Goal: Task Accomplishment & Management: Manage account settings

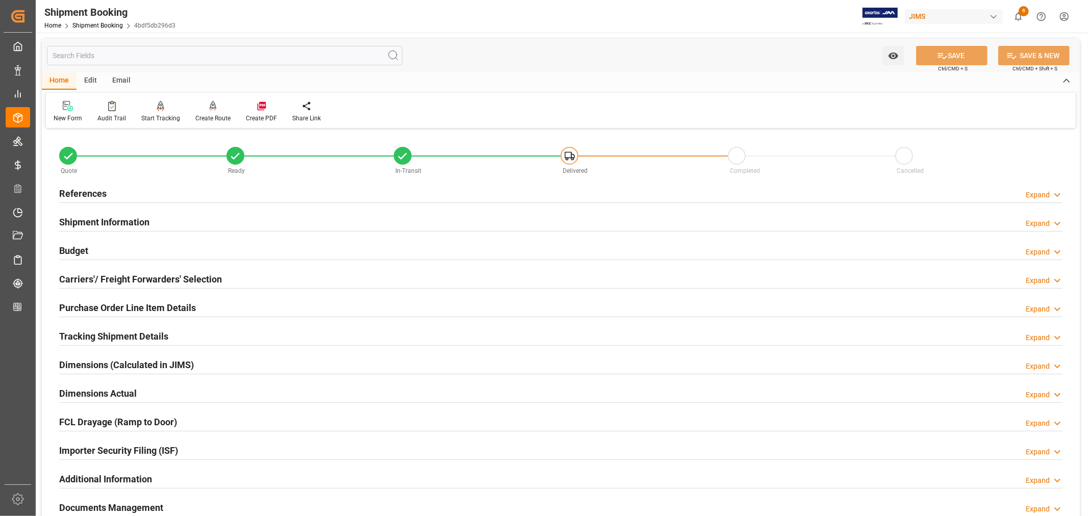
click at [94, 187] on h2 "References" at bounding box center [82, 194] width 47 height 14
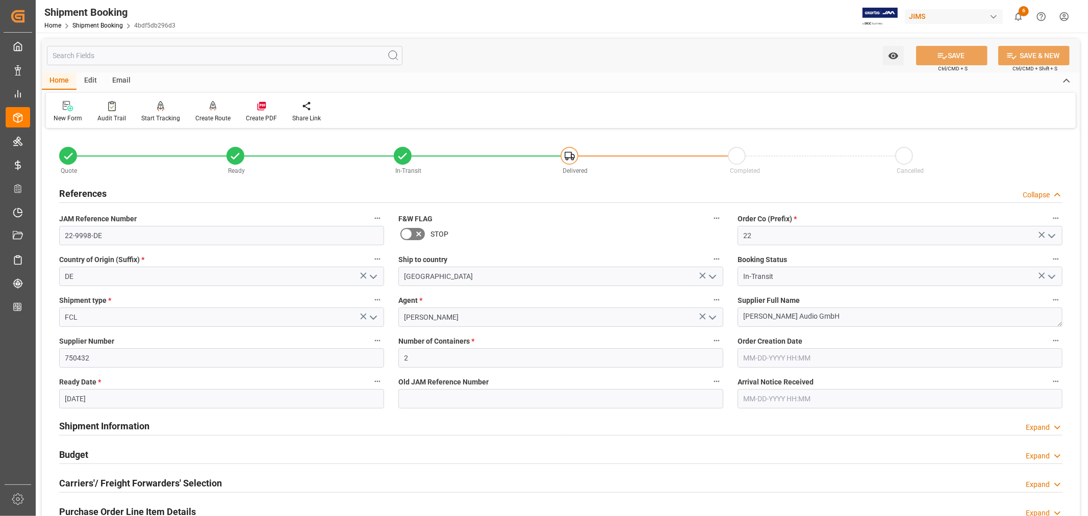
click at [94, 187] on h2 "References" at bounding box center [82, 194] width 47 height 14
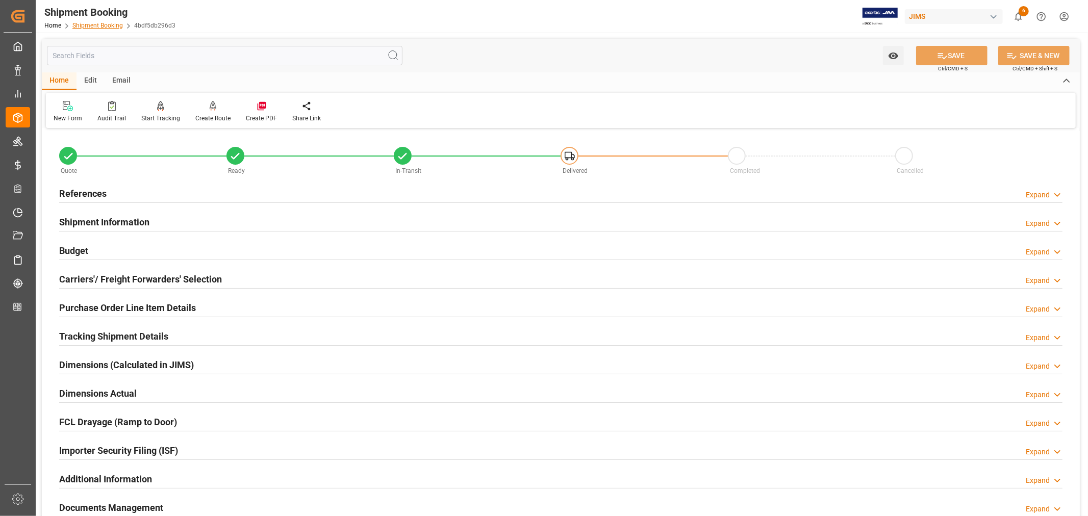
click at [98, 23] on link "Shipment Booking" at bounding box center [97, 25] width 50 height 7
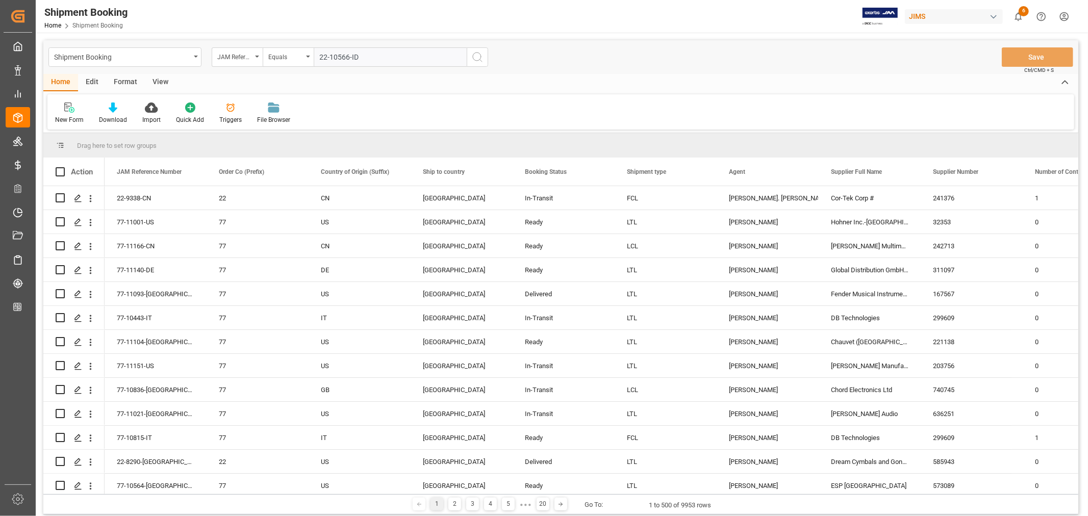
type input "22-10566-ID"
click at [477, 56] on icon "search button" at bounding box center [477, 57] width 12 height 12
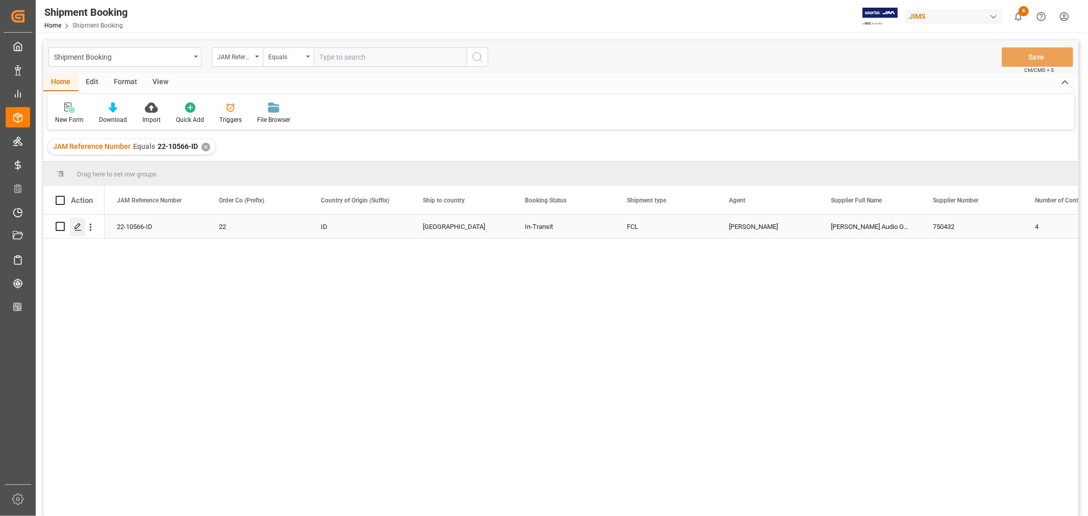
click at [78, 228] on icon "Press SPACE to select this row." at bounding box center [78, 227] width 8 height 8
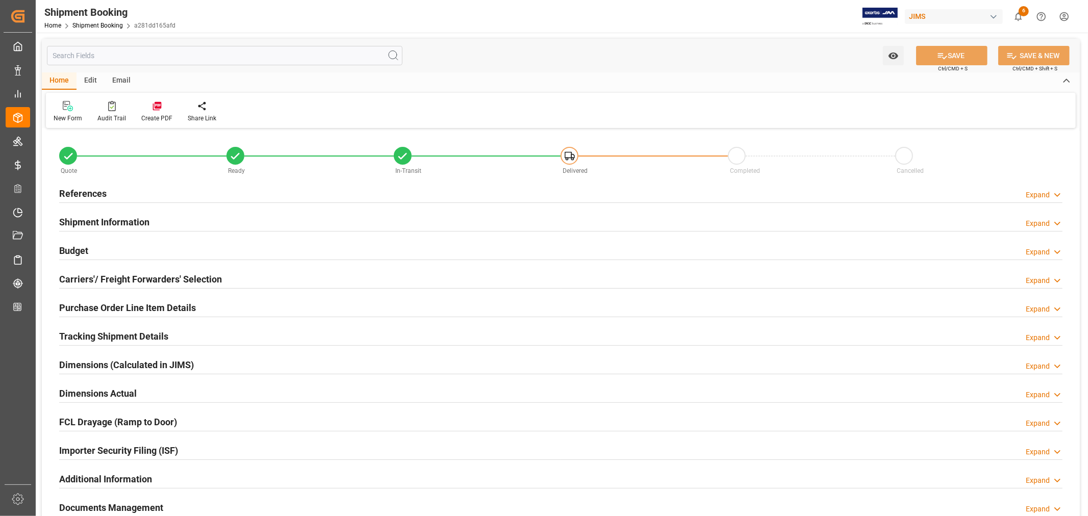
type input "25"
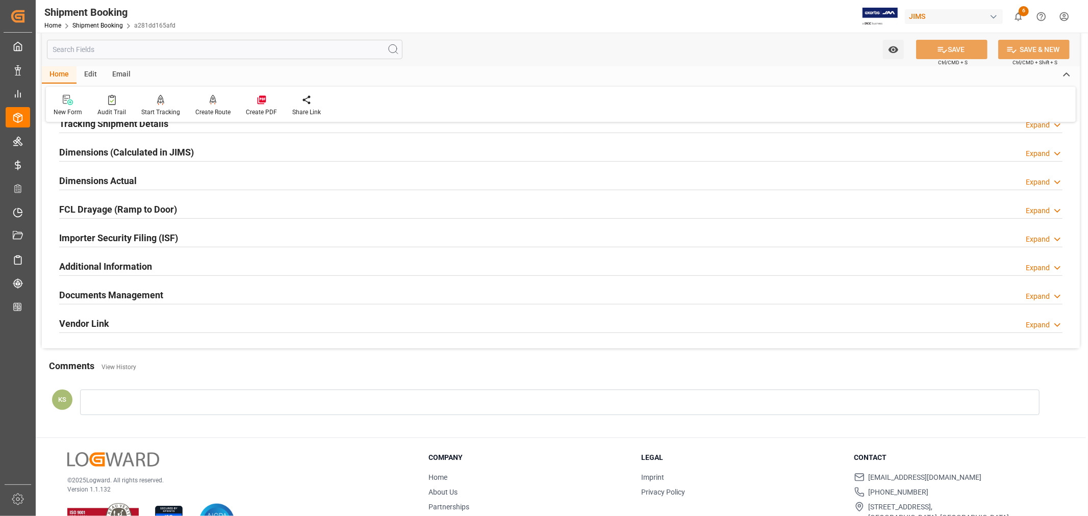
scroll to position [226, 0]
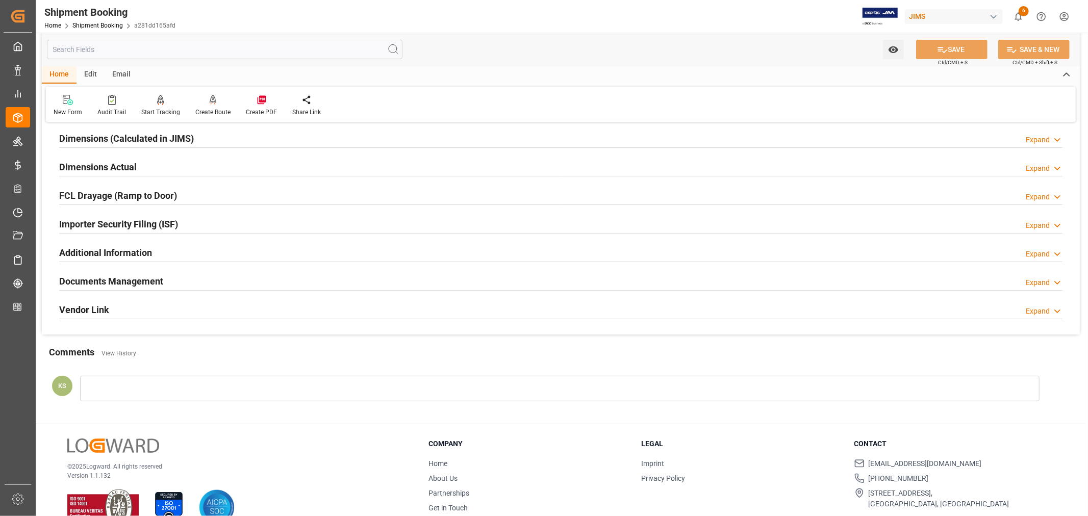
click at [187, 279] on div "Documents Management Expand" at bounding box center [560, 280] width 1003 height 19
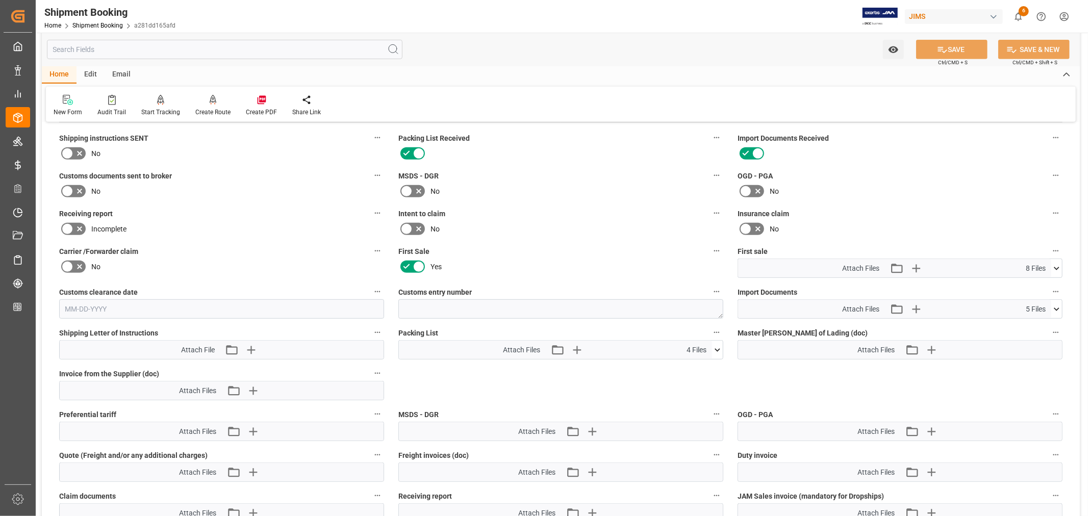
scroll to position [396, 0]
click at [1056, 303] on icon at bounding box center [1056, 307] width 11 height 11
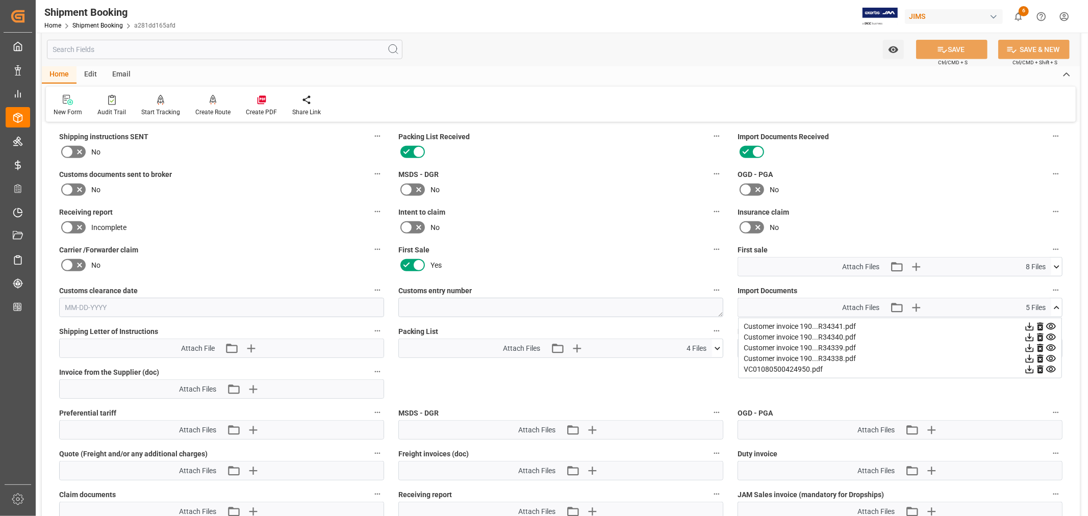
click at [1048, 366] on icon at bounding box center [1051, 369] width 11 height 11
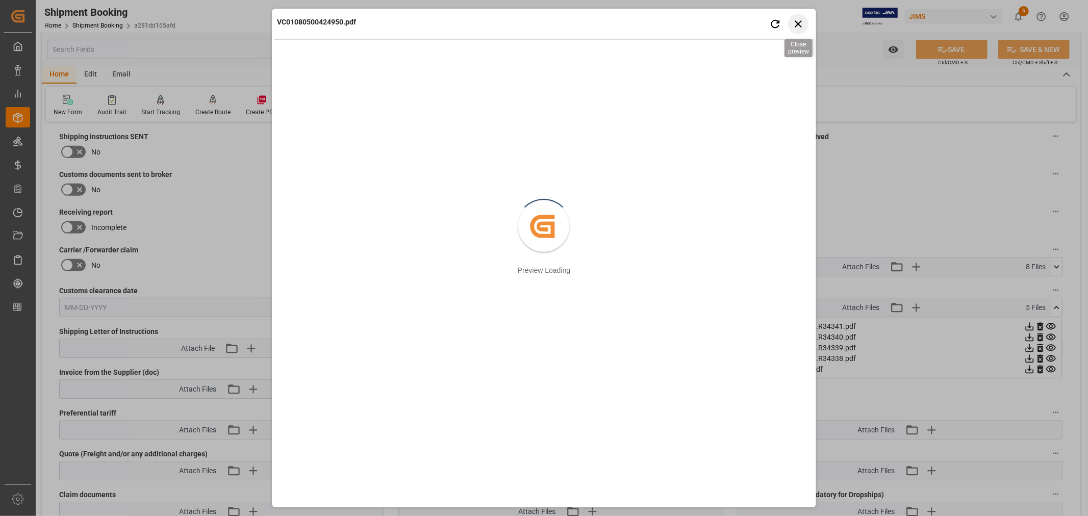
click at [799, 23] on icon "button" at bounding box center [798, 23] width 13 height 13
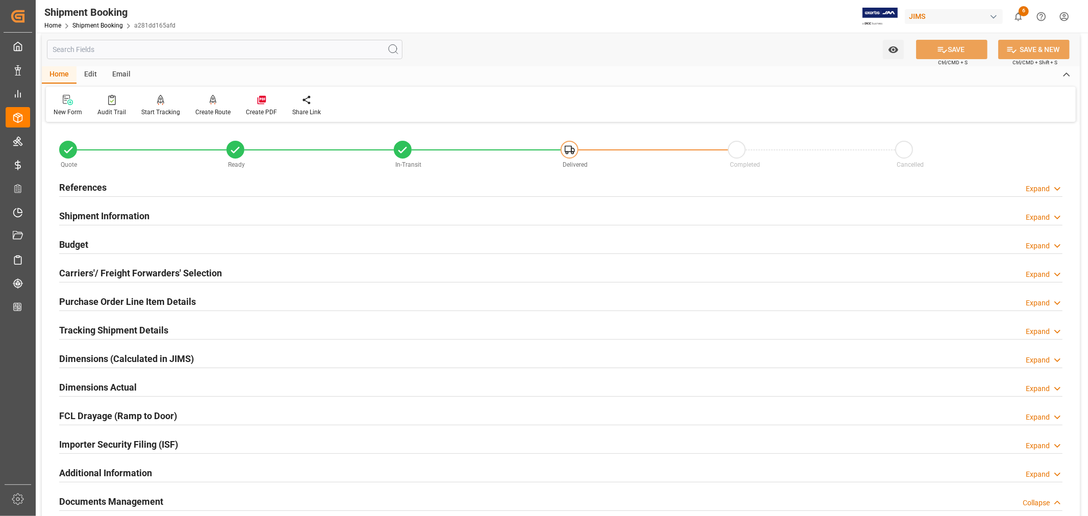
scroll to position [0, 0]
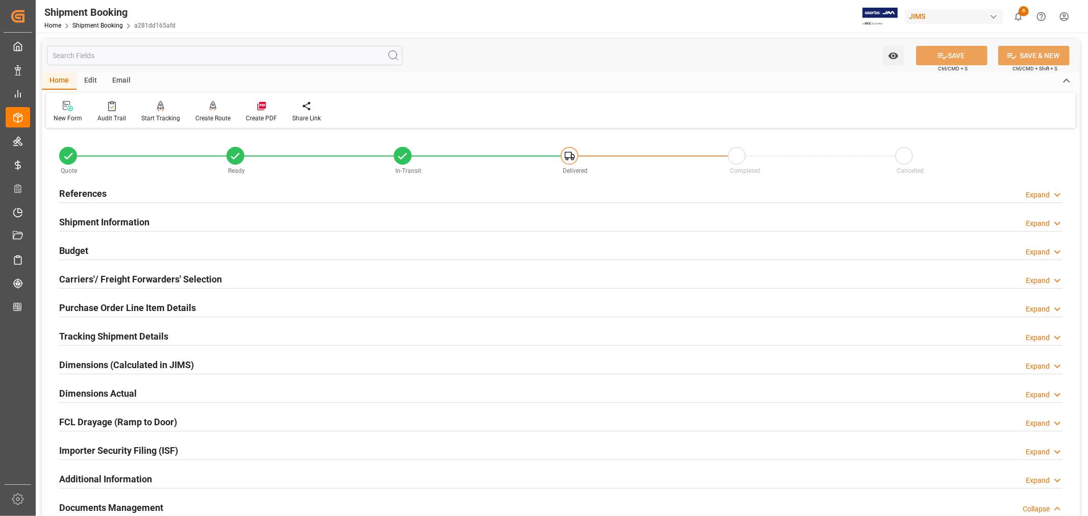
click at [138, 218] on h2 "Shipment Information" at bounding box center [104, 222] width 90 height 14
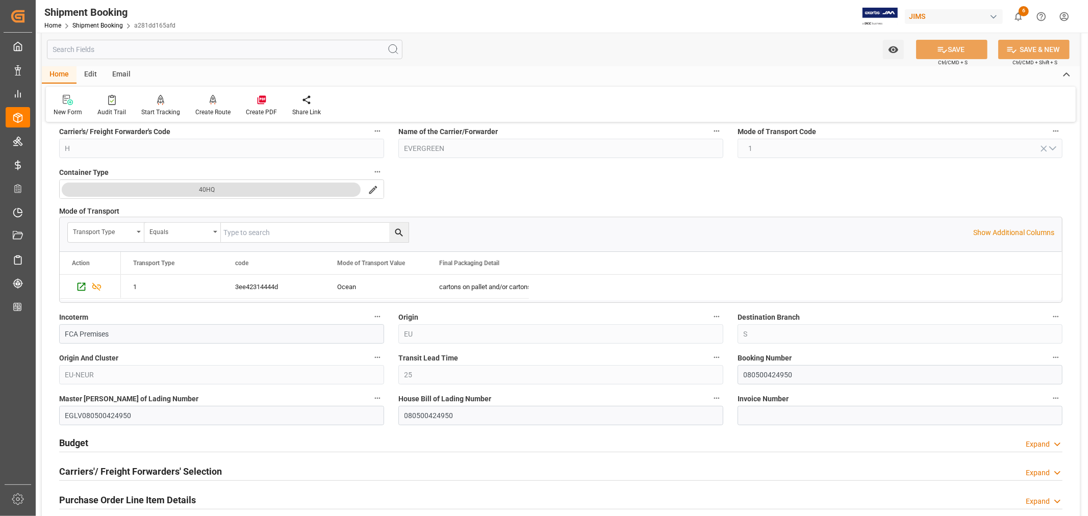
scroll to position [226, 0]
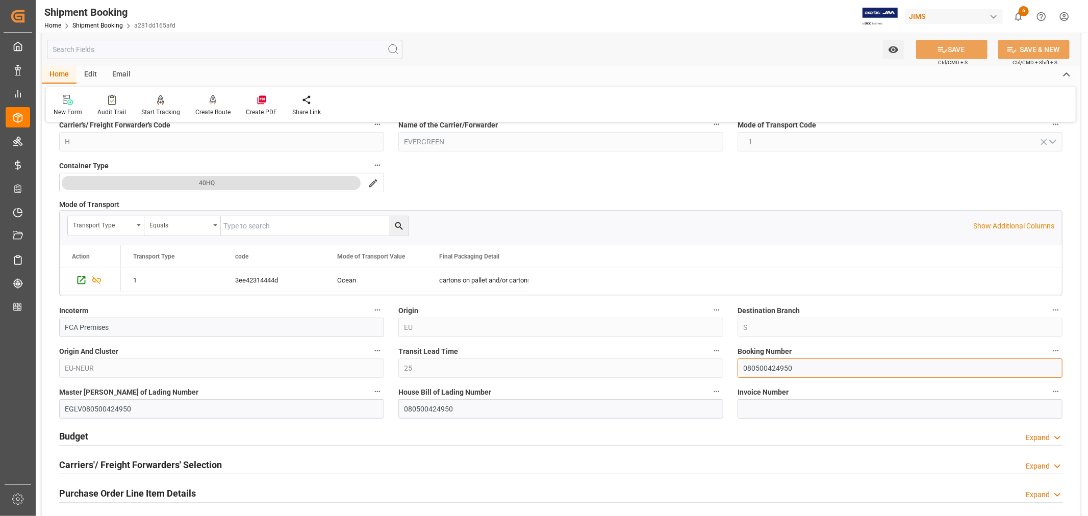
click at [761, 366] on input "080500424950" at bounding box center [899, 368] width 325 height 19
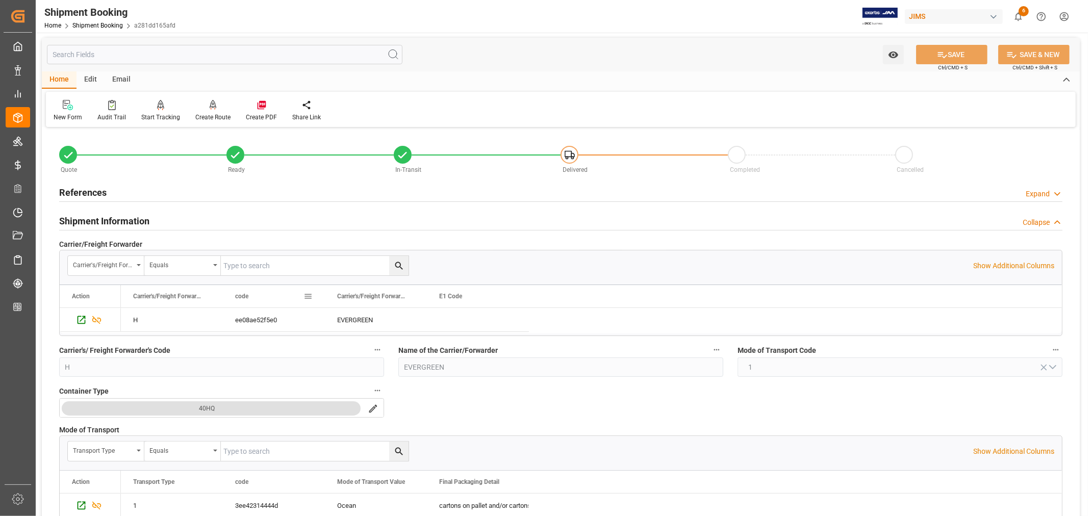
scroll to position [0, 0]
click at [140, 217] on h2 "Shipment Information" at bounding box center [104, 222] width 90 height 14
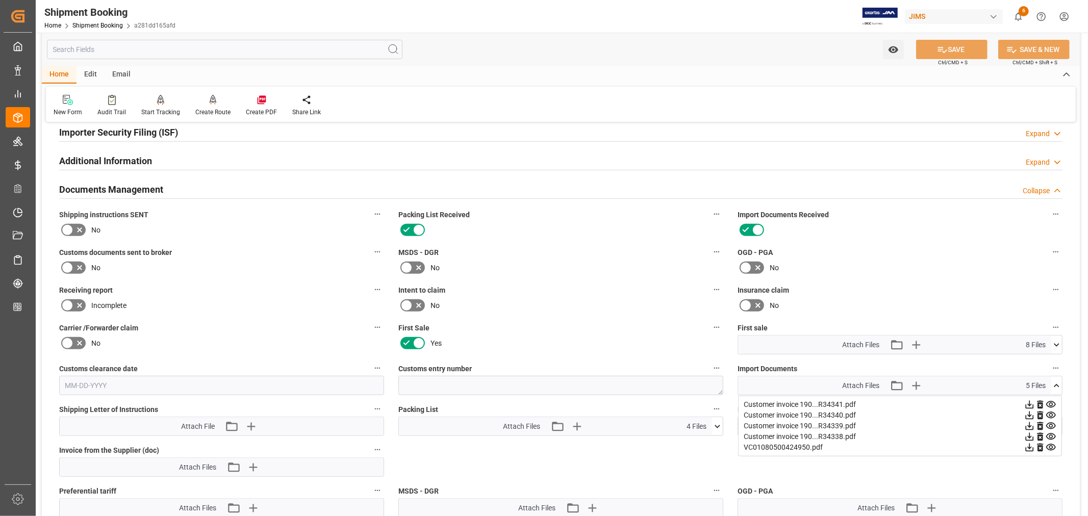
scroll to position [396, 0]
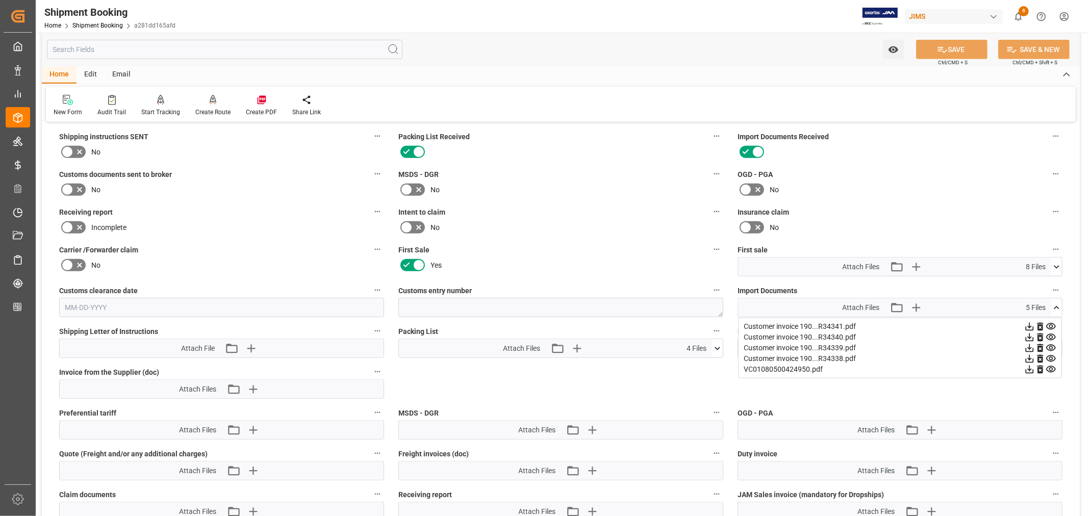
click at [1057, 263] on icon at bounding box center [1056, 267] width 11 height 11
click at [1054, 263] on icon at bounding box center [1056, 267] width 11 height 11
click at [1057, 306] on icon at bounding box center [1057, 307] width 6 height 3
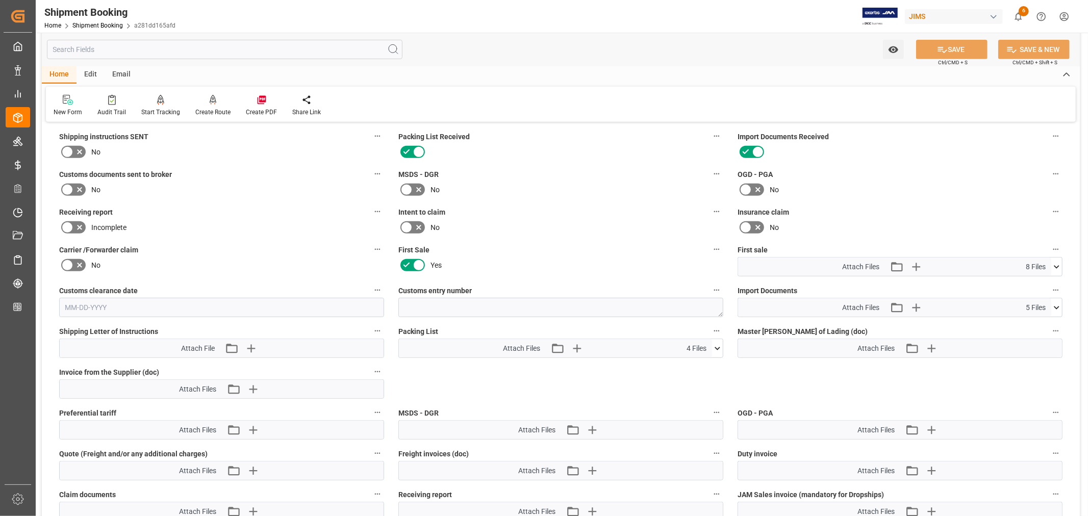
drag, startPoint x: 1056, startPoint y: 265, endPoint x: 1043, endPoint y: 268, distance: 12.5
click at [1055, 265] on icon at bounding box center [1056, 267] width 11 height 11
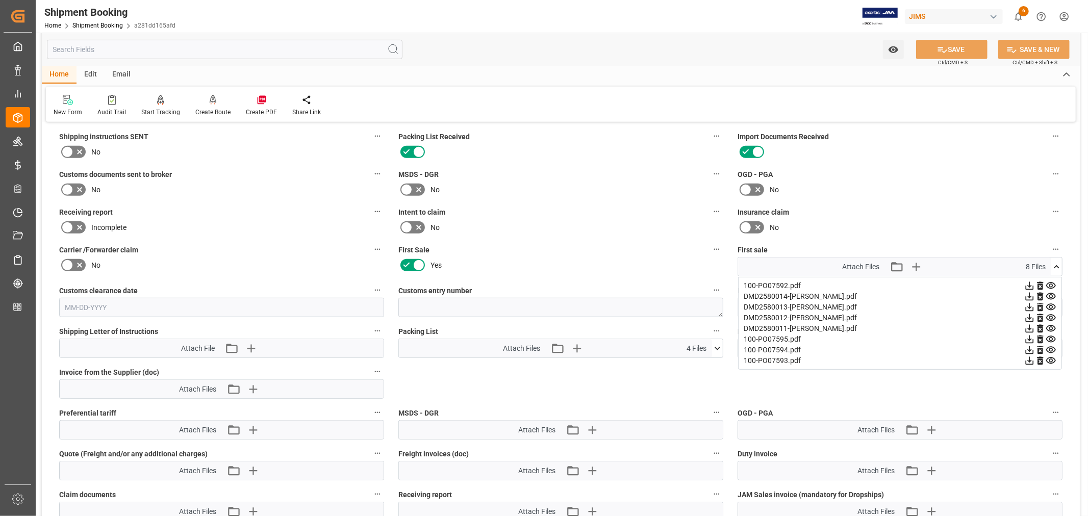
click at [1056, 265] on icon at bounding box center [1057, 266] width 6 height 3
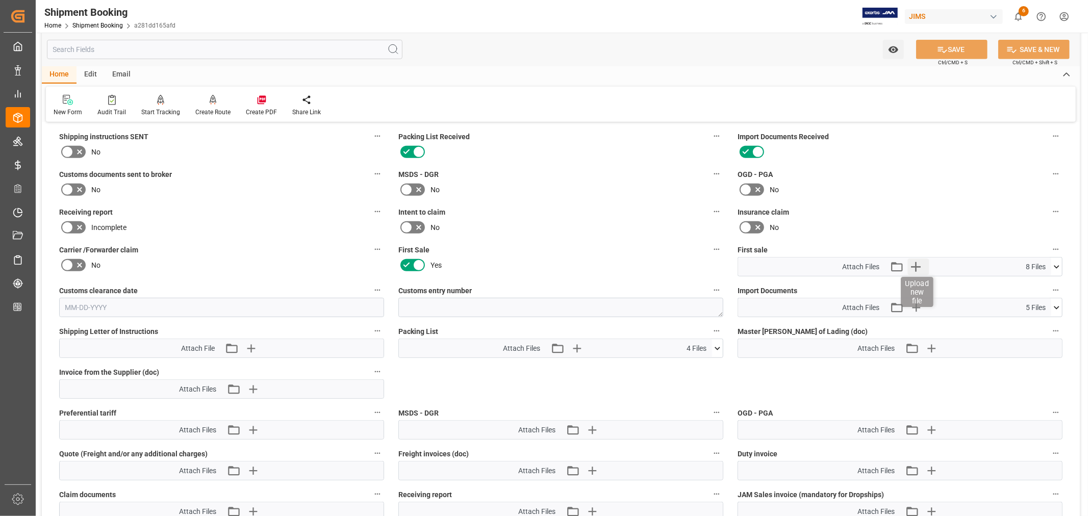
click at [919, 264] on icon "button" at bounding box center [916, 267] width 10 height 10
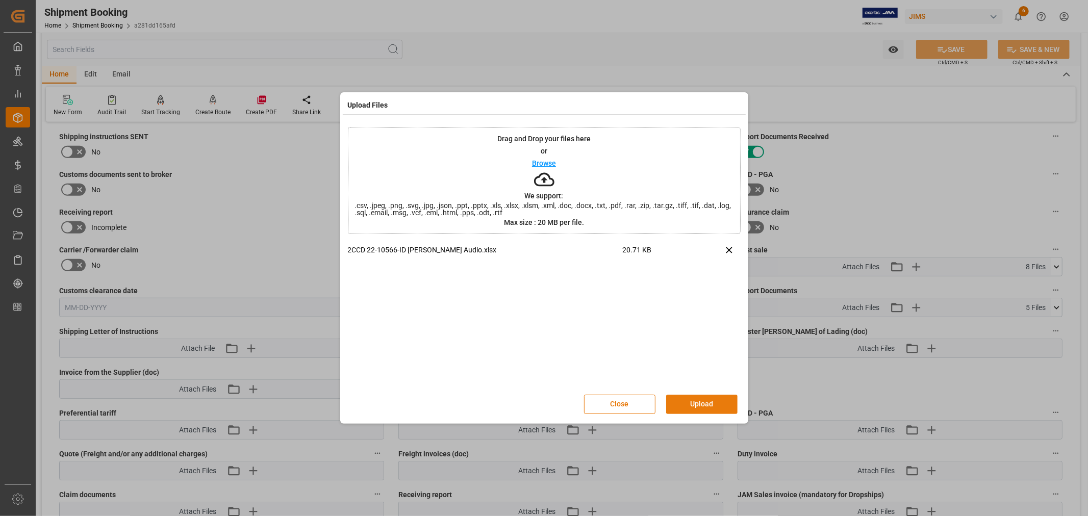
click at [700, 405] on button "Upload" at bounding box center [701, 404] width 71 height 19
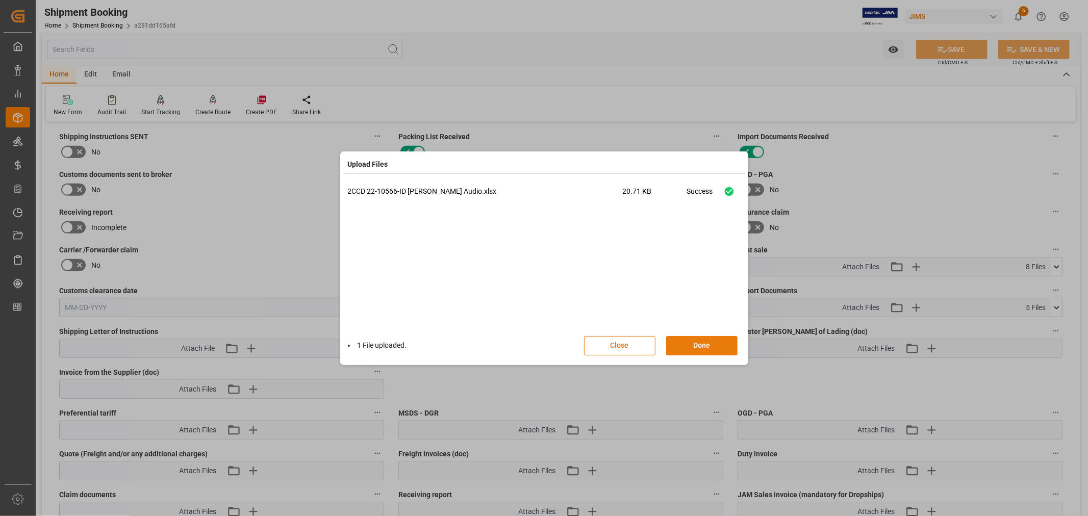
click at [699, 346] on button "Done" at bounding box center [701, 345] width 71 height 19
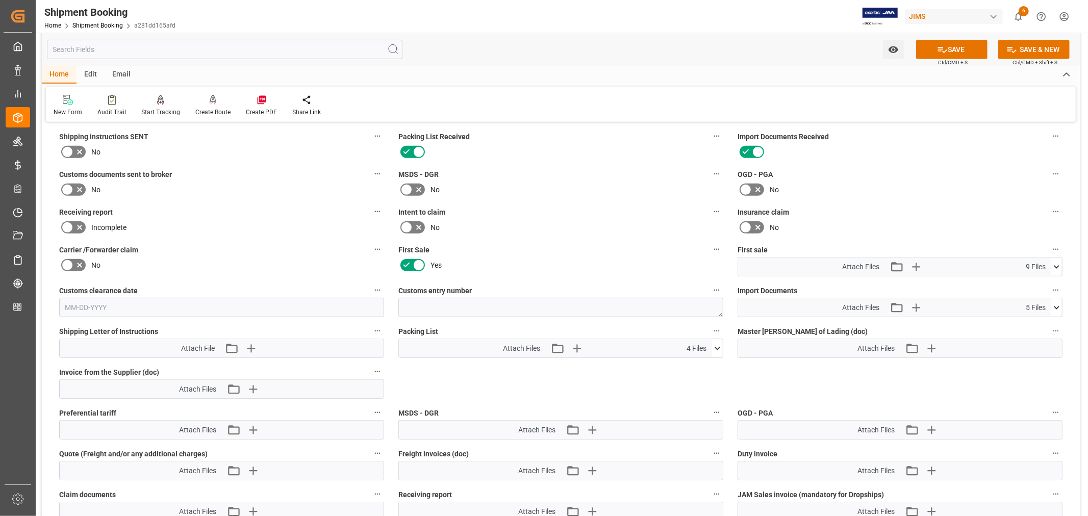
click at [68, 186] on icon at bounding box center [67, 190] width 12 height 12
click at [0, 0] on input "checkbox" at bounding box center [0, 0] width 0 height 0
click at [954, 50] on button "SAVE" at bounding box center [951, 49] width 71 height 19
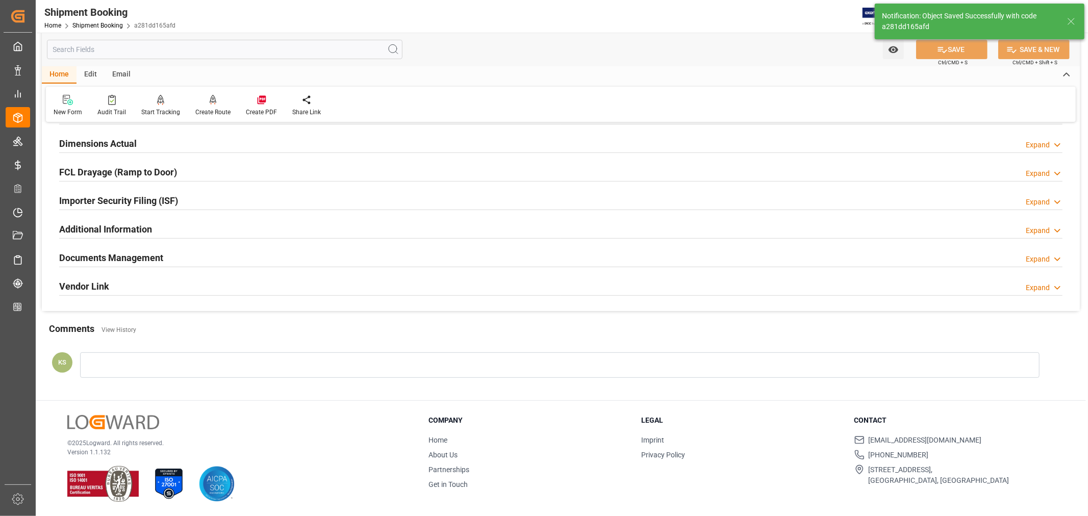
scroll to position [250, 0]
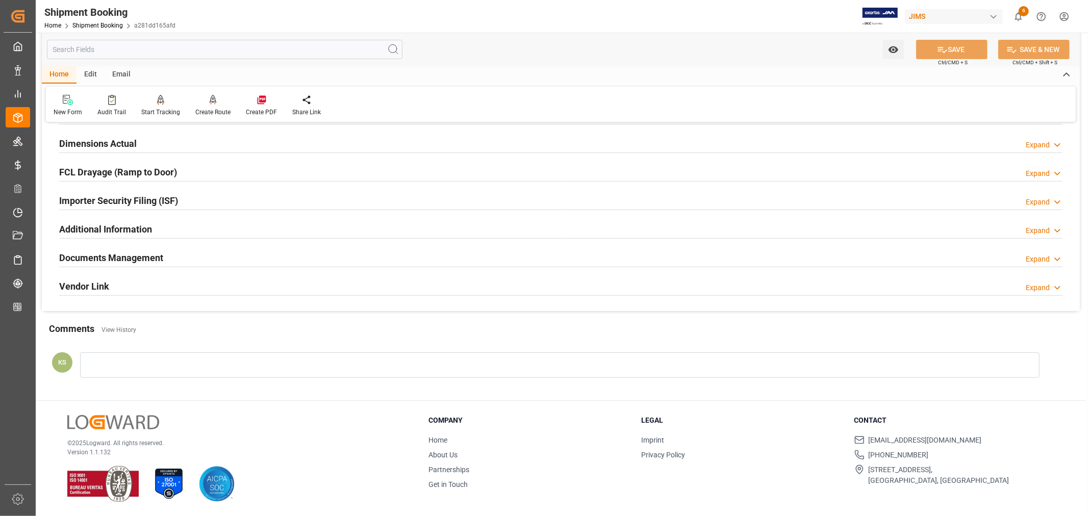
drag, startPoint x: 234, startPoint y: 254, endPoint x: 274, endPoint y: 256, distance: 40.9
click at [234, 254] on div "Documents Management Expand" at bounding box center [560, 256] width 1003 height 19
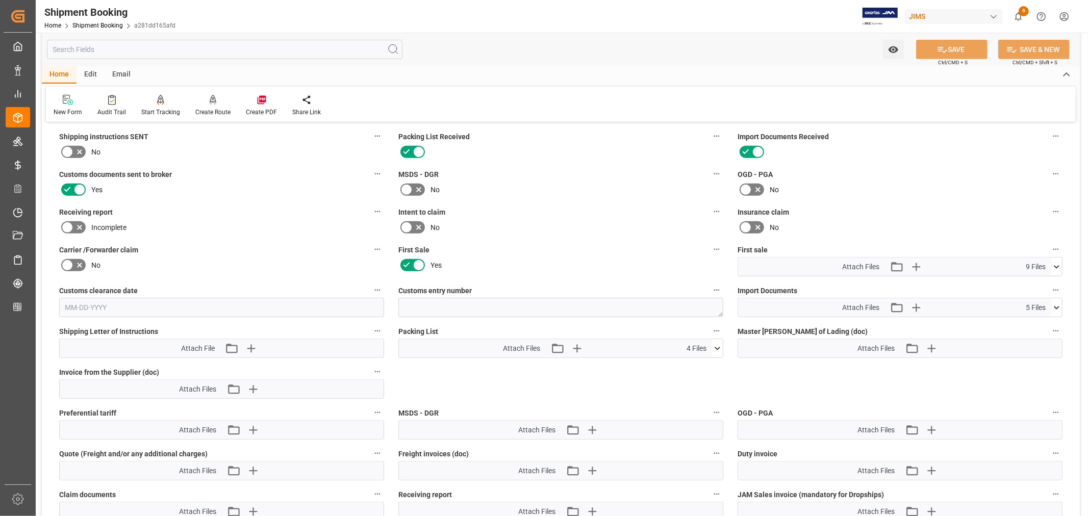
scroll to position [453, 0]
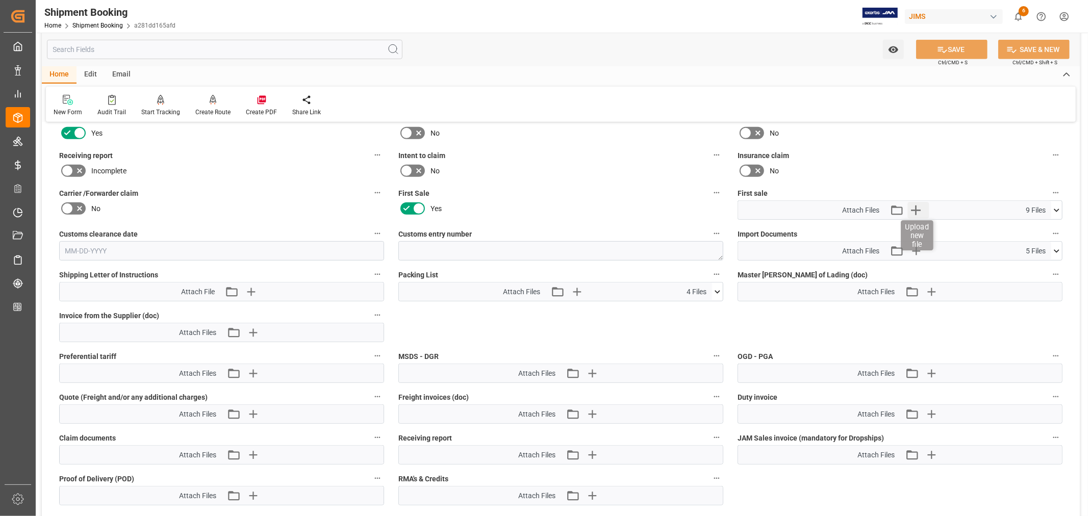
click at [914, 210] on icon "button" at bounding box center [915, 210] width 16 height 16
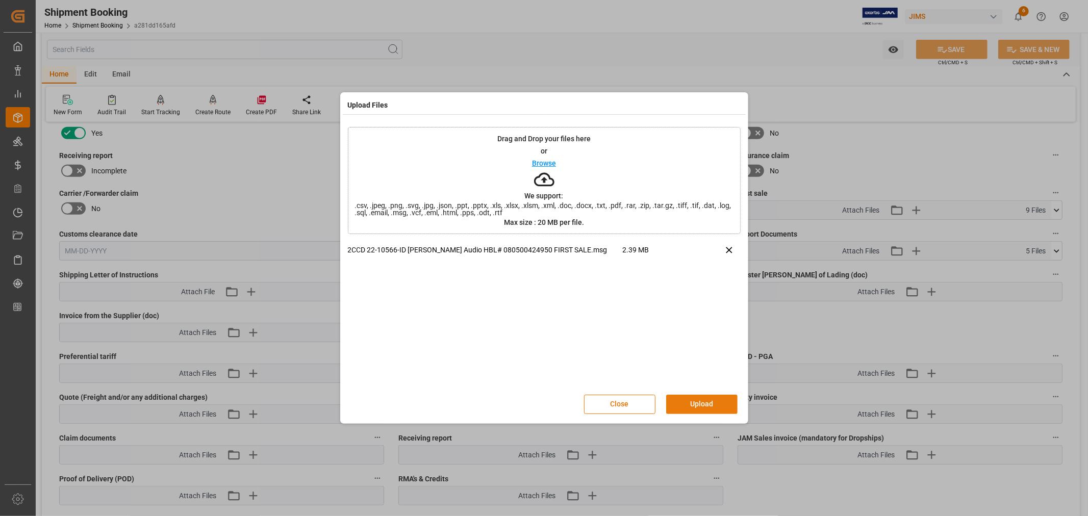
click at [692, 403] on button "Upload" at bounding box center [701, 404] width 71 height 19
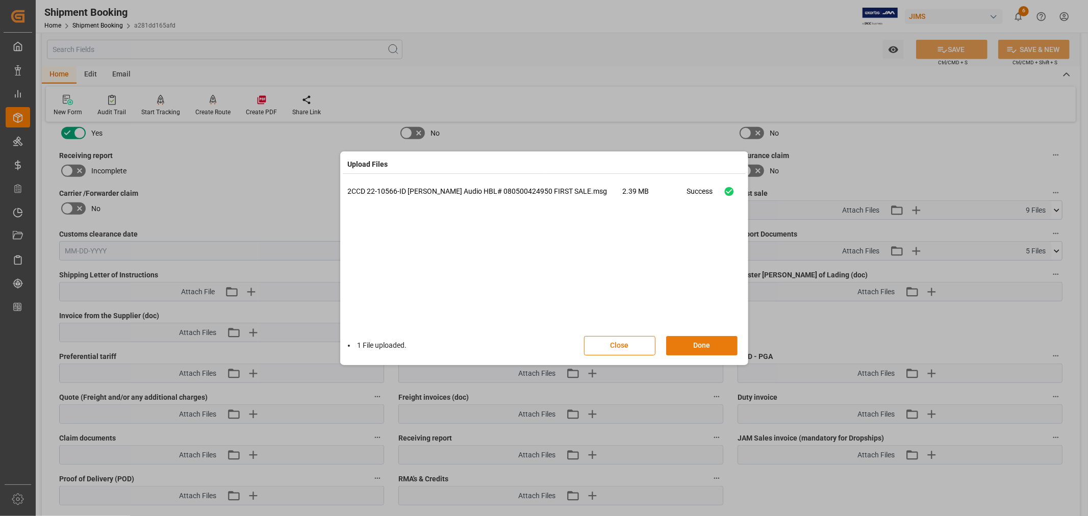
click at [697, 343] on button "Done" at bounding box center [701, 345] width 71 height 19
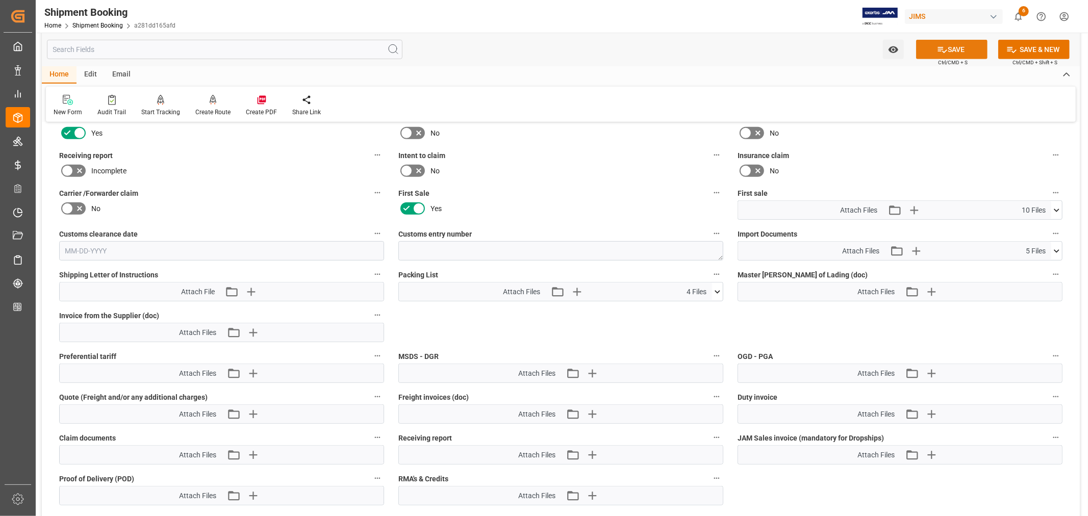
click at [955, 51] on button "SAVE" at bounding box center [951, 49] width 71 height 19
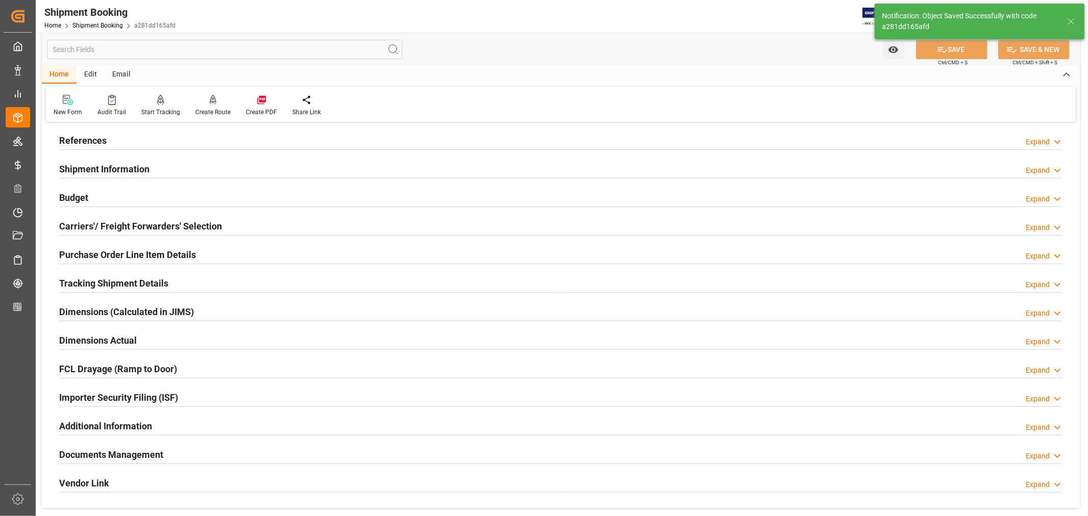
scroll to position [0, 0]
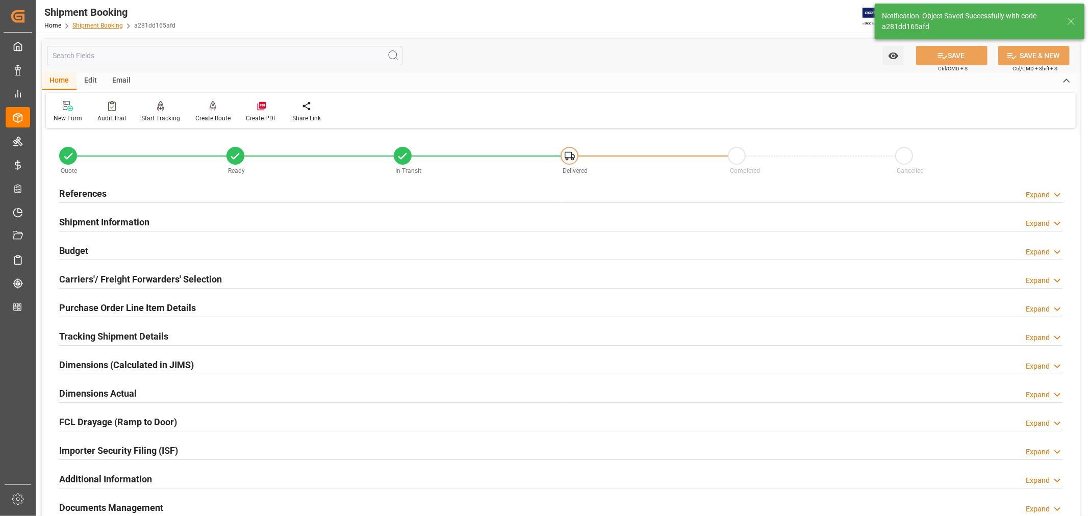
click at [101, 27] on link "Shipment Booking" at bounding box center [97, 25] width 50 height 7
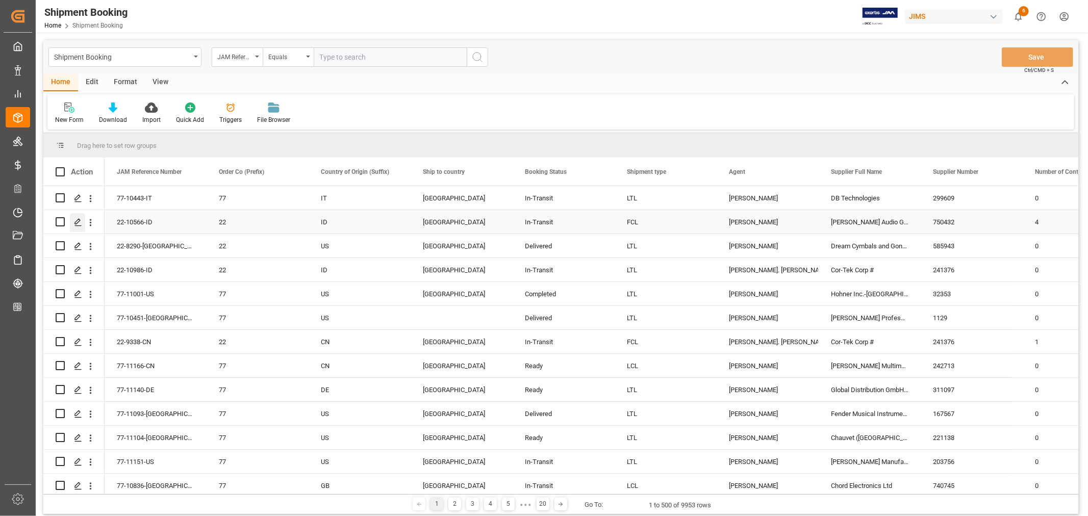
click at [77, 222] on icon "Press SPACE to select this row." at bounding box center [78, 222] width 8 height 8
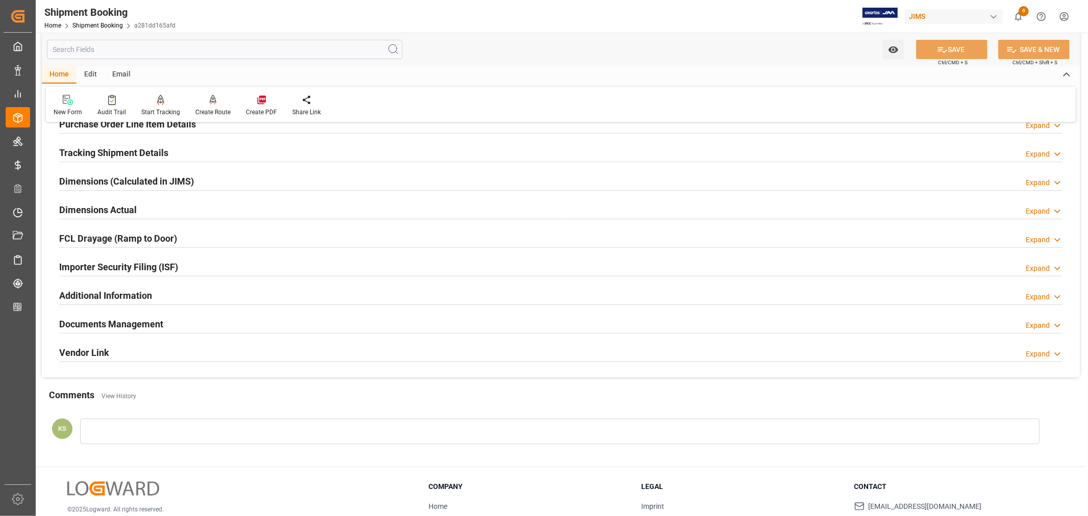
scroll to position [250, 0]
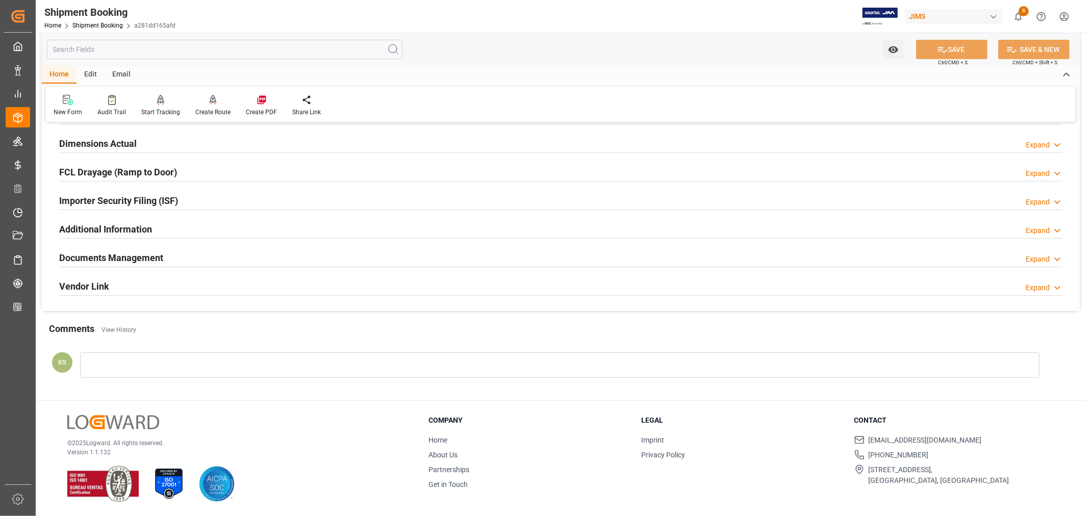
click at [235, 259] on div "Documents Management Expand" at bounding box center [560, 256] width 1003 height 19
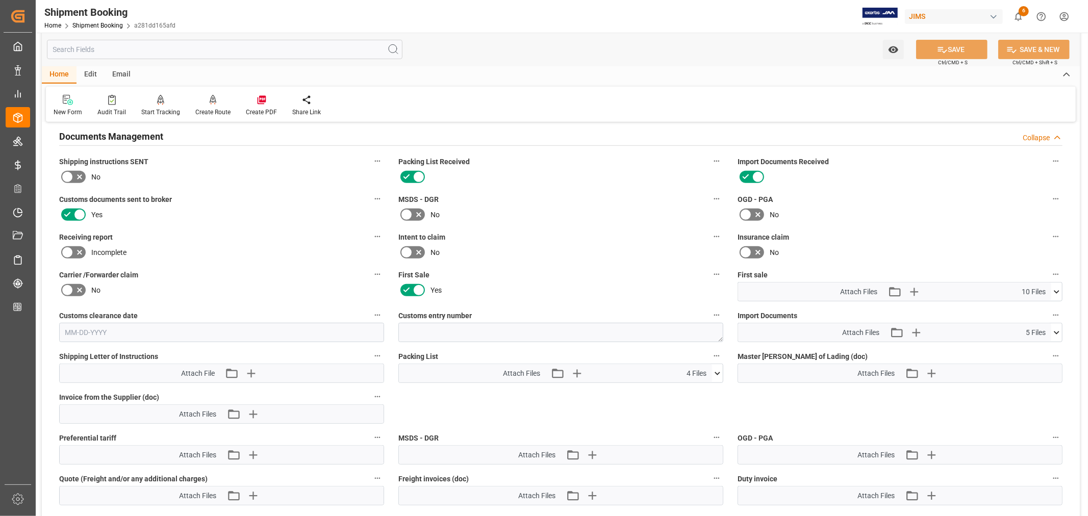
scroll to position [477, 0]
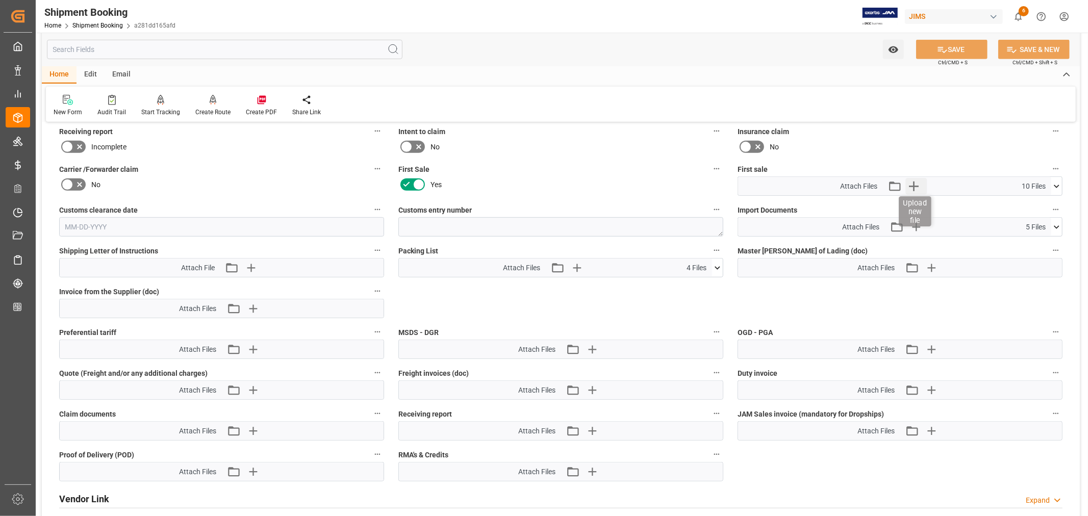
click at [915, 185] on icon "button" at bounding box center [913, 186] width 16 height 16
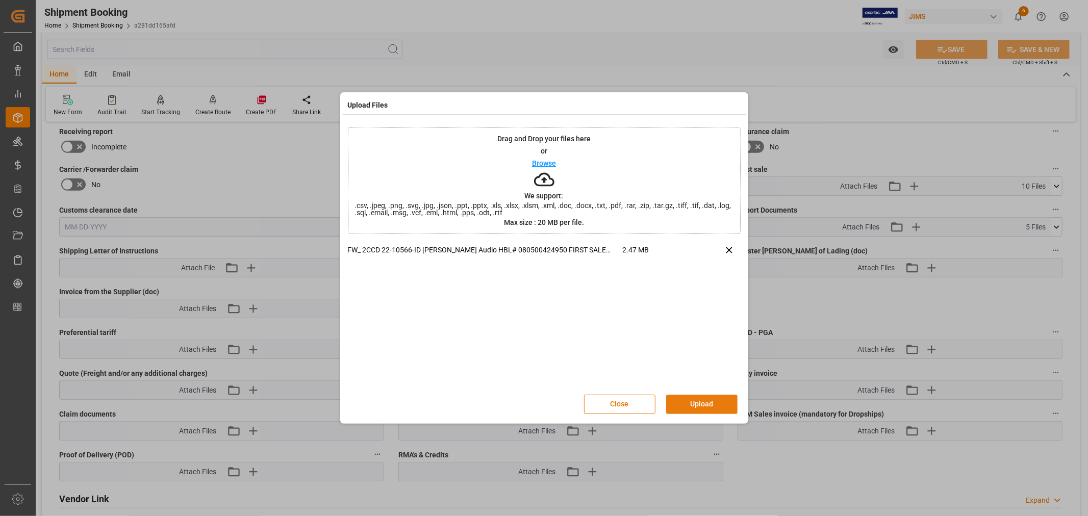
click at [697, 405] on button "Upload" at bounding box center [701, 404] width 71 height 19
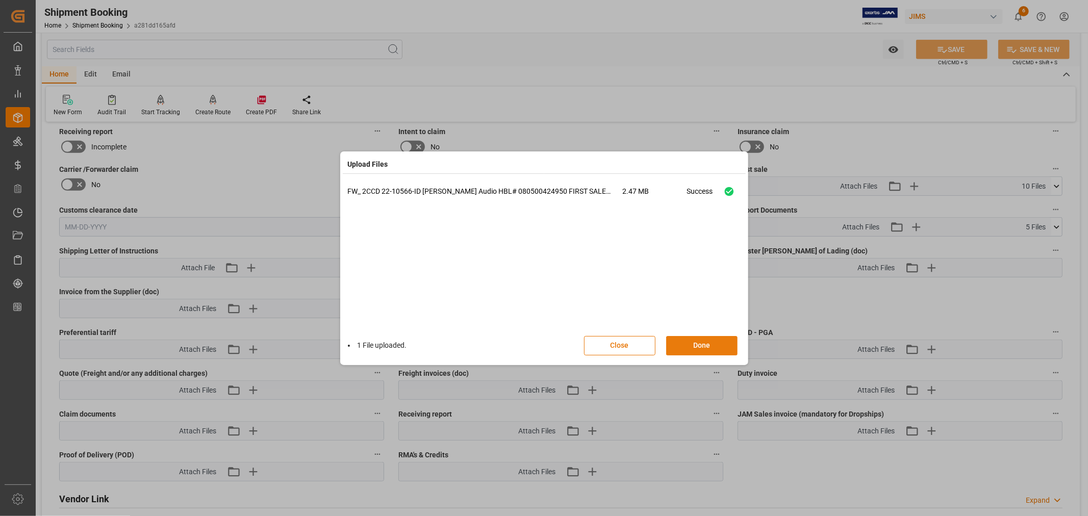
click at [697, 345] on button "Done" at bounding box center [701, 345] width 71 height 19
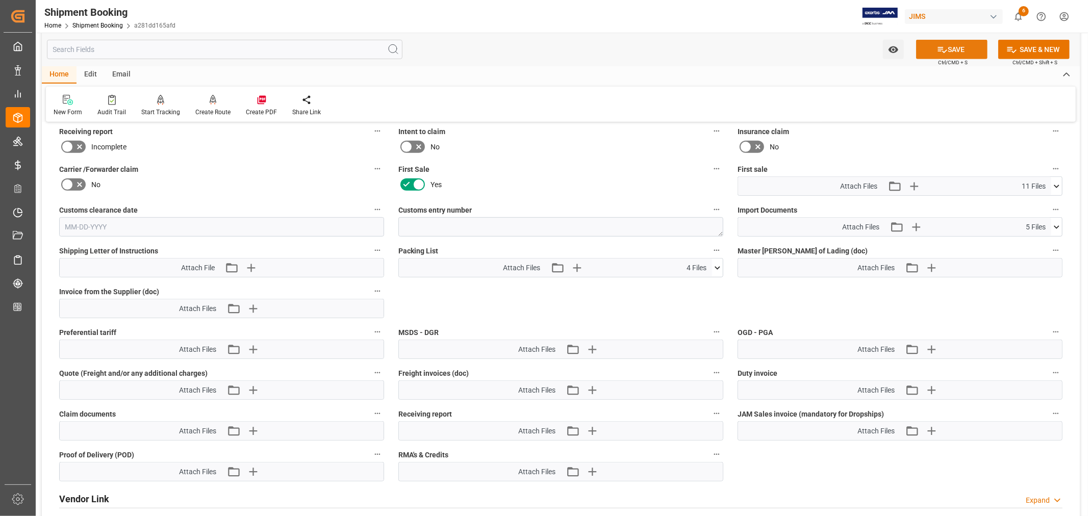
click at [941, 50] on icon at bounding box center [942, 49] width 11 height 11
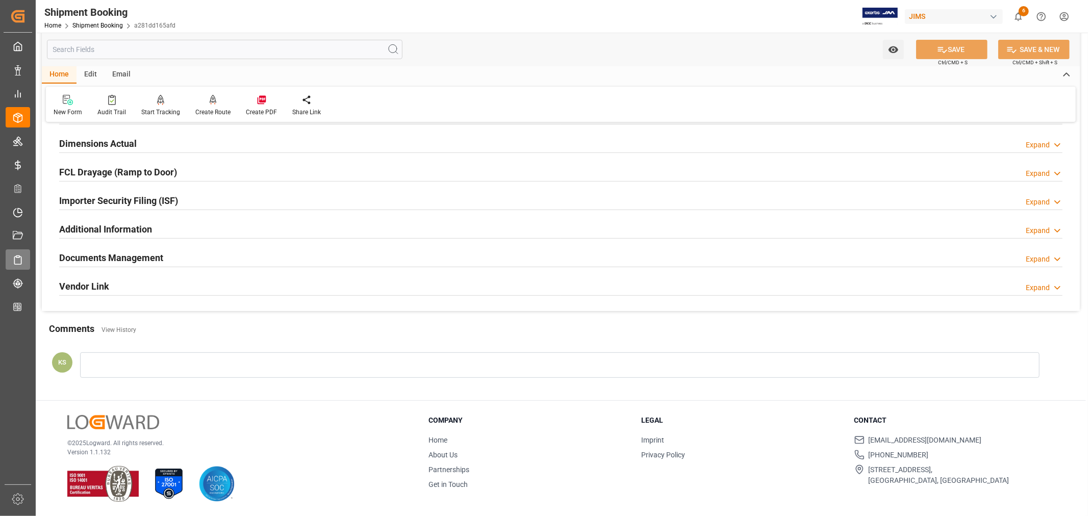
scroll to position [250, 0]
click at [89, 22] on link "Shipment Booking" at bounding box center [97, 25] width 50 height 7
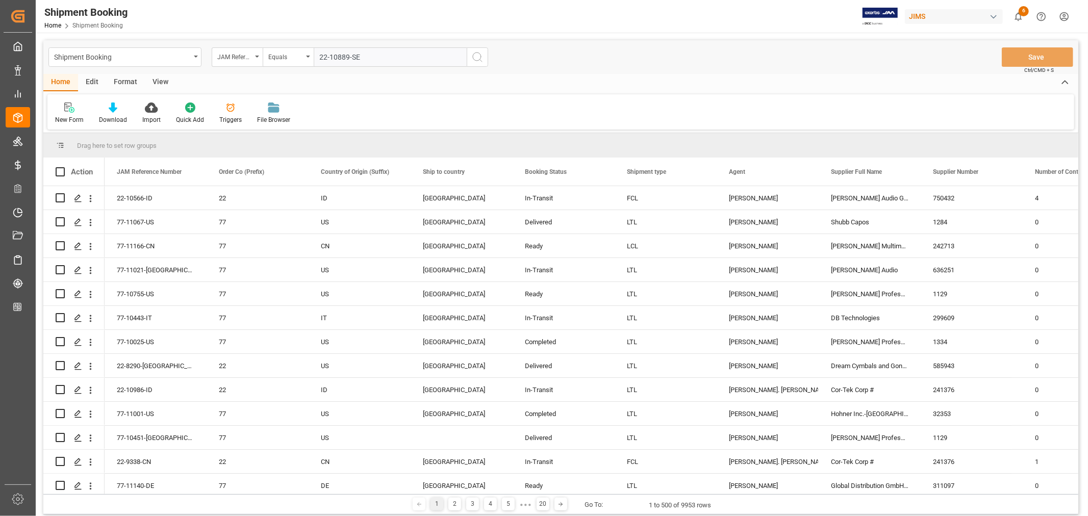
type input "22-10889-SE"
click at [476, 57] on icon "search button" at bounding box center [477, 57] width 12 height 12
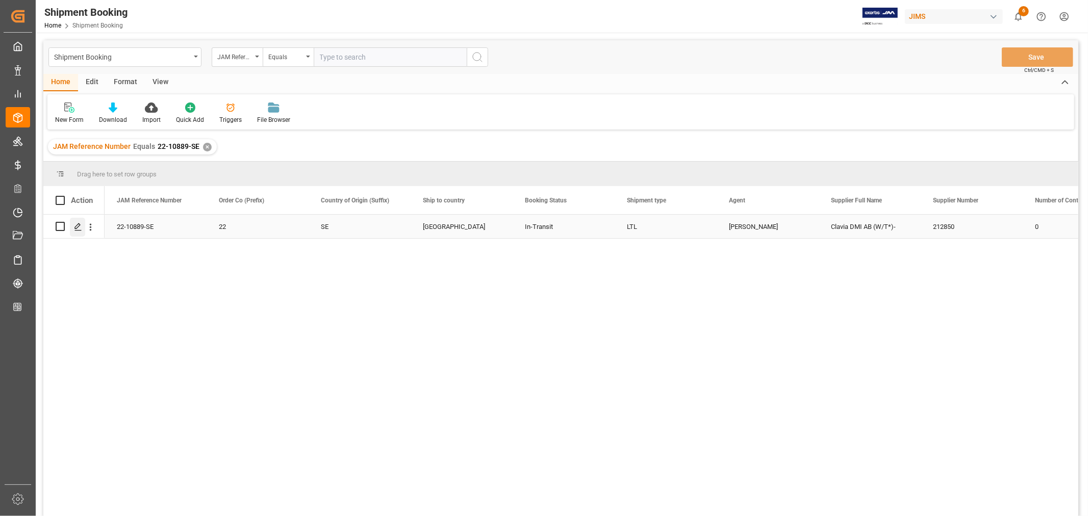
click at [79, 223] on icon "Press SPACE to select this row." at bounding box center [78, 227] width 8 height 8
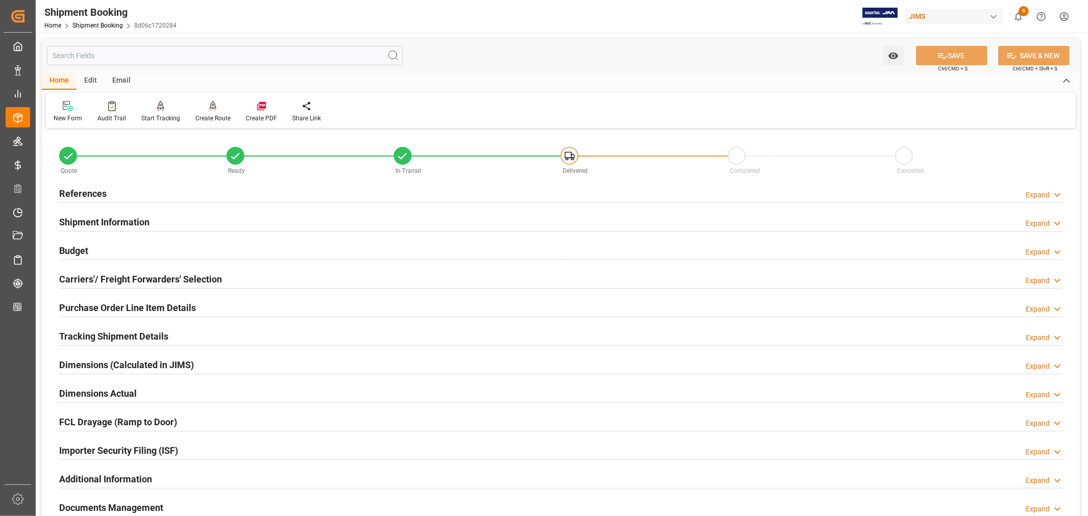
click at [88, 335] on h2 "Tracking Shipment Details" at bounding box center [113, 336] width 109 height 14
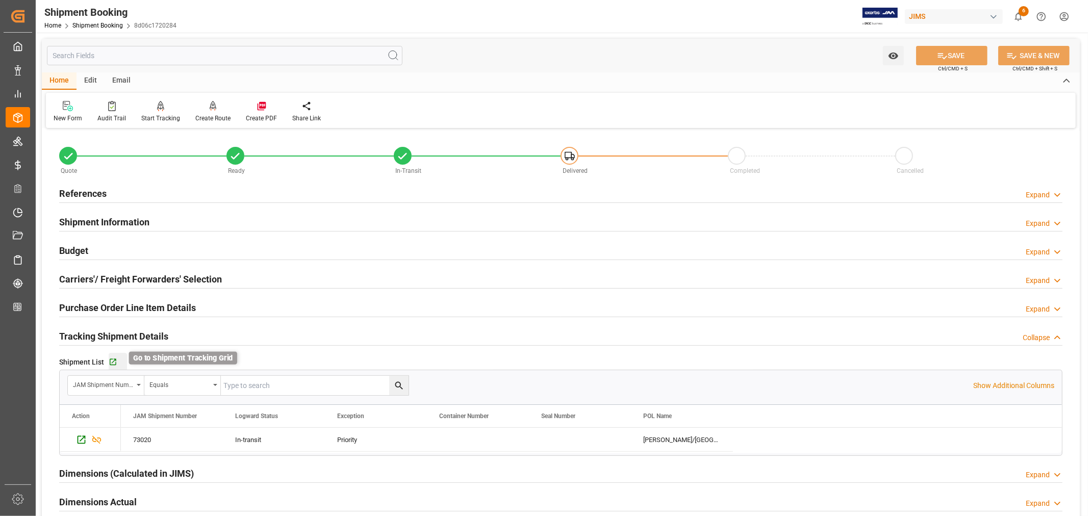
click at [114, 363] on icon "button" at bounding box center [113, 362] width 9 height 9
click at [103, 22] on link "Shipment Booking" at bounding box center [97, 25] width 50 height 7
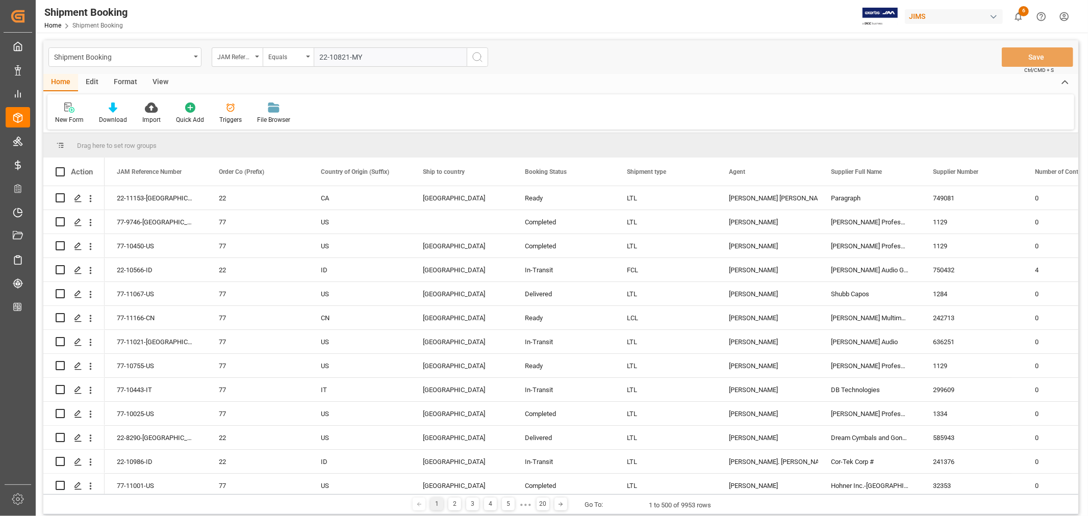
type input "22-10821-MY"
click at [477, 55] on icon "search button" at bounding box center [477, 57] width 12 height 12
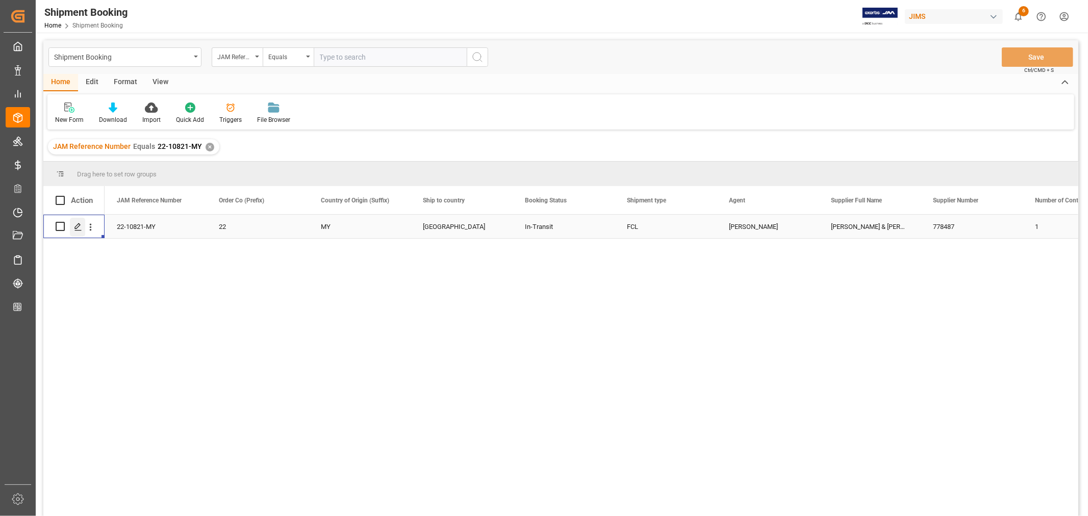
click at [79, 226] on polygon "Press SPACE to select this row." at bounding box center [77, 225] width 5 height 5
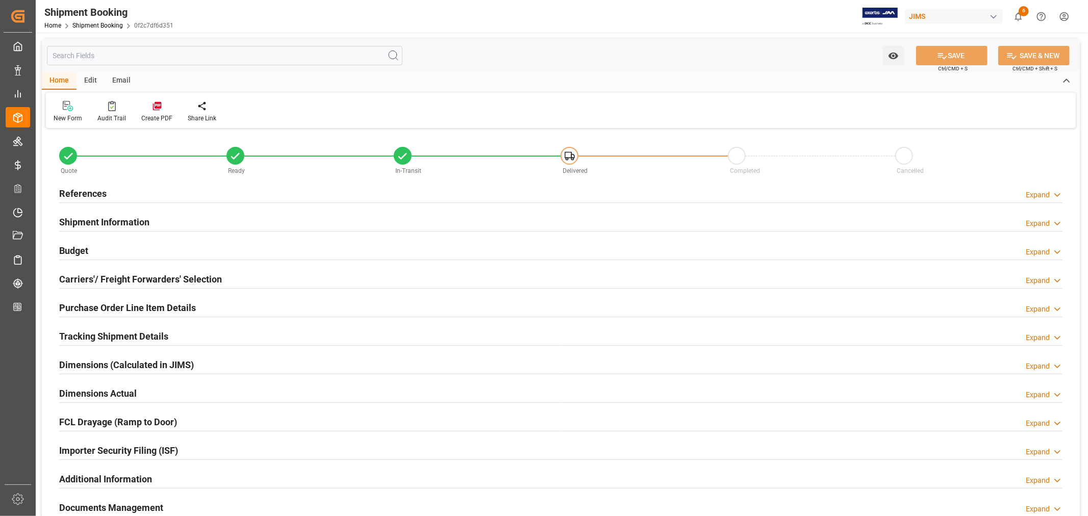
type input "69"
click at [119, 220] on h2 "Shipment Information" at bounding box center [104, 222] width 90 height 14
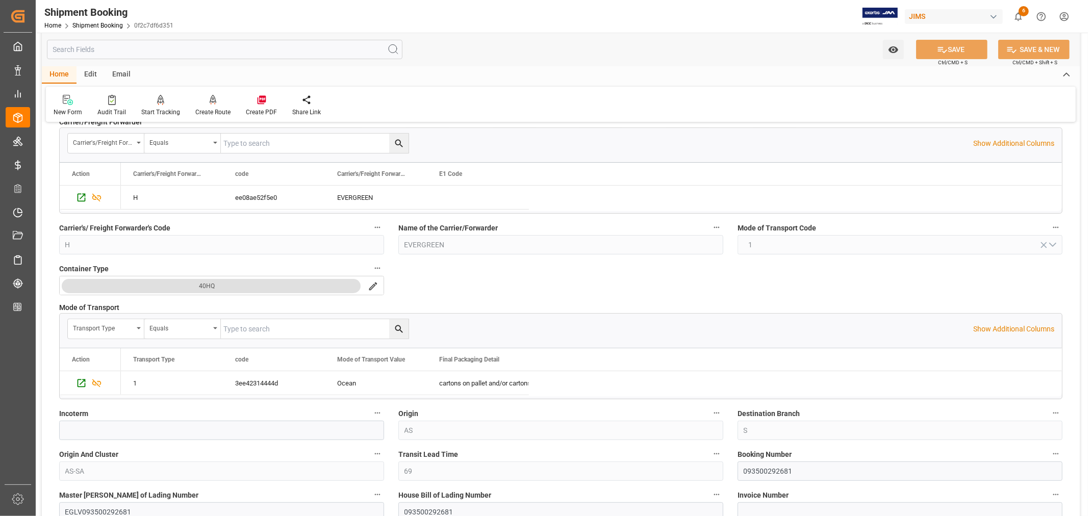
scroll to position [170, 0]
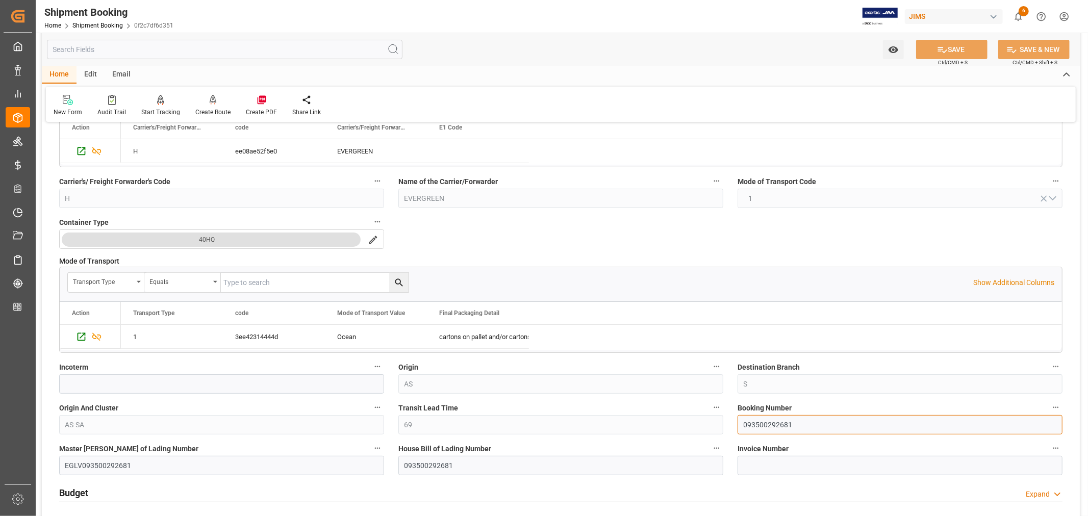
click at [759, 424] on input "093500292681" at bounding box center [899, 424] width 325 height 19
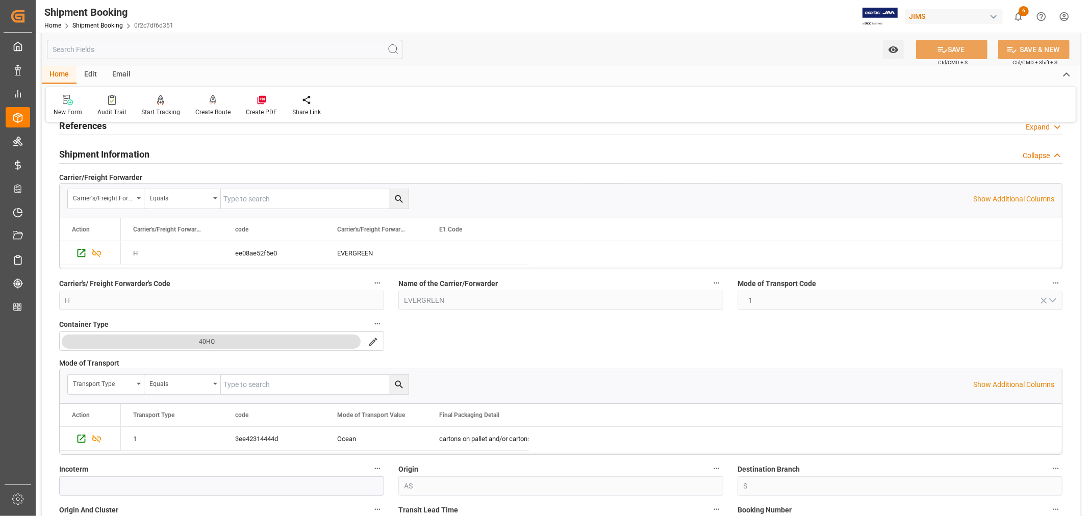
scroll to position [57, 0]
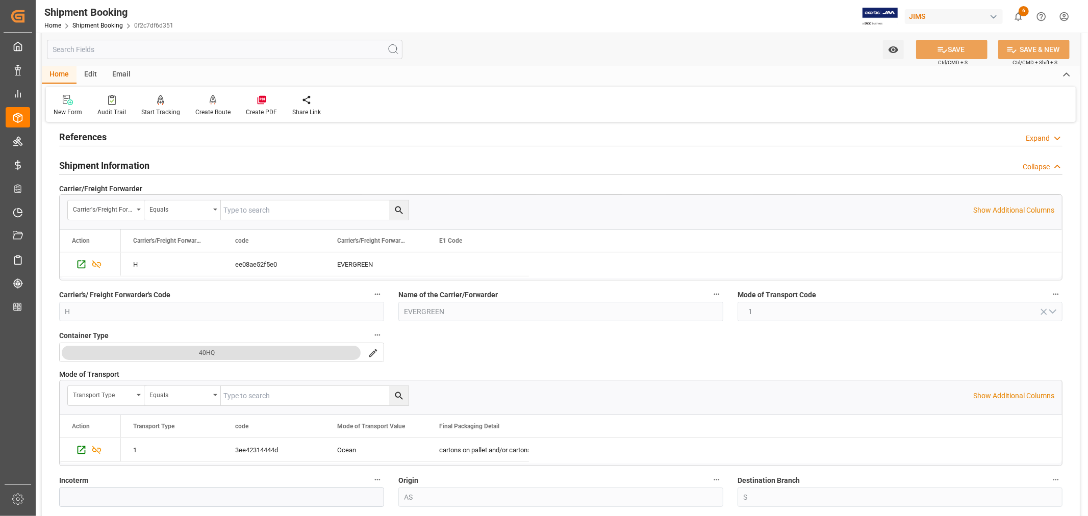
click at [136, 166] on h2 "Shipment Information" at bounding box center [104, 166] width 90 height 14
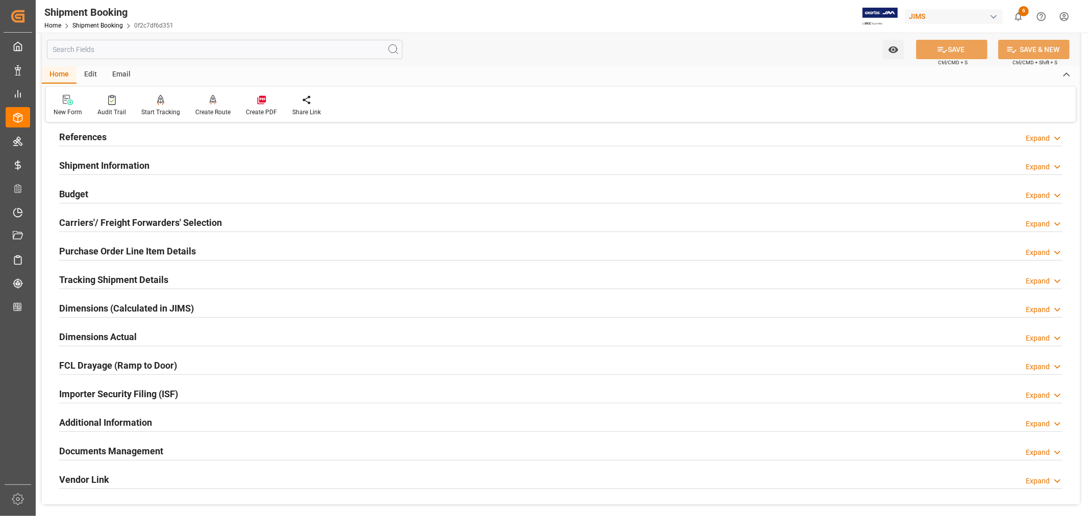
click at [208, 395] on div "Importer Security Filing (ISF) Expand" at bounding box center [560, 393] width 1003 height 19
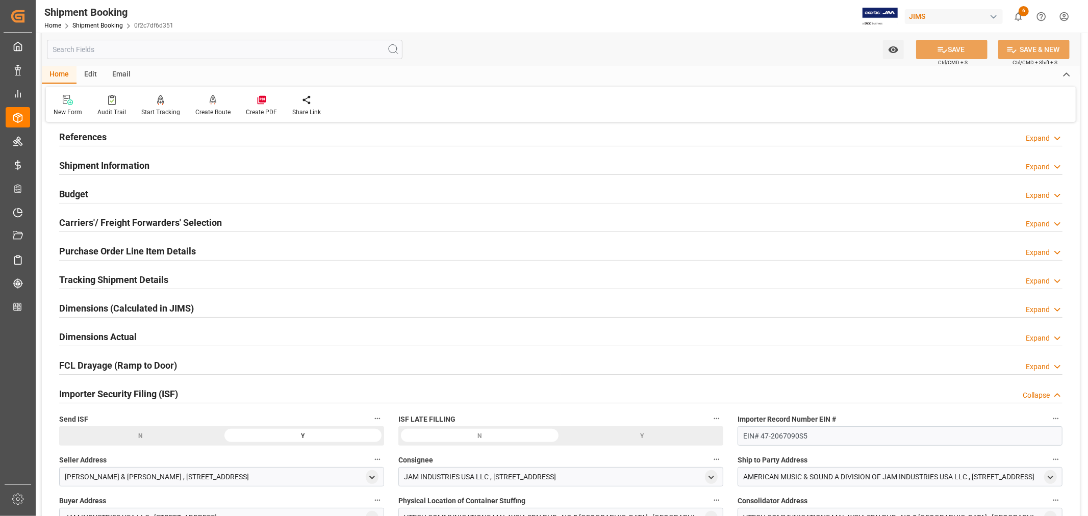
click at [208, 395] on div "Importer Security Filing (ISF) Collapse" at bounding box center [560, 393] width 1003 height 19
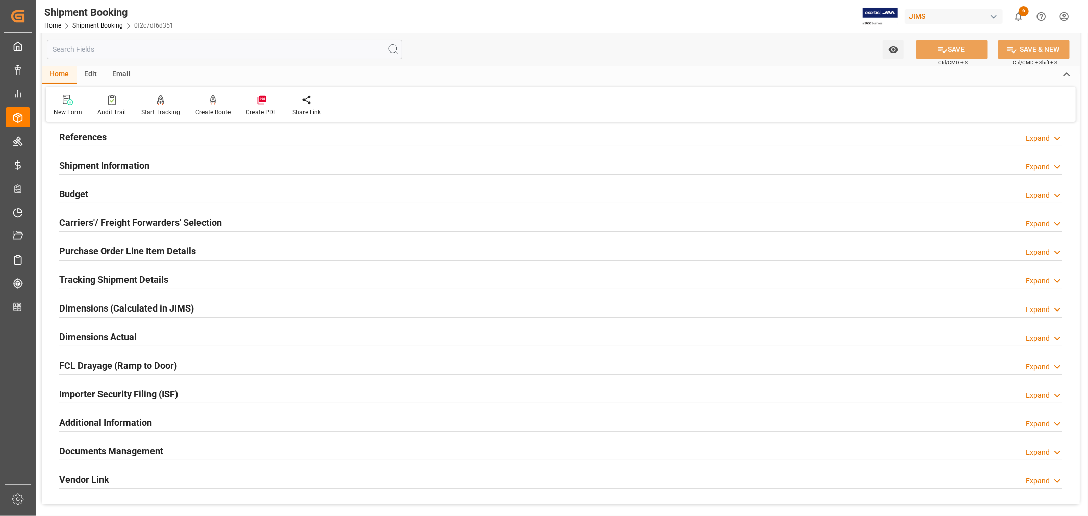
click at [94, 135] on h2 "References" at bounding box center [82, 137] width 47 height 14
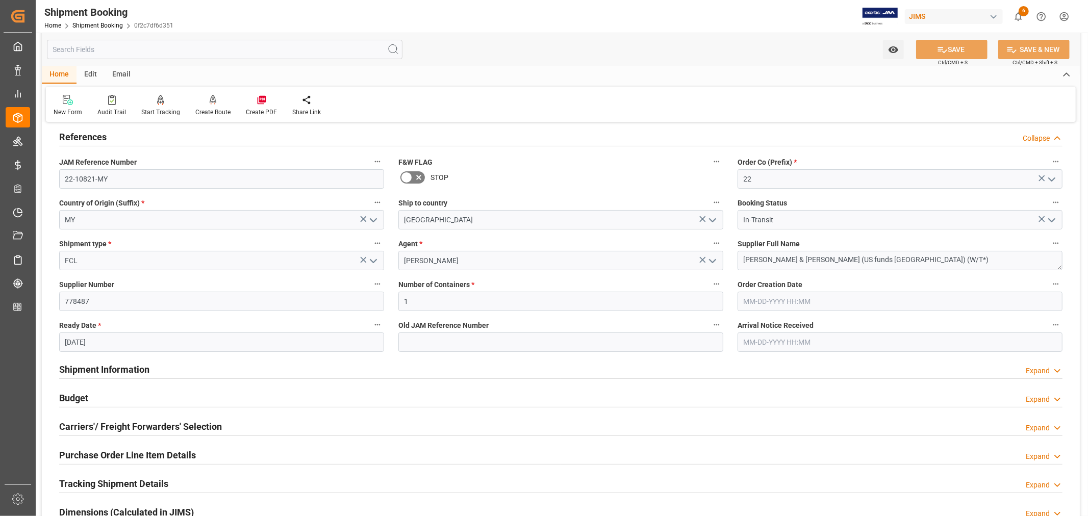
click at [94, 135] on h2 "References" at bounding box center [82, 137] width 47 height 14
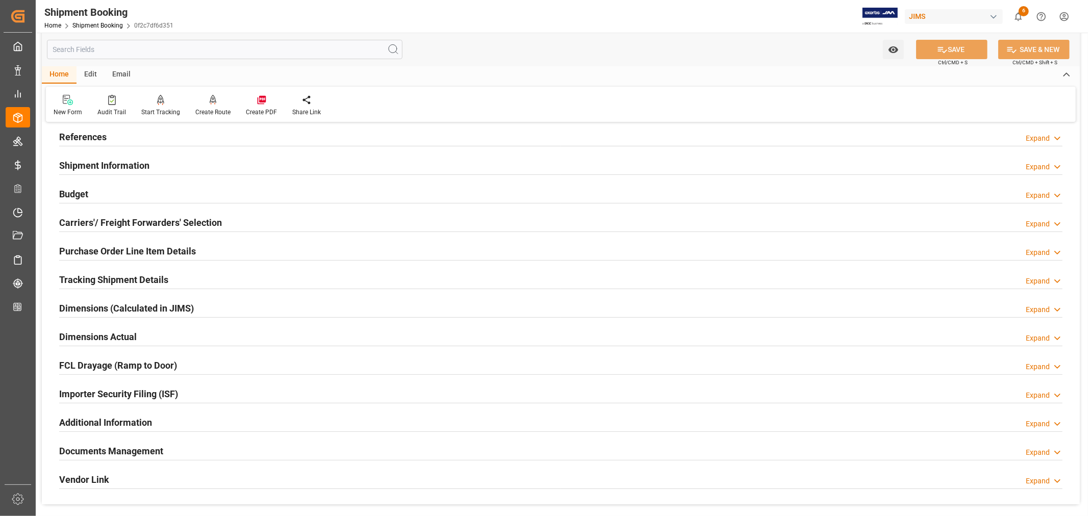
click at [92, 276] on h2 "Tracking Shipment Details" at bounding box center [113, 280] width 109 height 14
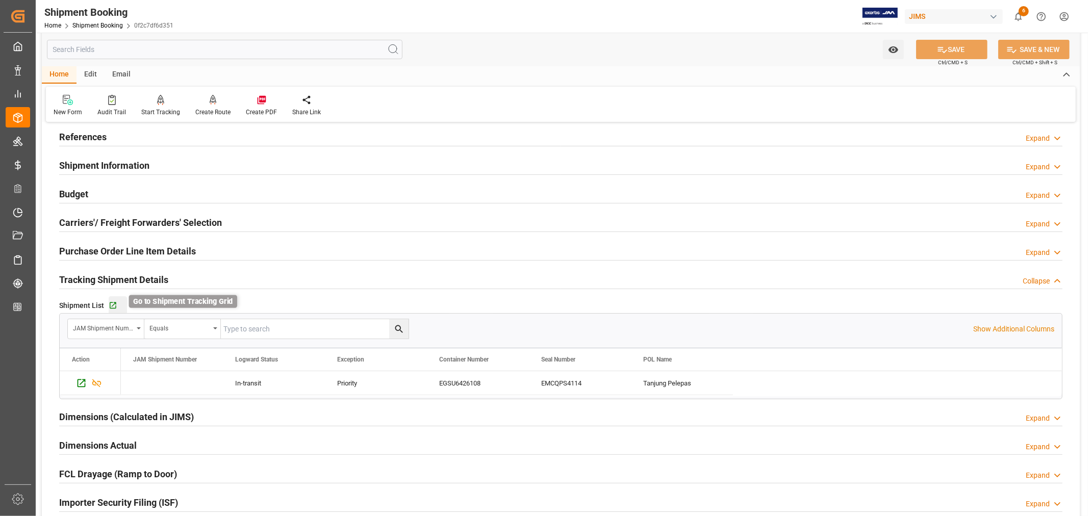
click at [113, 304] on icon "button" at bounding box center [113, 305] width 9 height 9
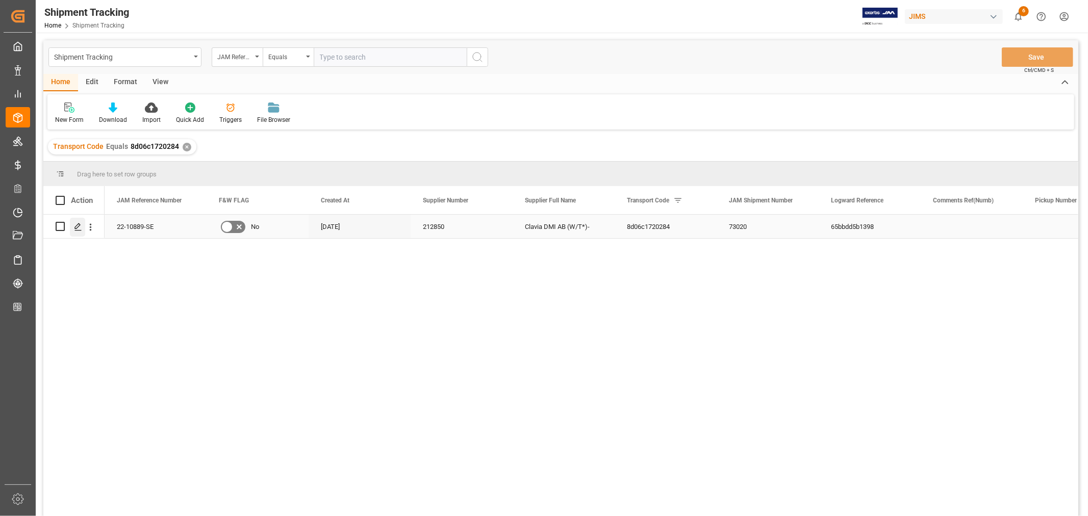
click at [78, 226] on polygon "Press SPACE to select this row." at bounding box center [77, 225] width 5 height 5
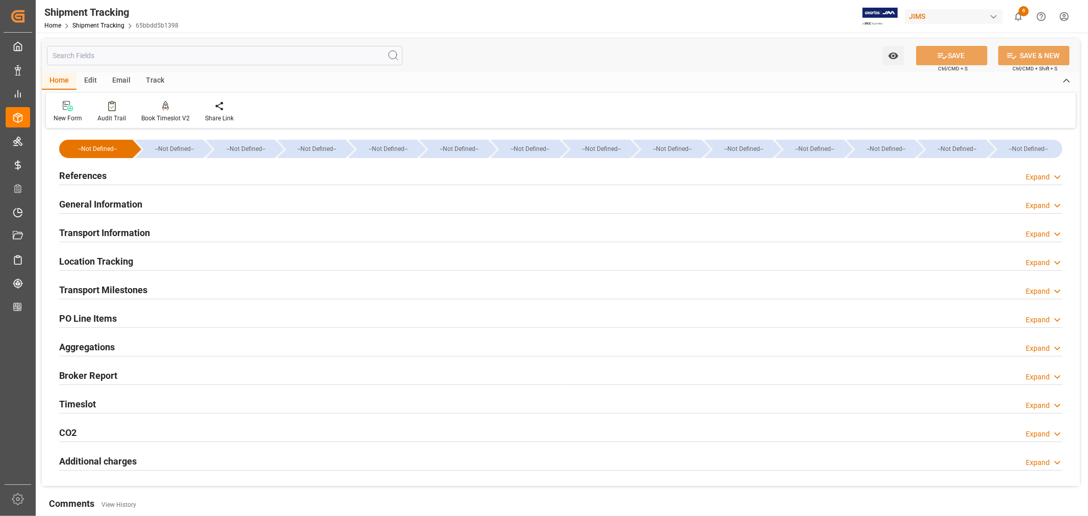
type input "09-15-2025 00:00"
type input "09-15-2025 13:38"
type input "09-15-2025 20:00"
type input "[DATE] 00:00"
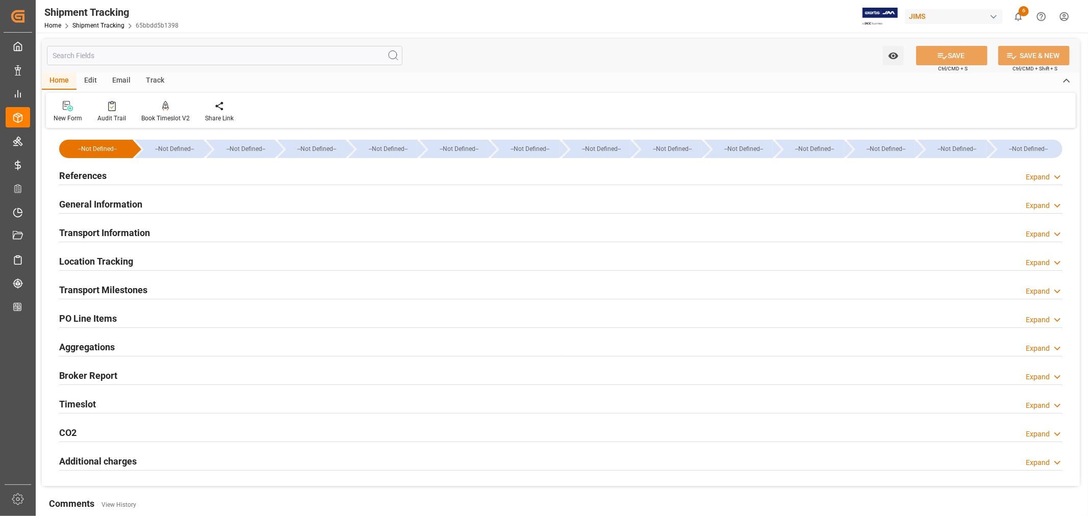
type input "09-18-2025"
type input "09-24-2025 09:06"
click at [115, 288] on h2 "Transport Milestones" at bounding box center [103, 290] width 88 height 14
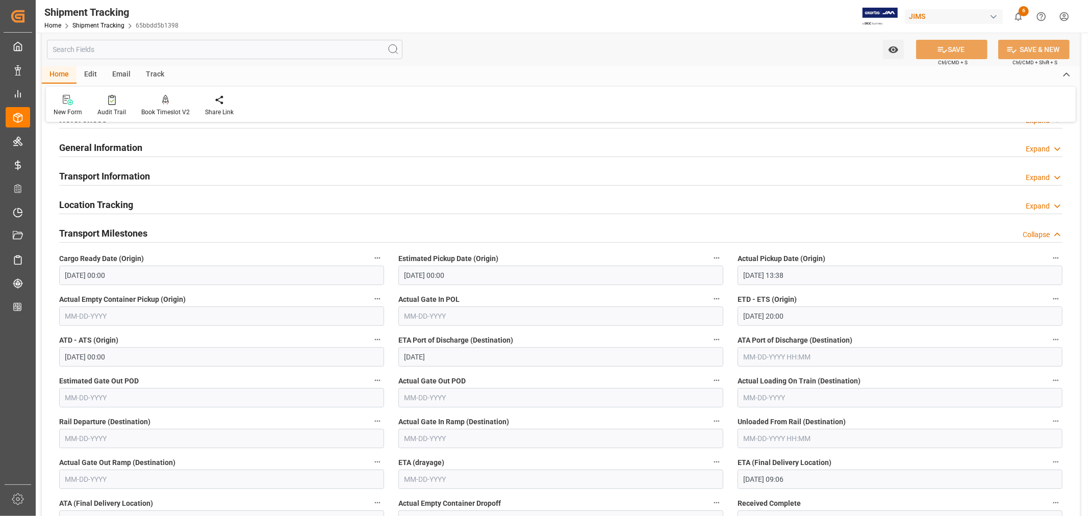
scroll to position [113, 0]
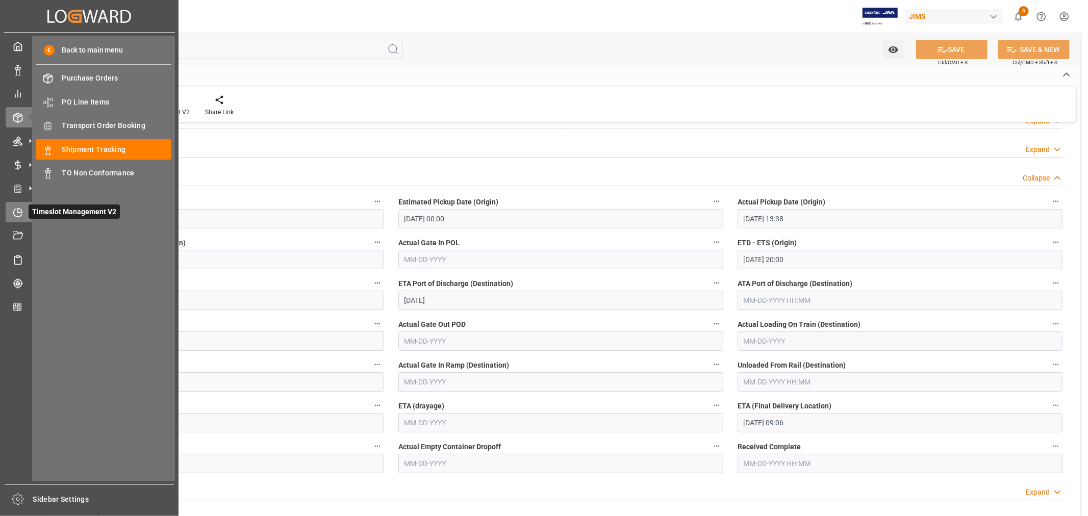
click at [17, 210] on icon at bounding box center [18, 213] width 10 height 10
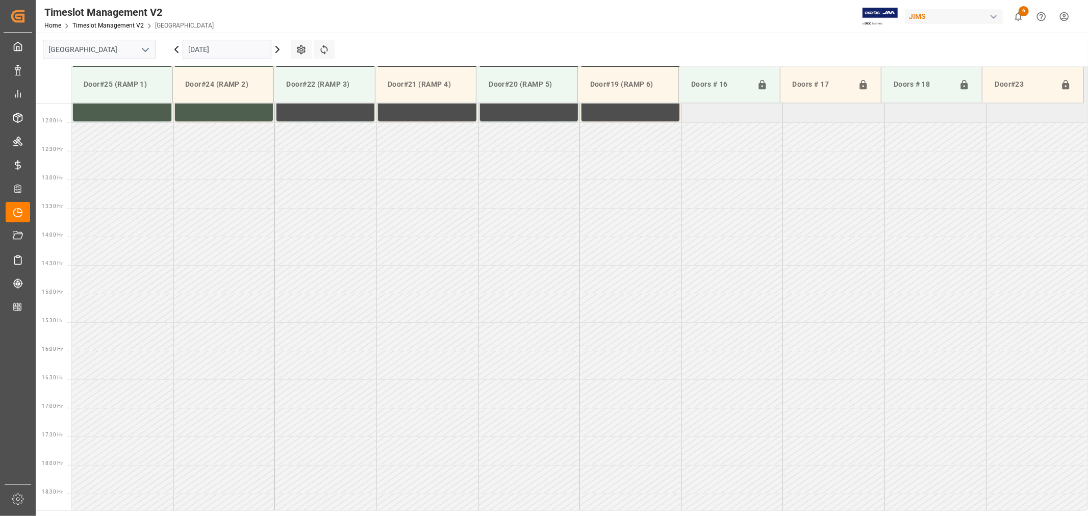
scroll to position [679, 0]
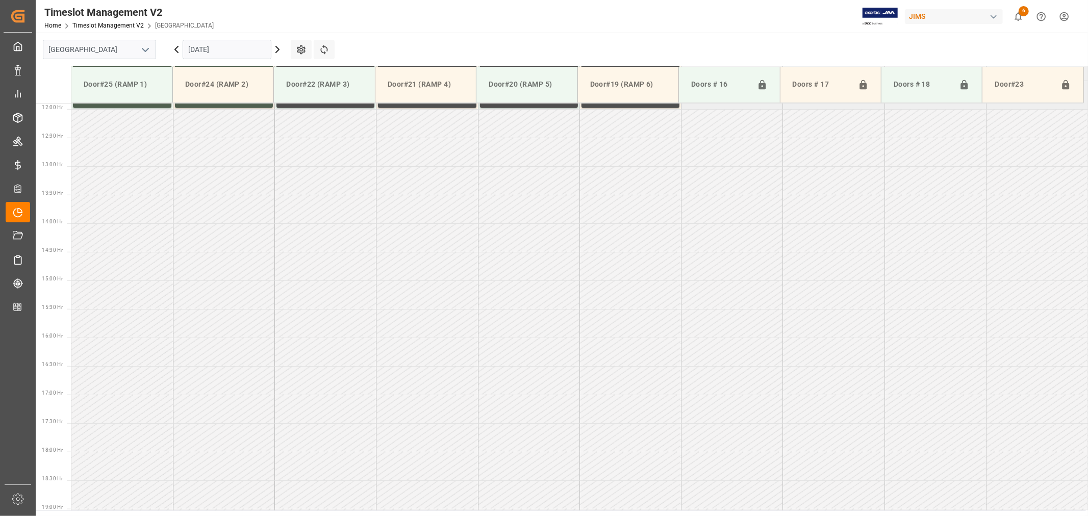
click at [148, 52] on icon "open menu" at bounding box center [145, 50] width 12 height 12
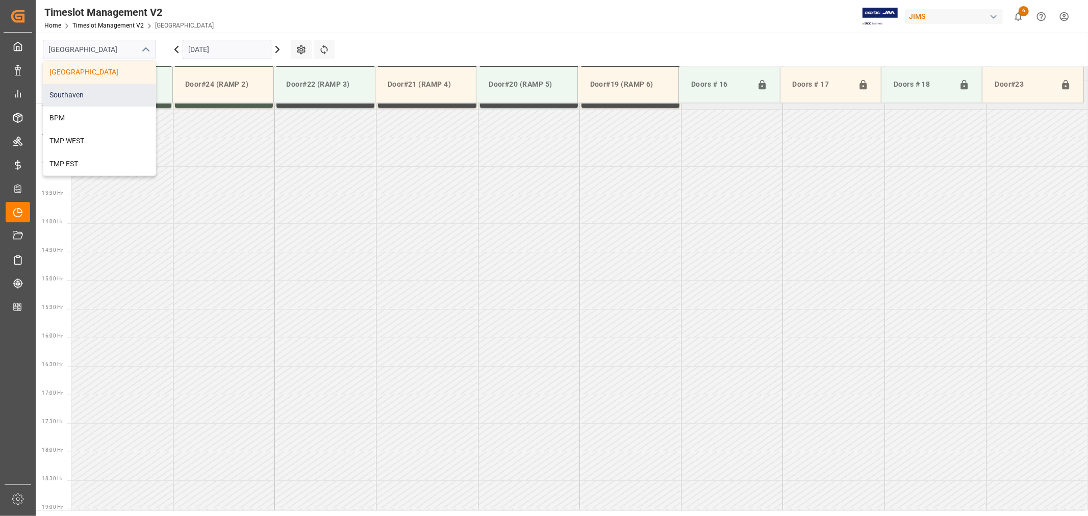
click at [99, 97] on div "Southaven" at bounding box center [99, 95] width 112 height 23
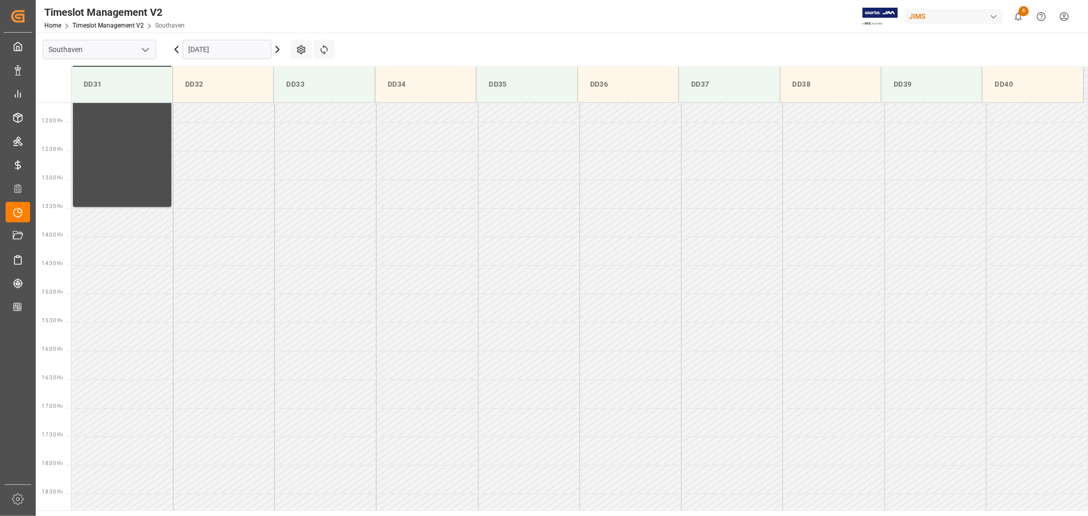
scroll to position [679, 0]
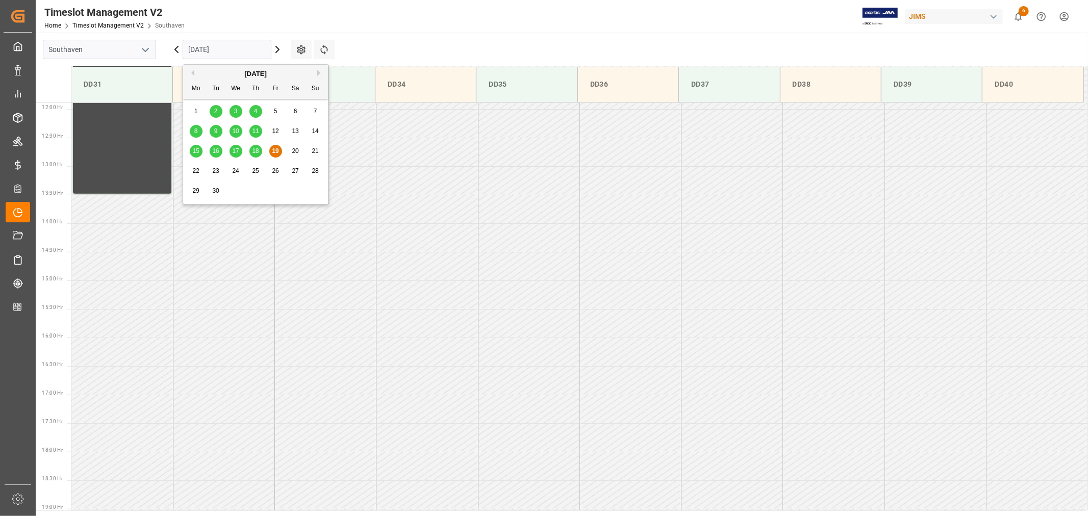
click at [232, 53] on input "09-19-2025" at bounding box center [227, 49] width 89 height 19
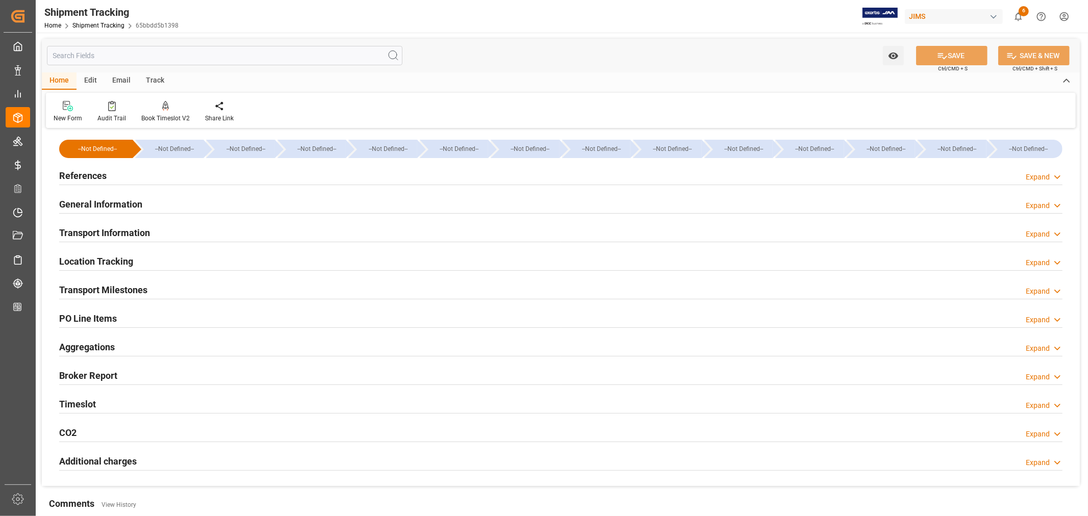
click at [95, 173] on h2 "References" at bounding box center [82, 176] width 47 height 14
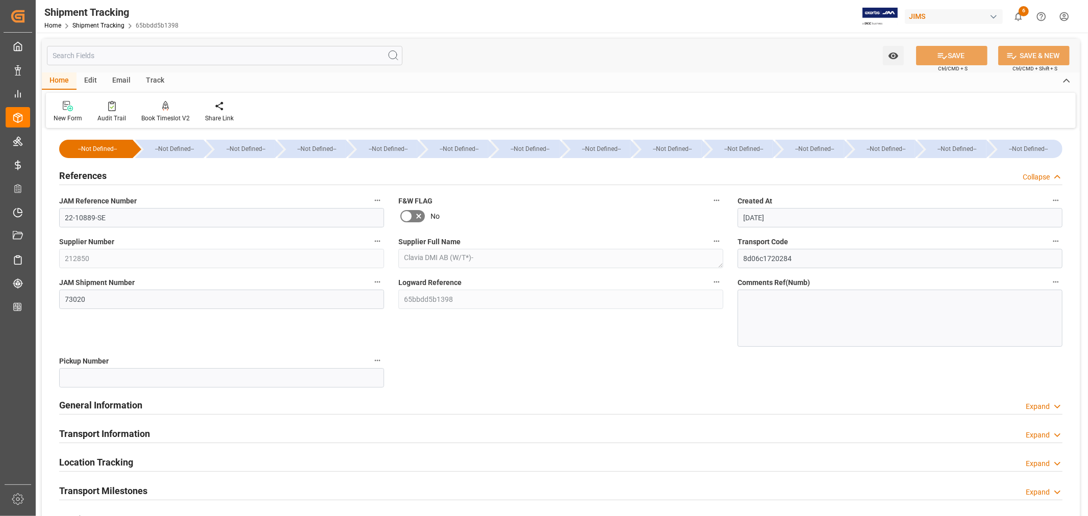
click at [95, 173] on h2 "References" at bounding box center [82, 176] width 47 height 14
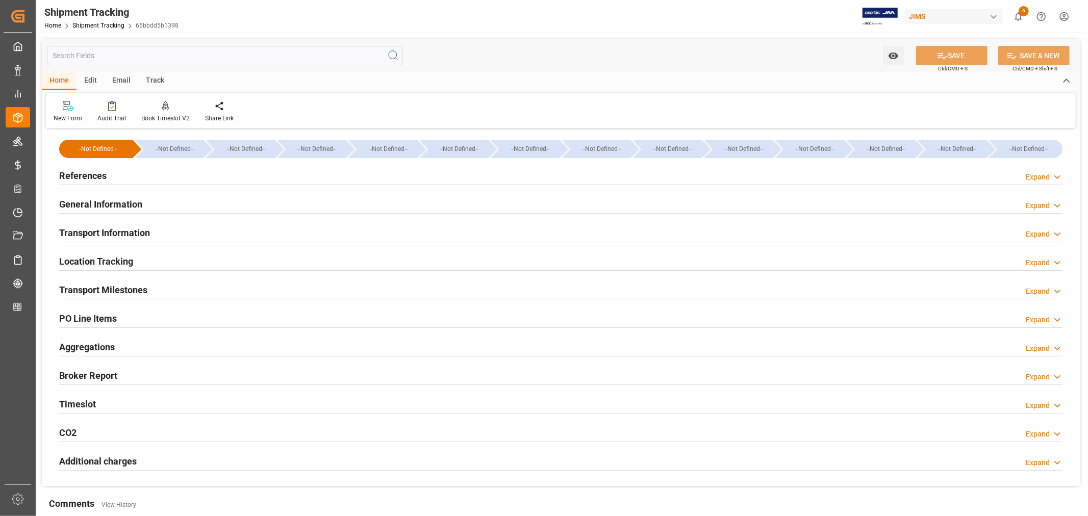
click at [102, 196] on div "General Information" at bounding box center [100, 203] width 83 height 19
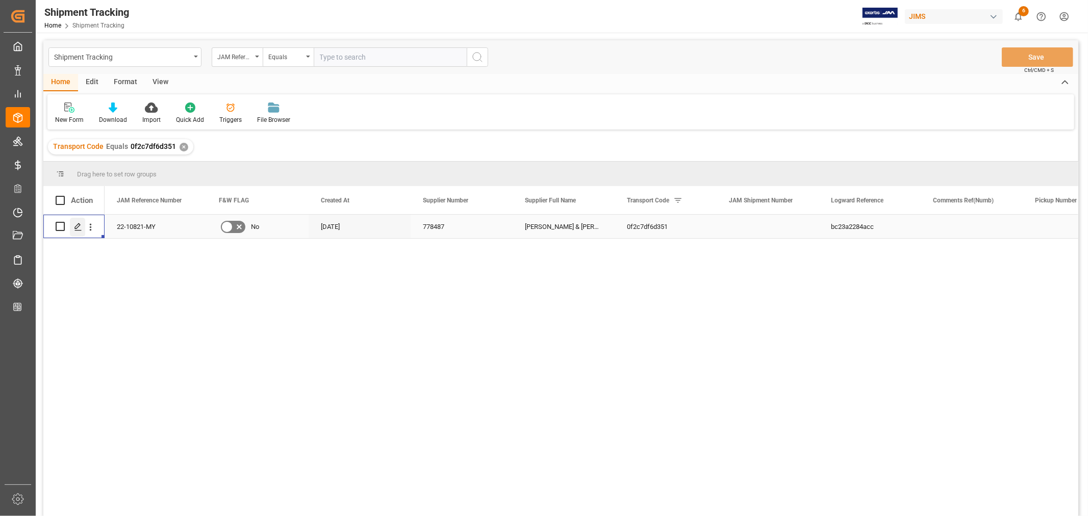
click at [77, 226] on icon "Press SPACE to select this row." at bounding box center [78, 227] width 8 height 8
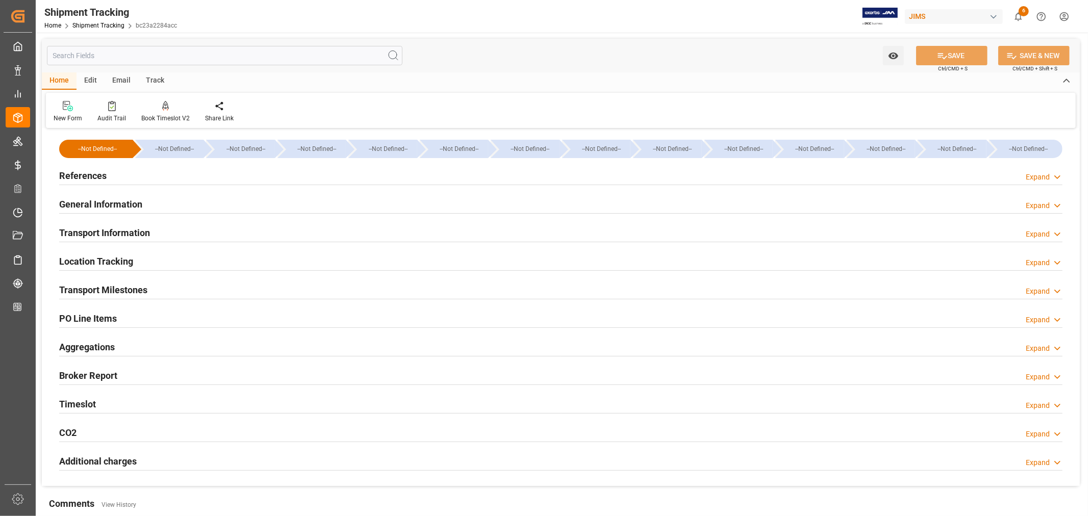
click at [79, 177] on h2 "References" at bounding box center [82, 176] width 47 height 14
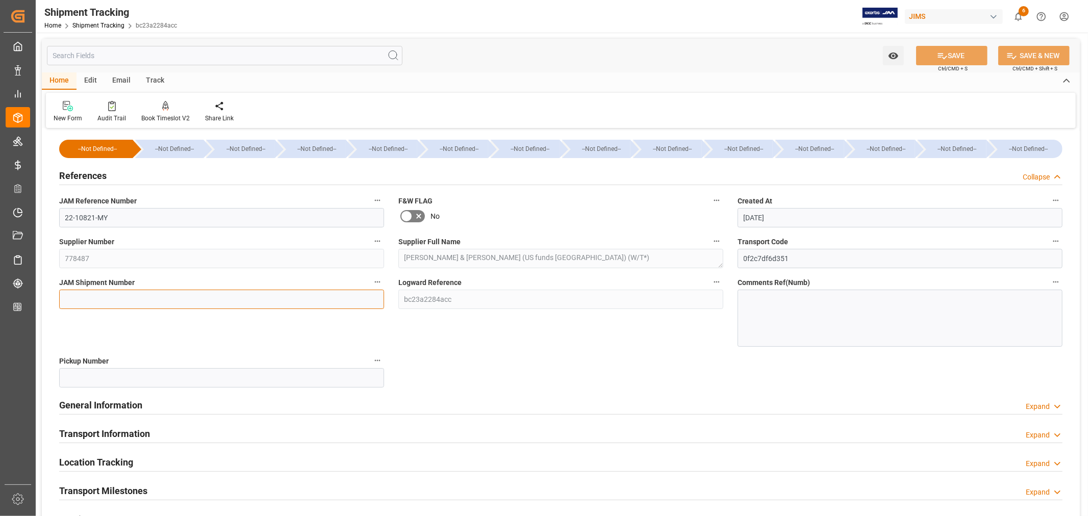
click at [80, 294] on input at bounding box center [221, 299] width 325 height 19
paste input "73117"
type input "73117"
click at [944, 56] on icon at bounding box center [942, 55] width 11 height 11
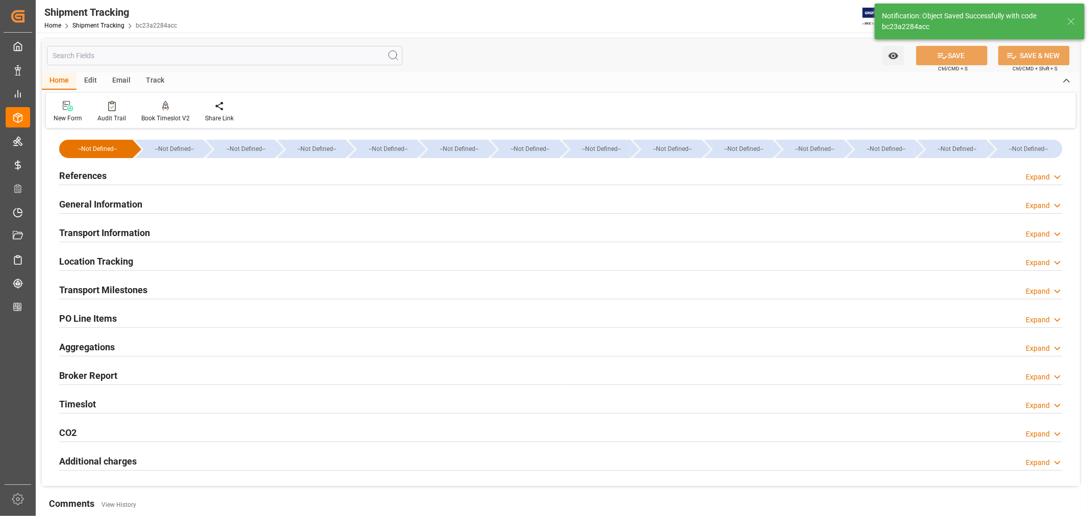
click at [110, 202] on h2 "General Information" at bounding box center [100, 204] width 83 height 14
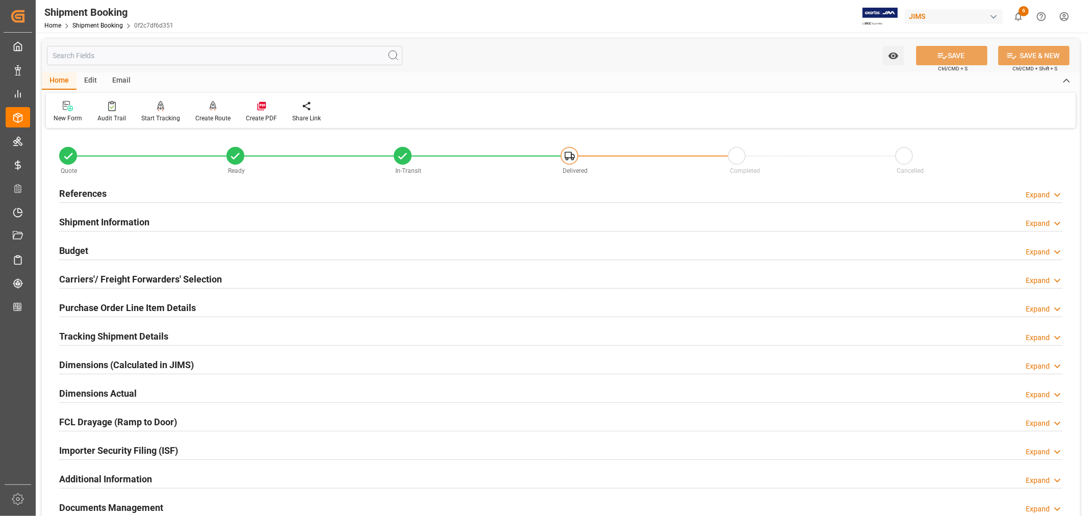
click at [106, 334] on h2 "Tracking Shipment Details" at bounding box center [113, 336] width 109 height 14
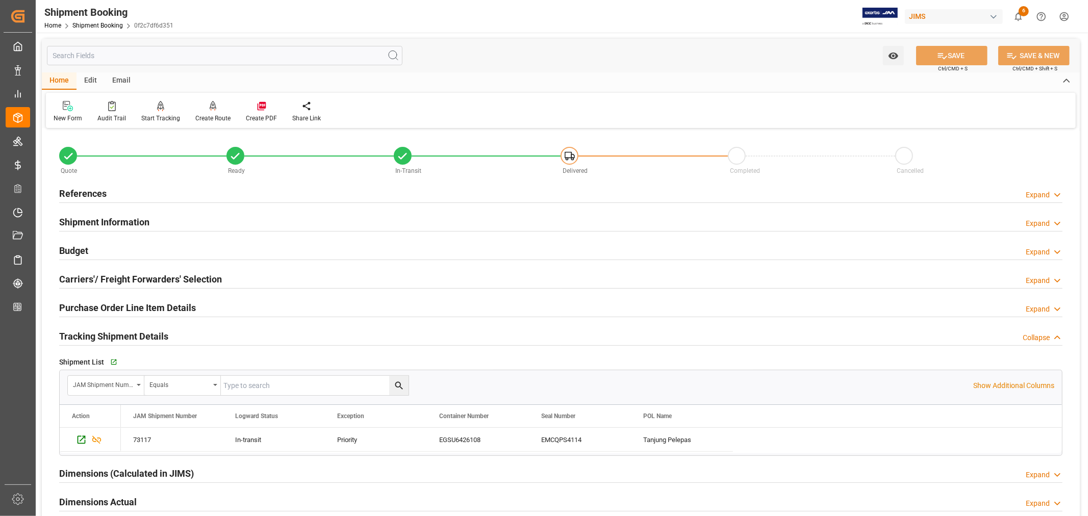
click at [106, 334] on h2 "Tracking Shipment Details" at bounding box center [113, 336] width 109 height 14
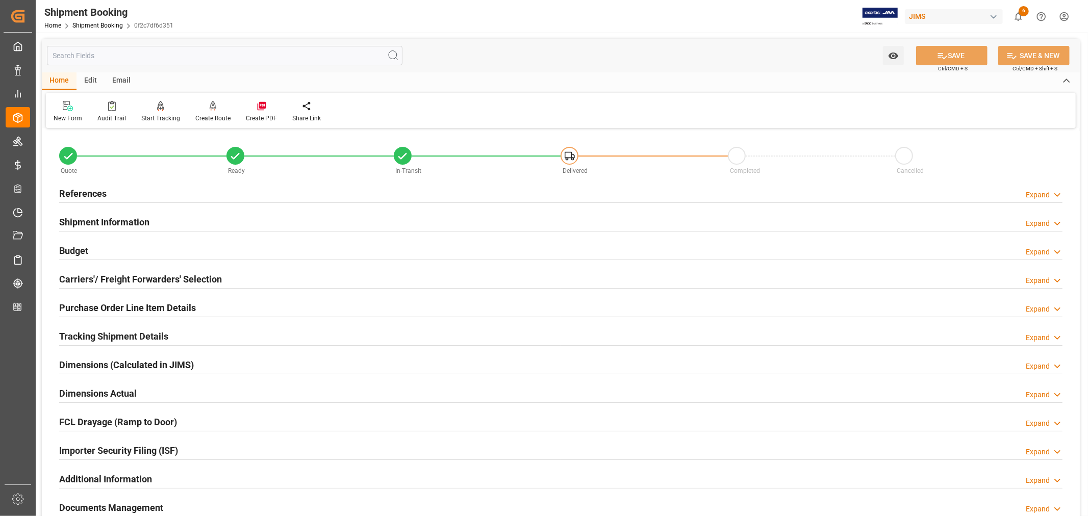
click at [83, 251] on h2 "Budget" at bounding box center [73, 251] width 29 height 14
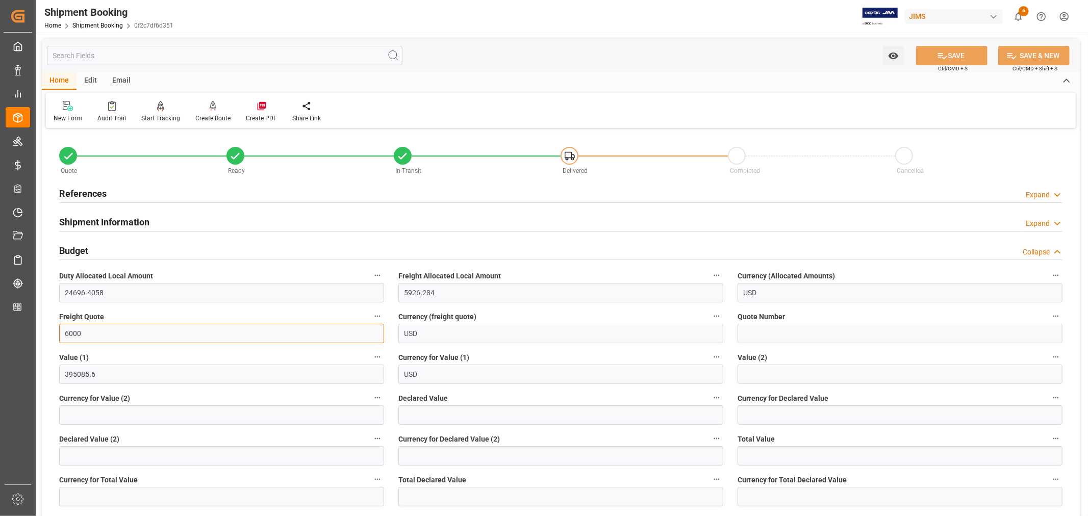
drag, startPoint x: 82, startPoint y: 334, endPoint x: 63, endPoint y: 335, distance: 19.4
click at [63, 335] on input "6000" at bounding box center [221, 333] width 325 height 19
type input "5500"
click at [957, 56] on button "SAVE" at bounding box center [951, 55] width 71 height 19
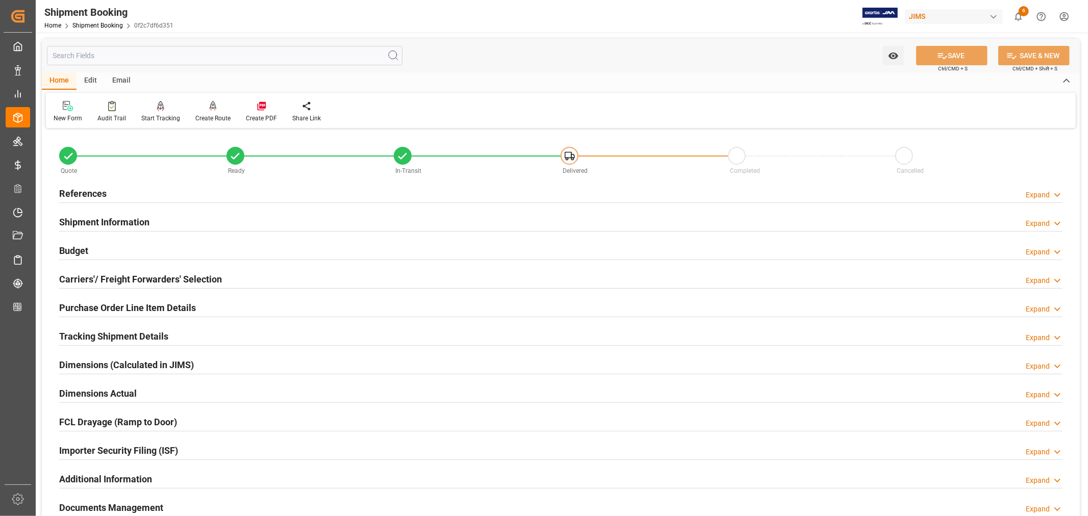
click at [95, 187] on h2 "References" at bounding box center [82, 194] width 47 height 14
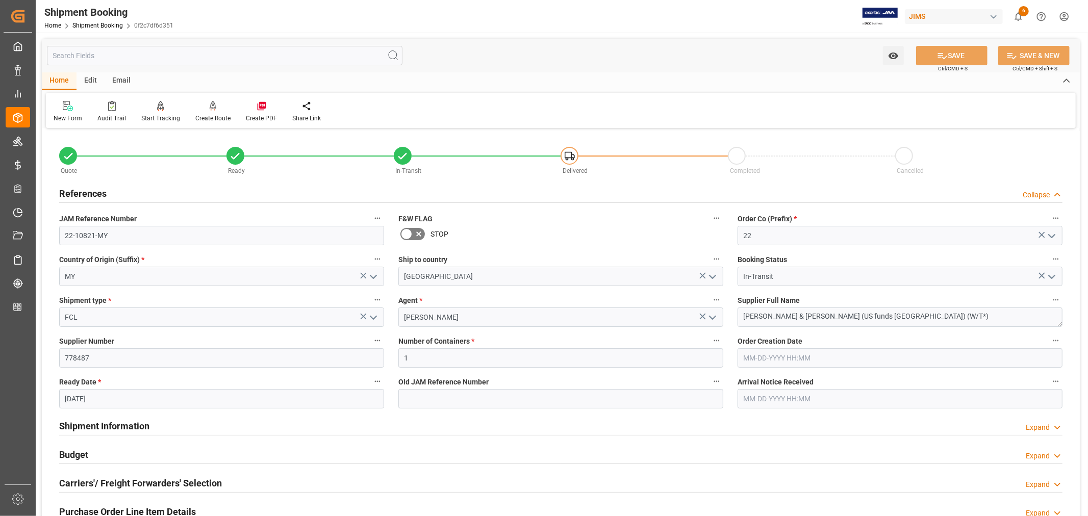
click at [95, 187] on h2 "References" at bounding box center [82, 194] width 47 height 14
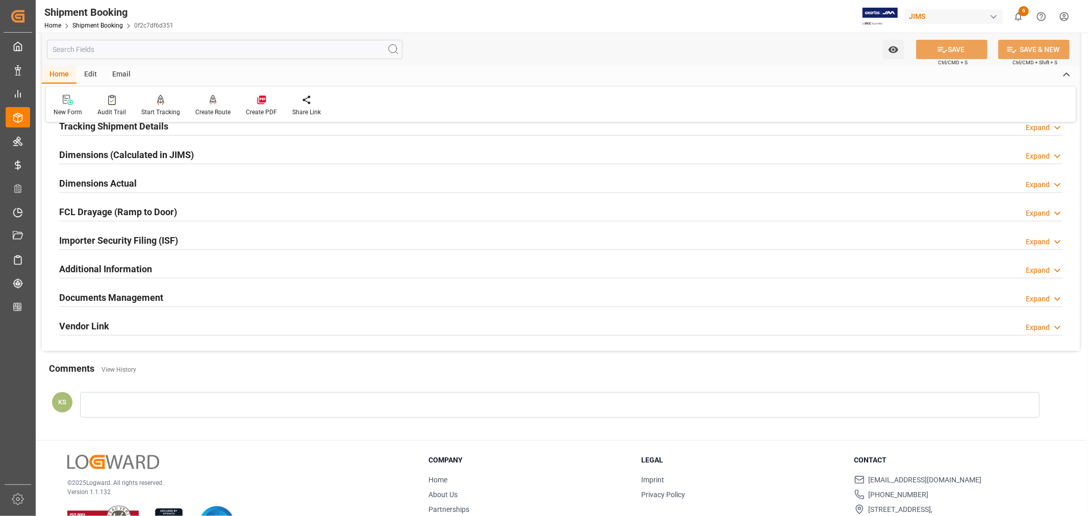
scroll to position [226, 0]
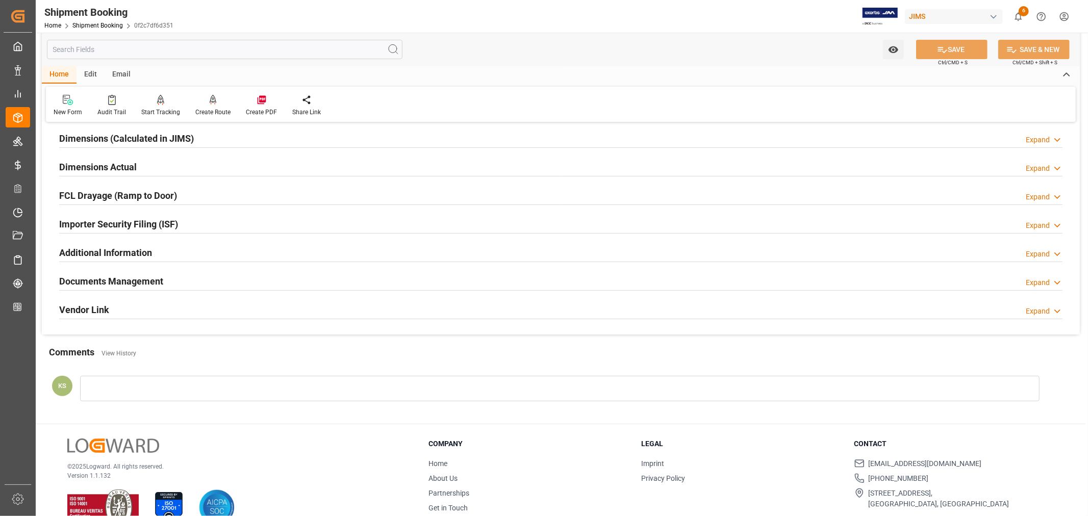
click at [149, 278] on h2 "Documents Management" at bounding box center [111, 281] width 104 height 14
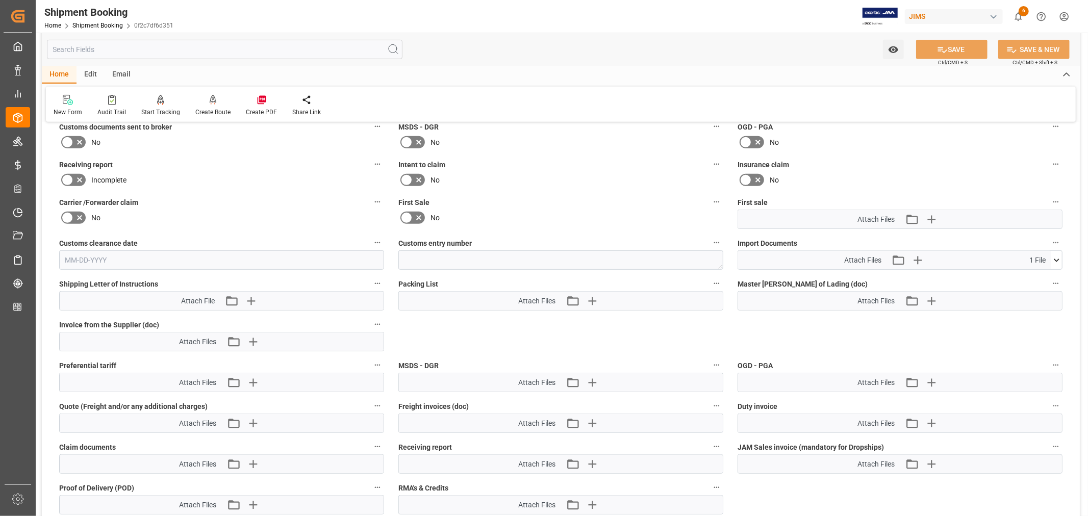
scroll to position [453, 0]
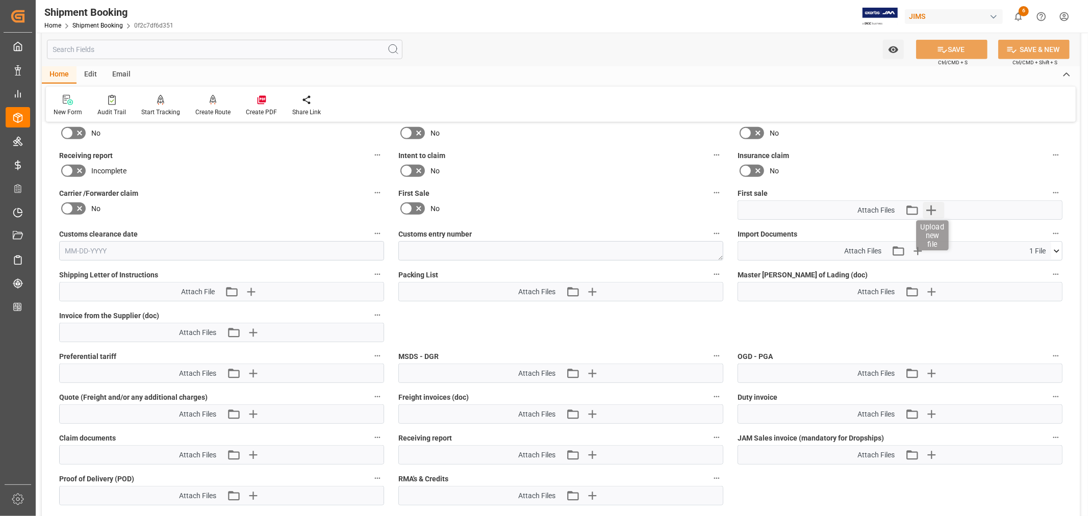
click at [931, 211] on icon "button" at bounding box center [931, 211] width 10 height 10
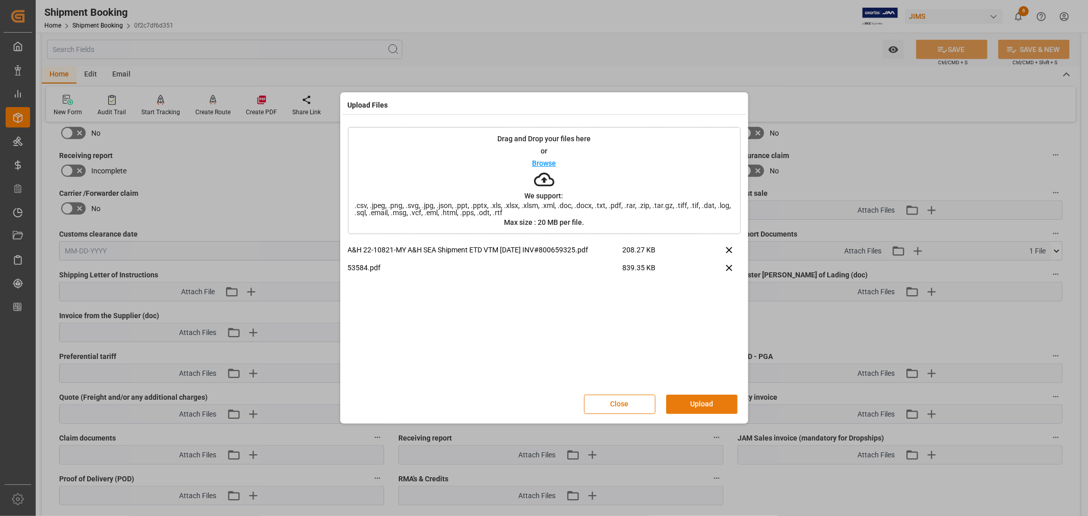
click at [698, 404] on button "Upload" at bounding box center [701, 404] width 71 height 19
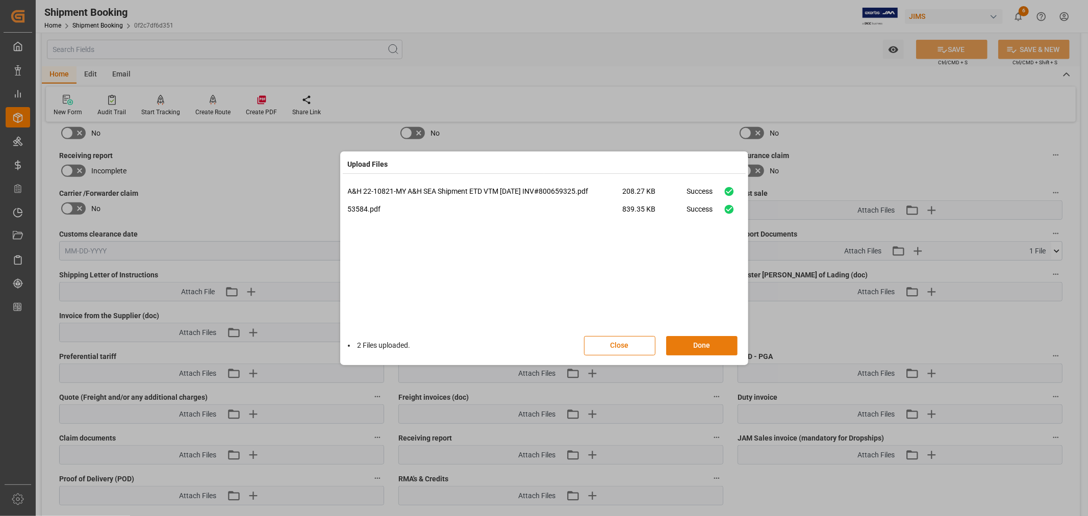
click at [699, 346] on button "Done" at bounding box center [701, 345] width 71 height 19
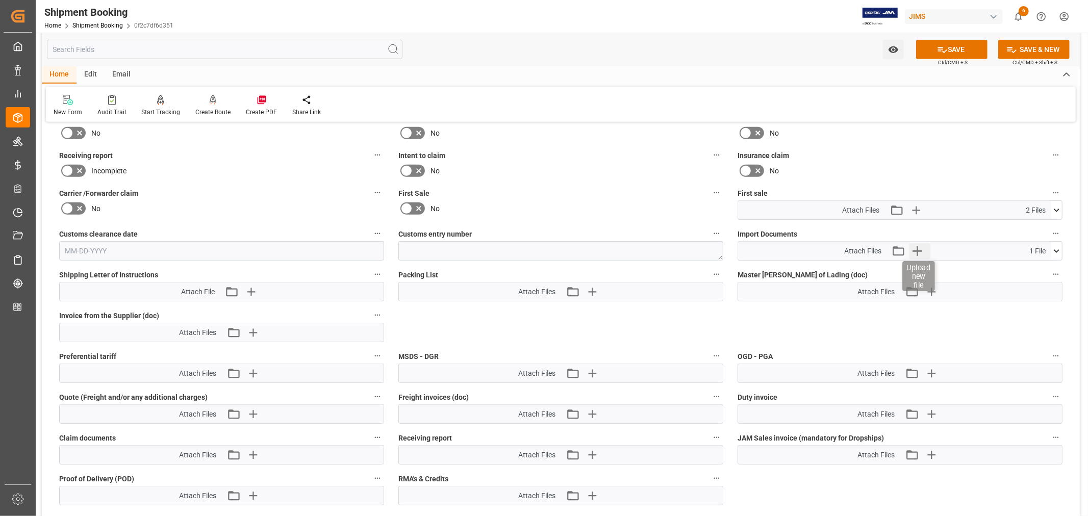
click at [918, 250] on icon "button" at bounding box center [917, 251] width 16 height 16
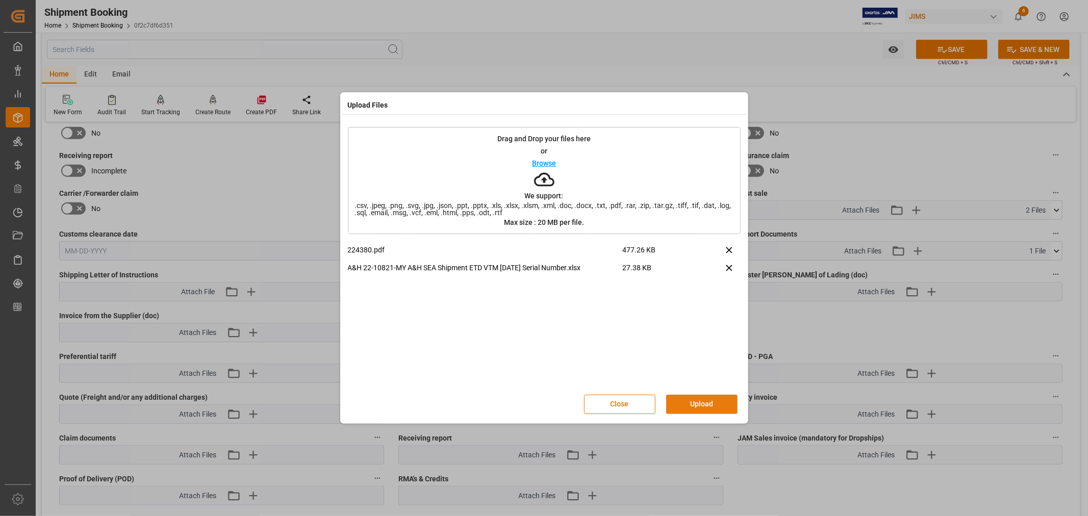
click at [692, 404] on button "Upload" at bounding box center [701, 404] width 71 height 19
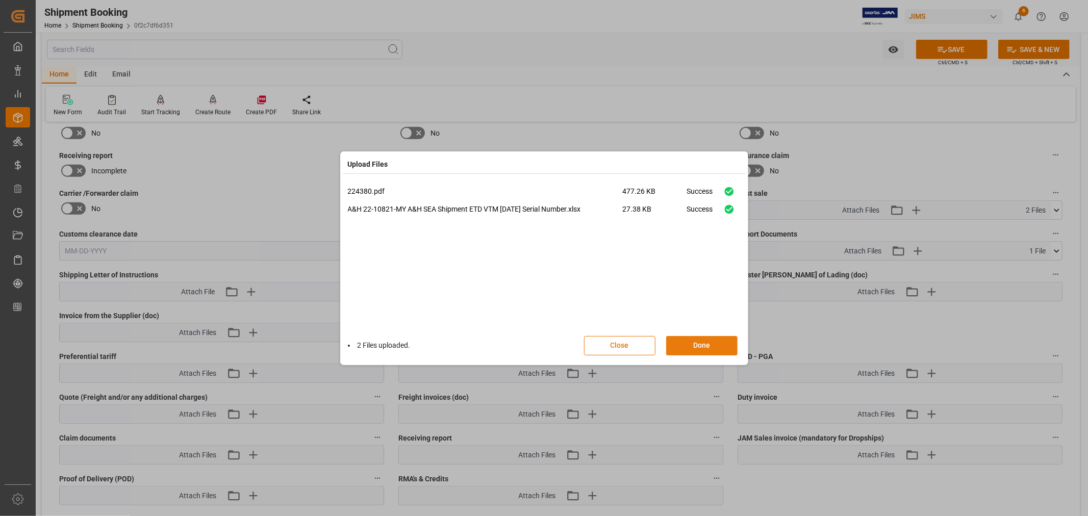
click at [696, 344] on button "Done" at bounding box center [701, 345] width 71 height 19
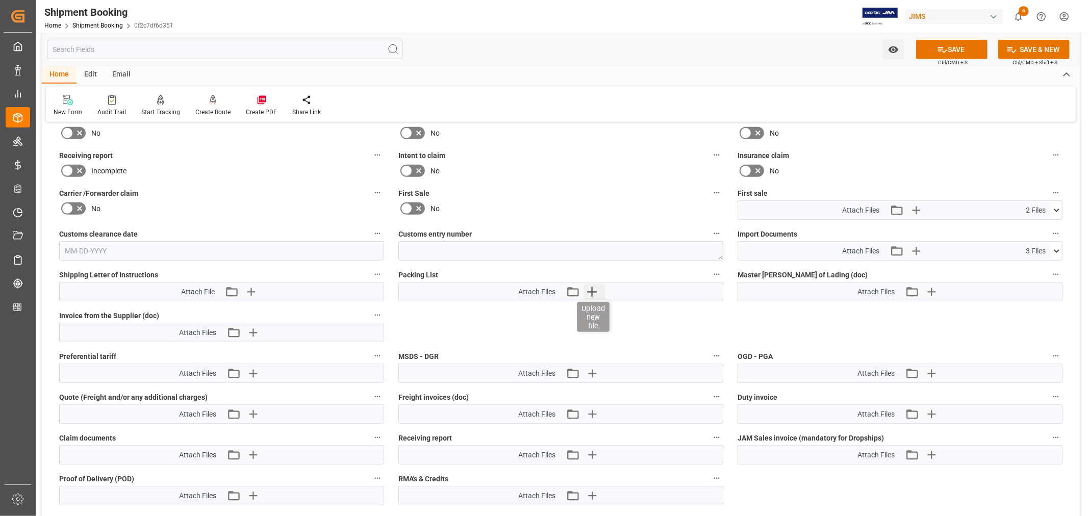
click at [593, 289] on icon "button" at bounding box center [592, 292] width 10 height 10
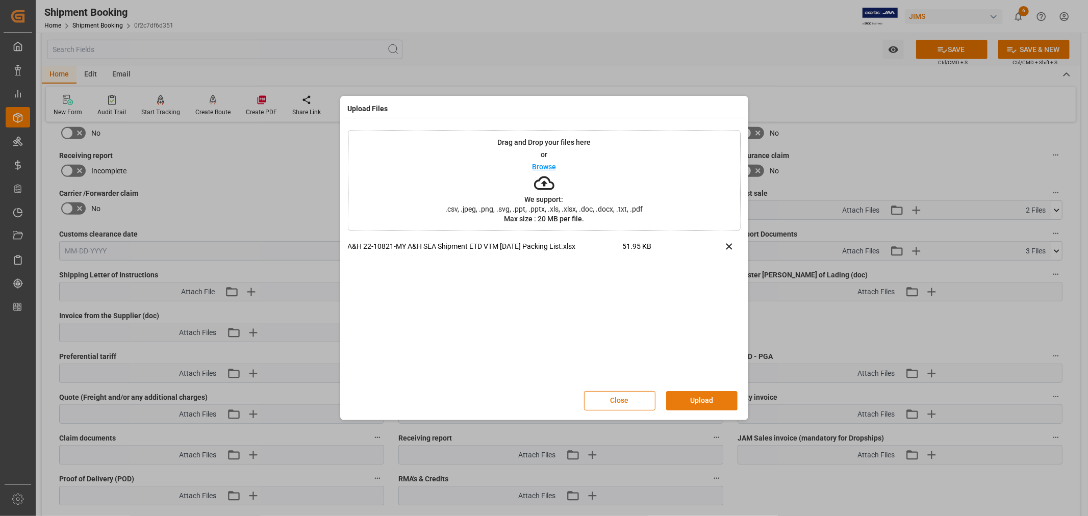
click at [693, 397] on button "Upload" at bounding box center [701, 400] width 71 height 19
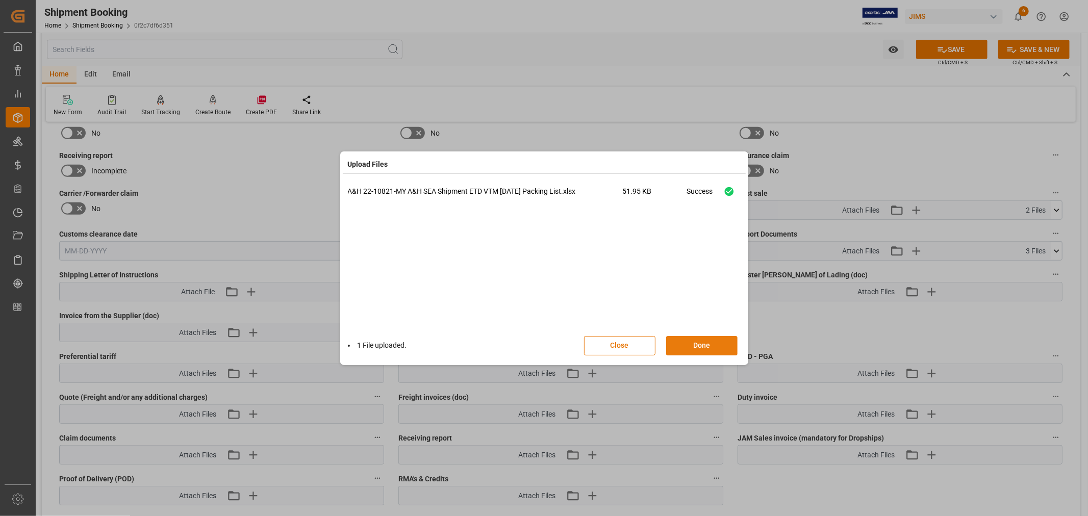
click at [704, 340] on button "Done" at bounding box center [701, 345] width 71 height 19
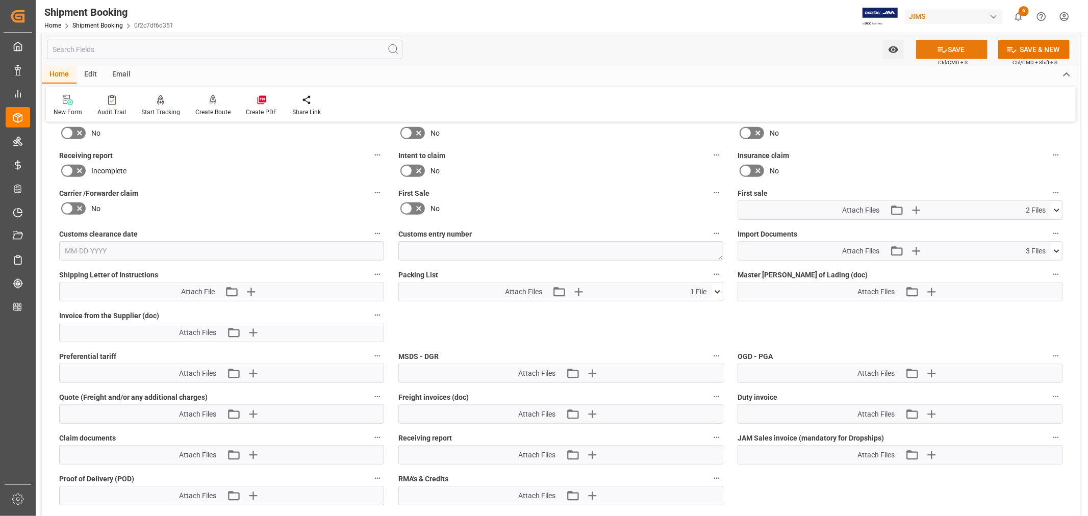
click at [955, 49] on button "SAVE" at bounding box center [951, 49] width 71 height 19
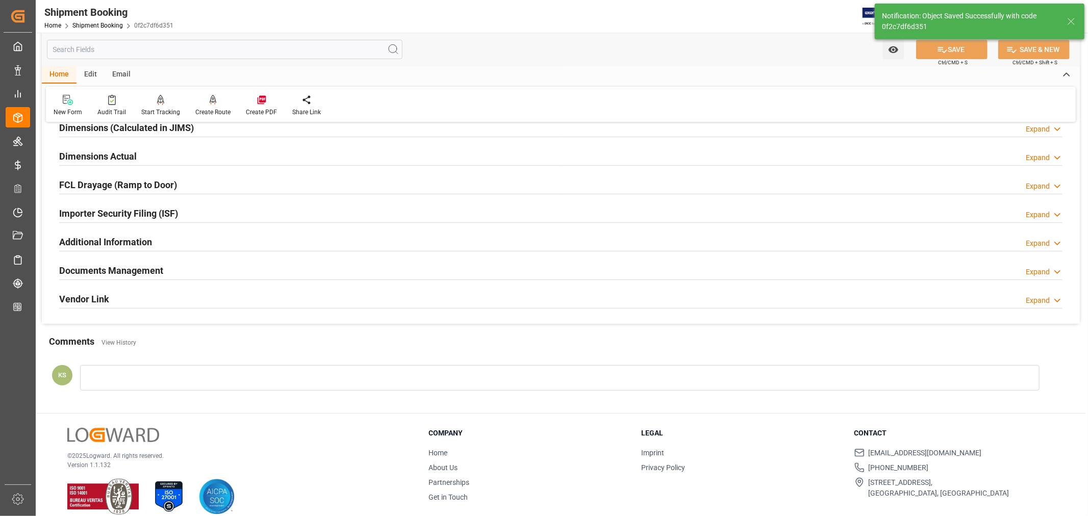
scroll to position [250, 0]
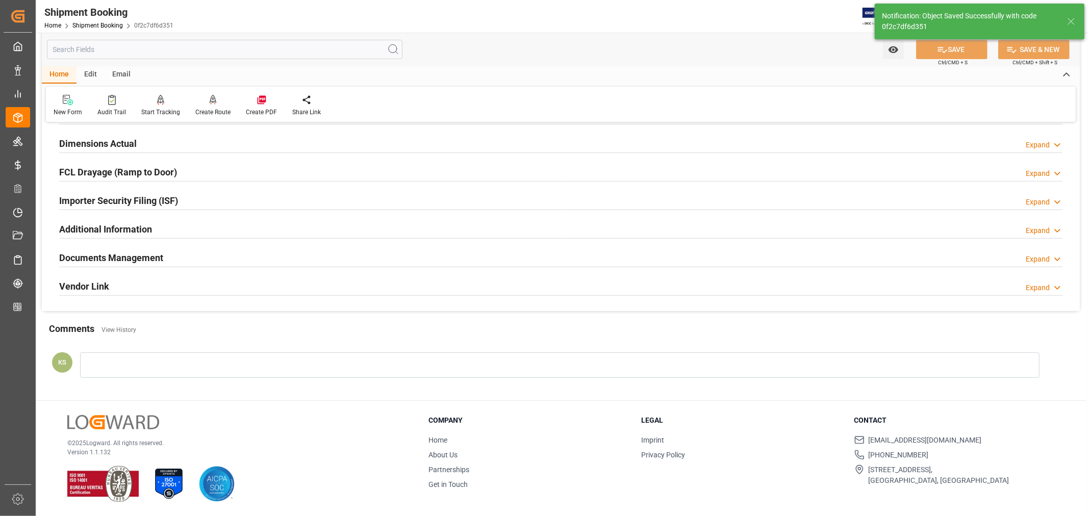
click at [143, 249] on div "Documents Management" at bounding box center [111, 256] width 104 height 19
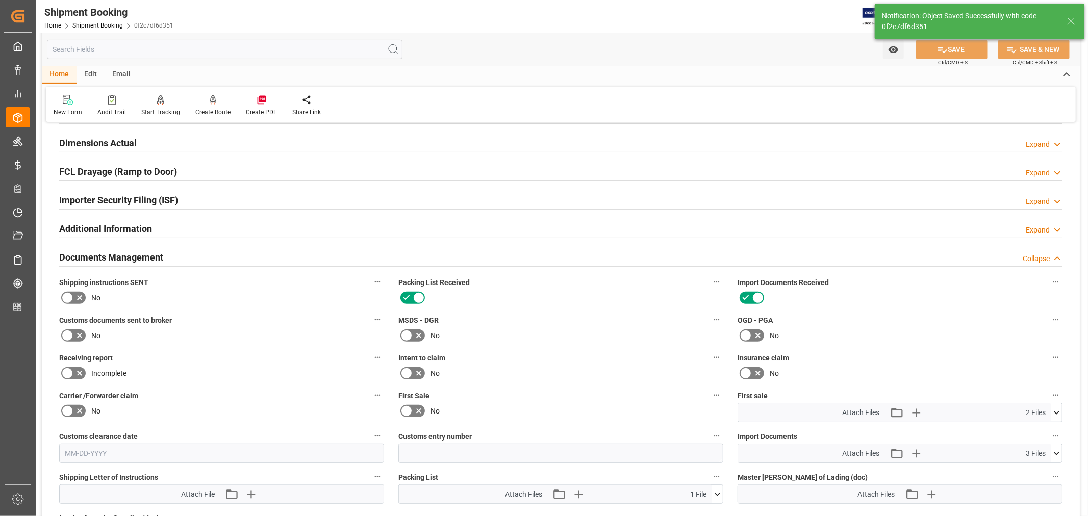
click at [409, 409] on icon at bounding box center [406, 411] width 6 height 5
click at [0, 0] on input "checkbox" at bounding box center [0, 0] width 0 height 0
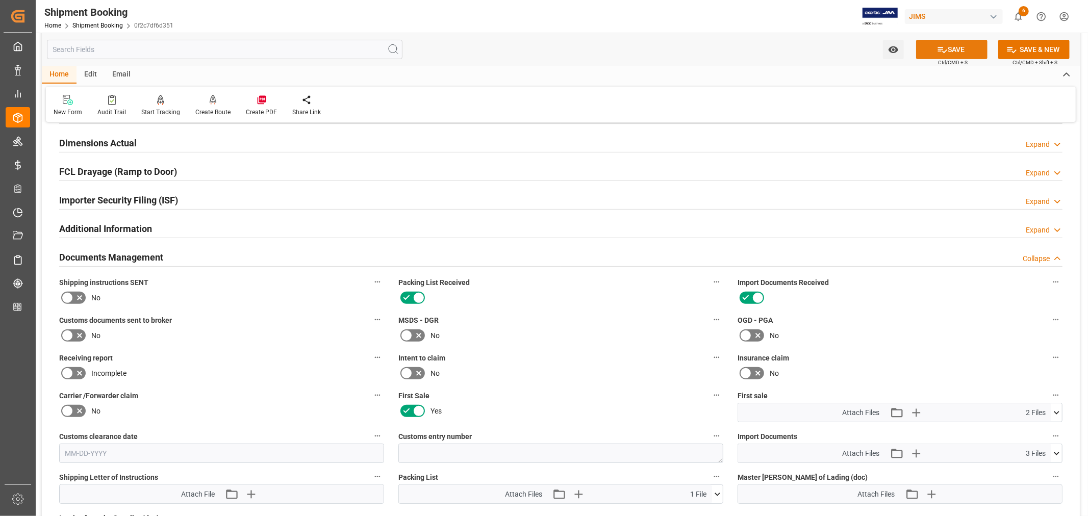
click at [950, 52] on button "SAVE" at bounding box center [951, 49] width 71 height 19
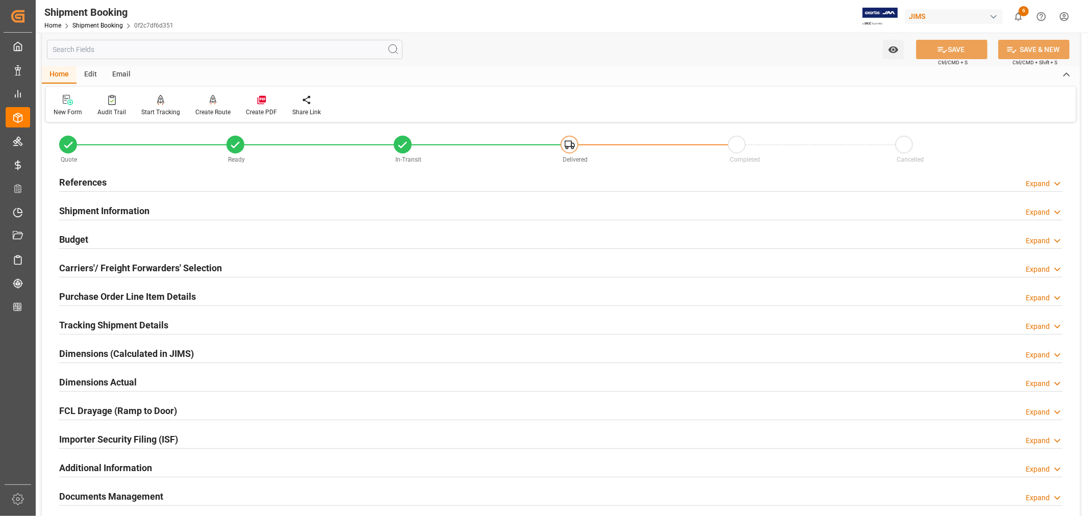
scroll to position [0, 0]
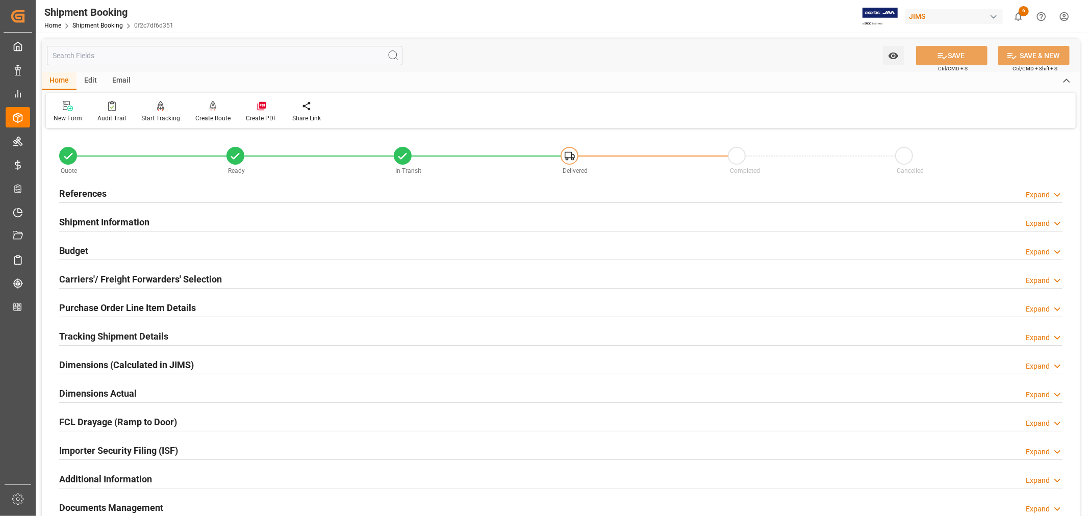
click at [99, 305] on h2 "Purchase Order Line Item Details" at bounding box center [127, 308] width 137 height 14
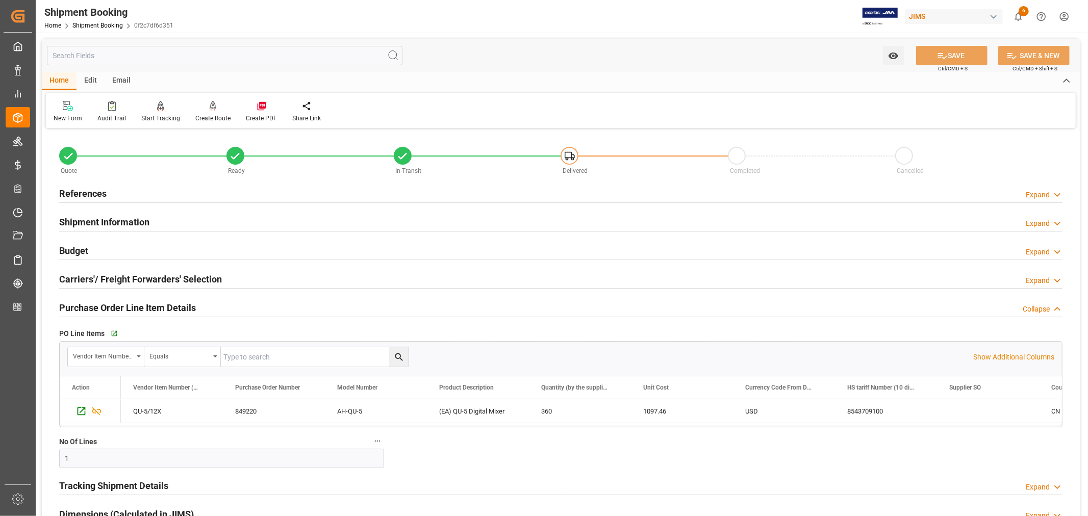
click at [99, 305] on h2 "Purchase Order Line Item Details" at bounding box center [127, 308] width 137 height 14
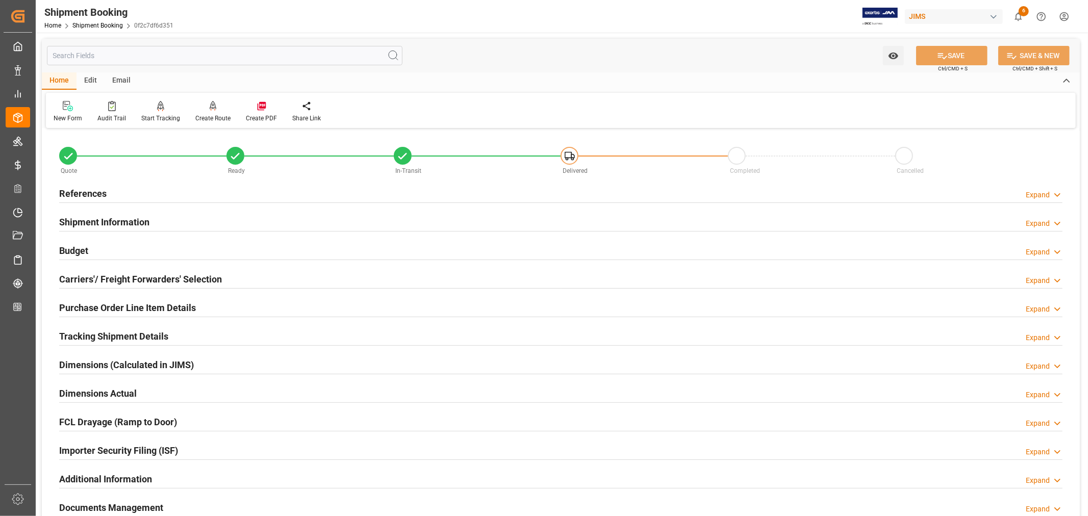
click at [106, 333] on h2 "Tracking Shipment Details" at bounding box center [113, 336] width 109 height 14
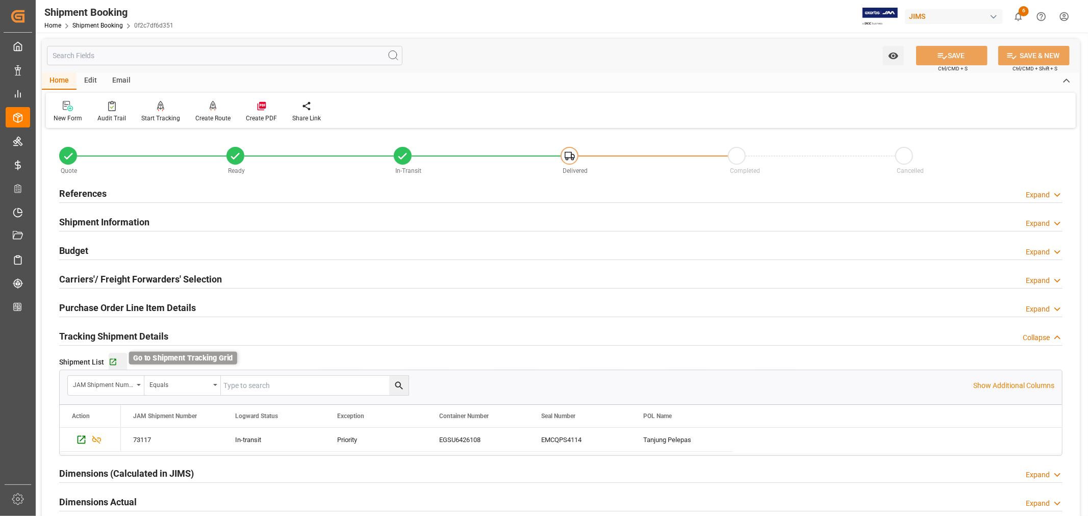
click at [112, 360] on icon "button" at bounding box center [113, 362] width 9 height 9
click at [92, 24] on link "Shipment Booking" at bounding box center [97, 25] width 50 height 7
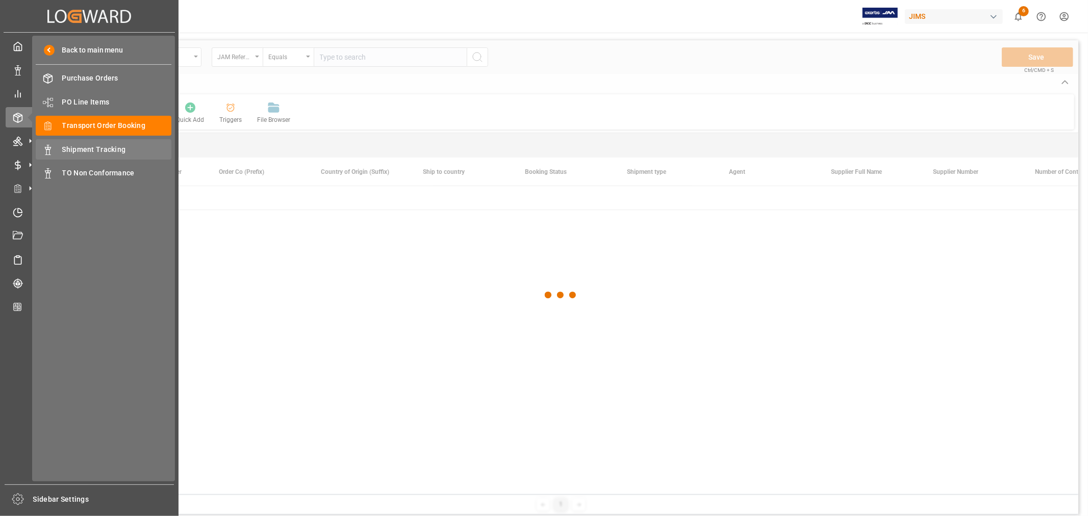
click at [108, 150] on span "Shipment Tracking" at bounding box center [117, 149] width 110 height 11
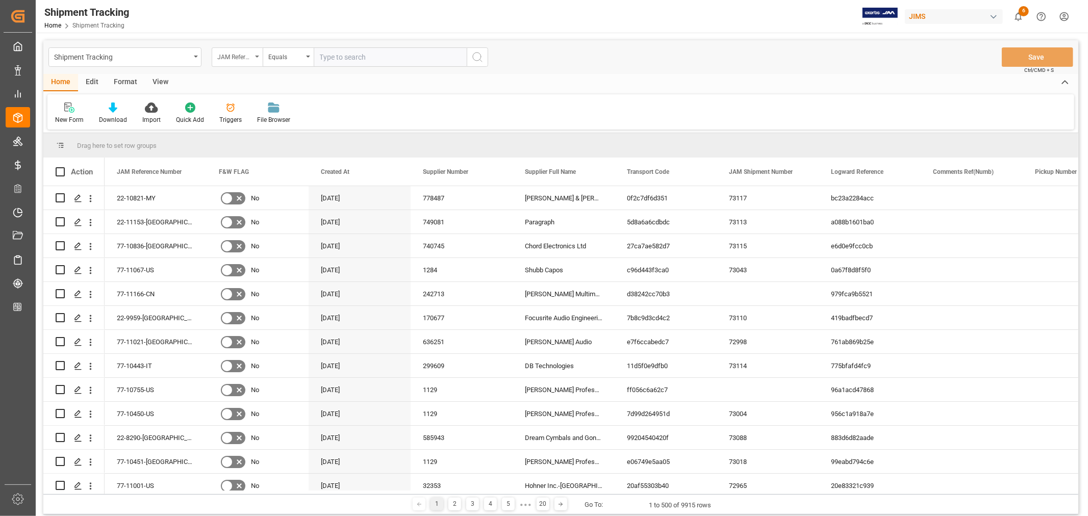
click at [257, 57] on icon "open menu" at bounding box center [257, 57] width 4 height 2
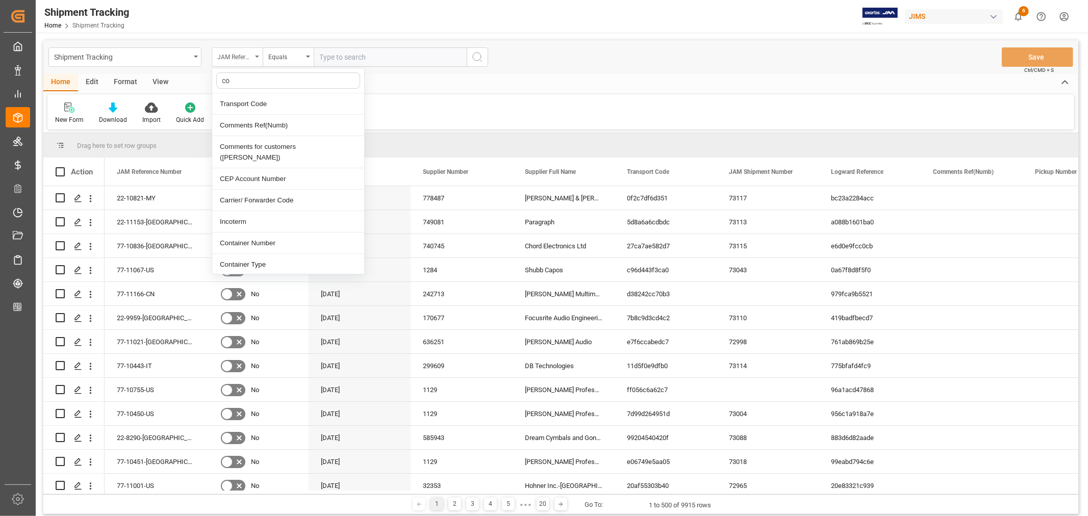
type input "con"
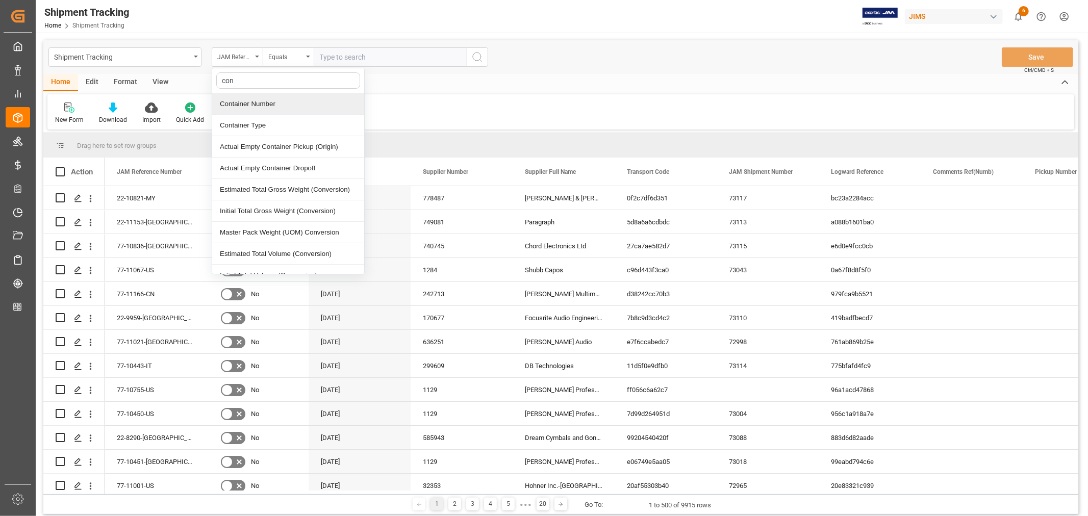
click at [246, 103] on div "Container Number" at bounding box center [288, 103] width 152 height 21
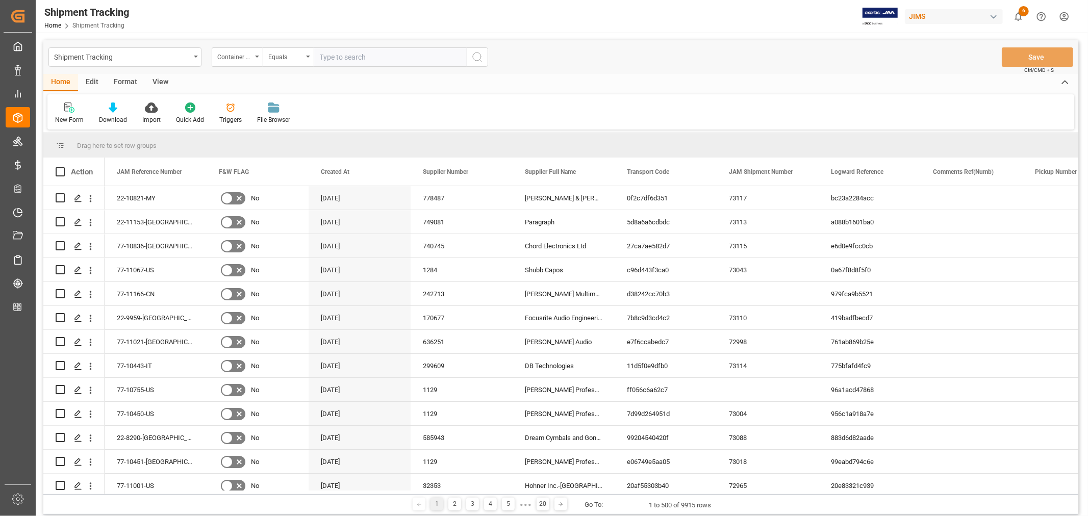
click at [328, 58] on input "text" at bounding box center [390, 56] width 153 height 19
paste input "TCNU3857332"
type input "TCNU3857332"
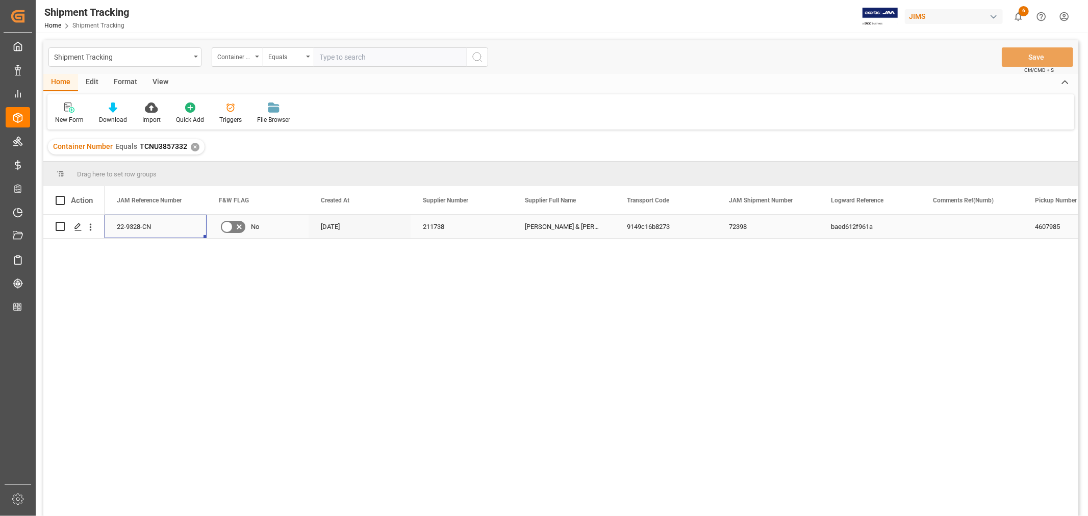
click at [135, 227] on div "22-9328-CN" at bounding box center [156, 226] width 102 height 23
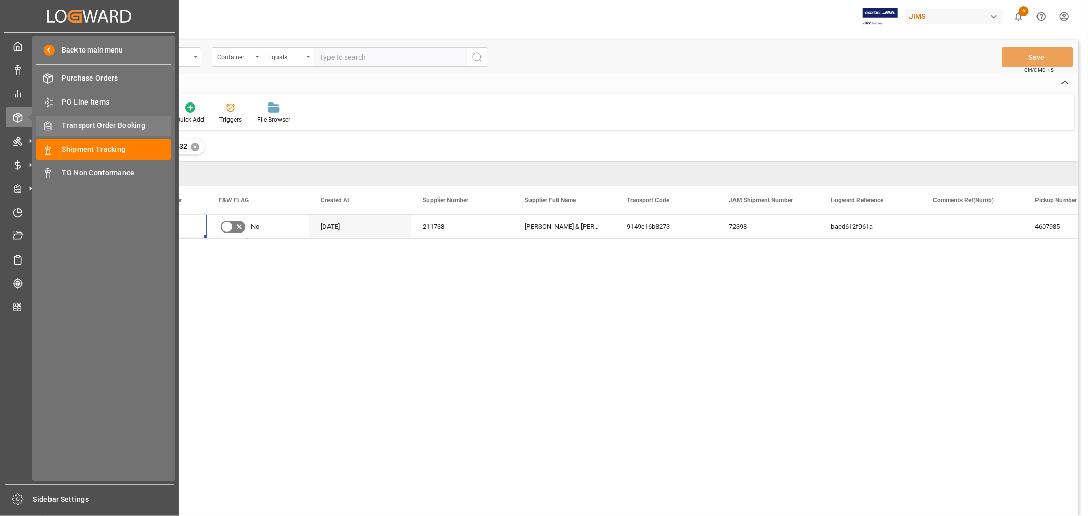
click at [113, 122] on span "Transport Order Booking" at bounding box center [117, 125] width 110 height 11
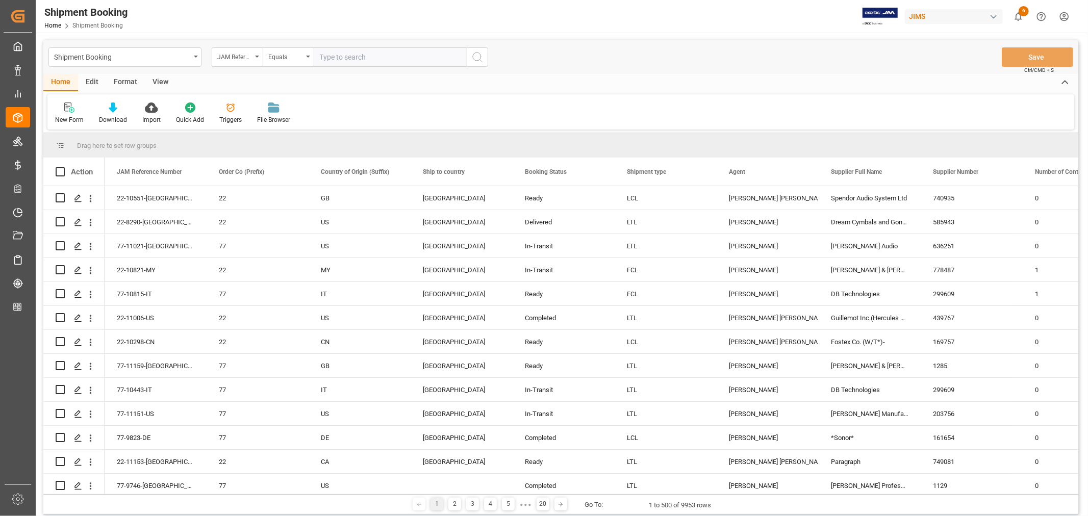
click at [342, 58] on input "text" at bounding box center [390, 56] width 153 height 19
type input "22-10669-vn"
click at [478, 60] on icon "search button" at bounding box center [477, 57] width 12 height 12
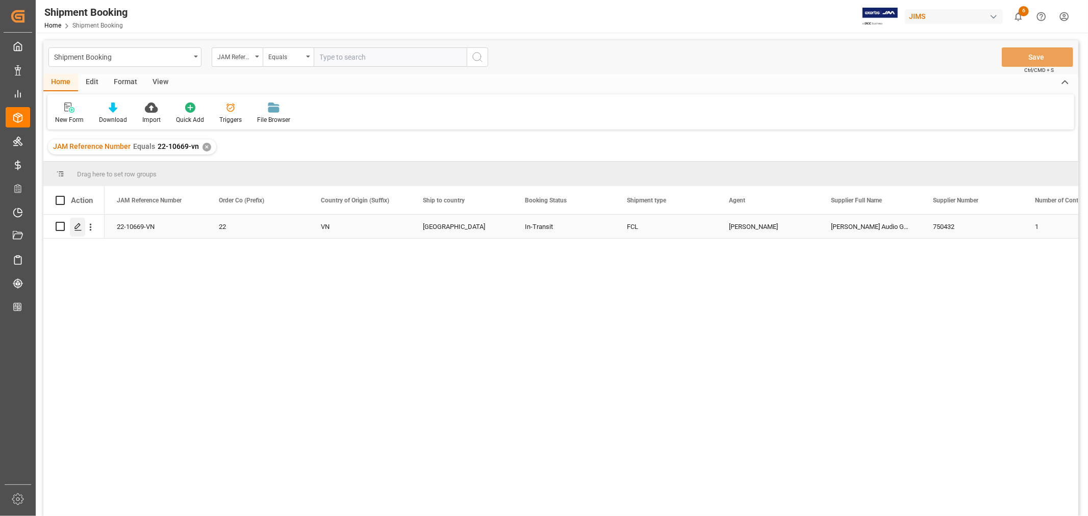
click at [75, 223] on icon "Press SPACE to select this row." at bounding box center [78, 227] width 8 height 8
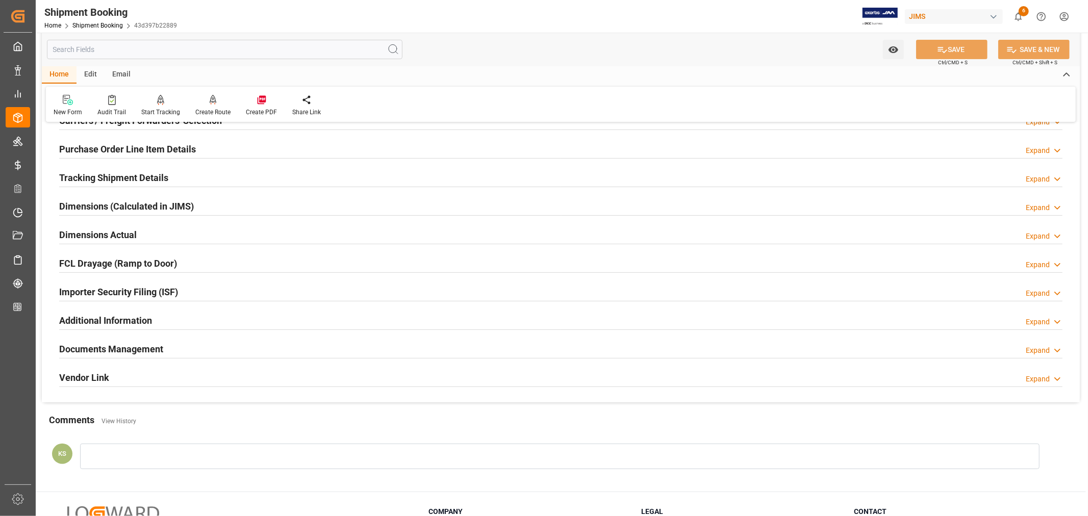
scroll to position [226, 0]
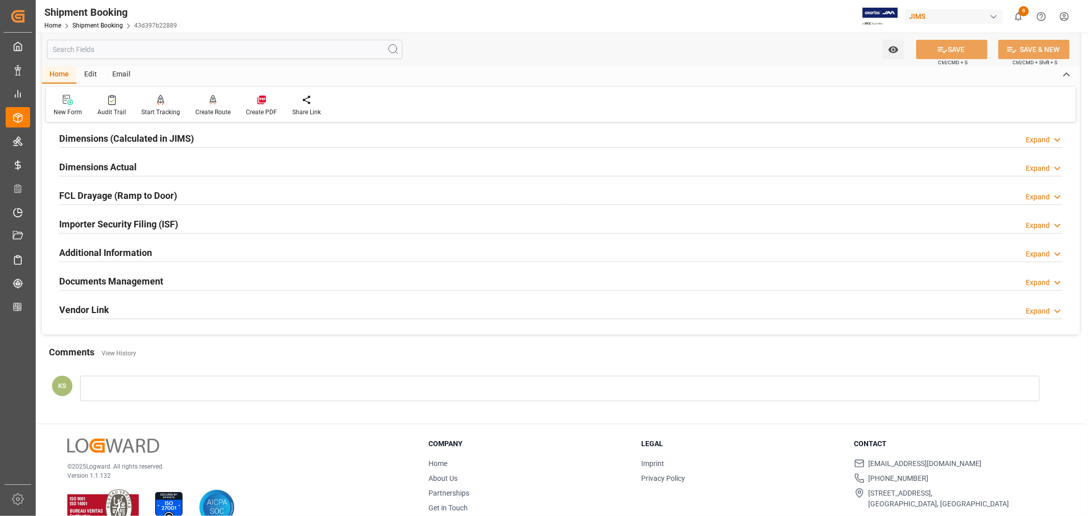
click at [167, 278] on div "Documents Management Expand" at bounding box center [560, 280] width 1003 height 19
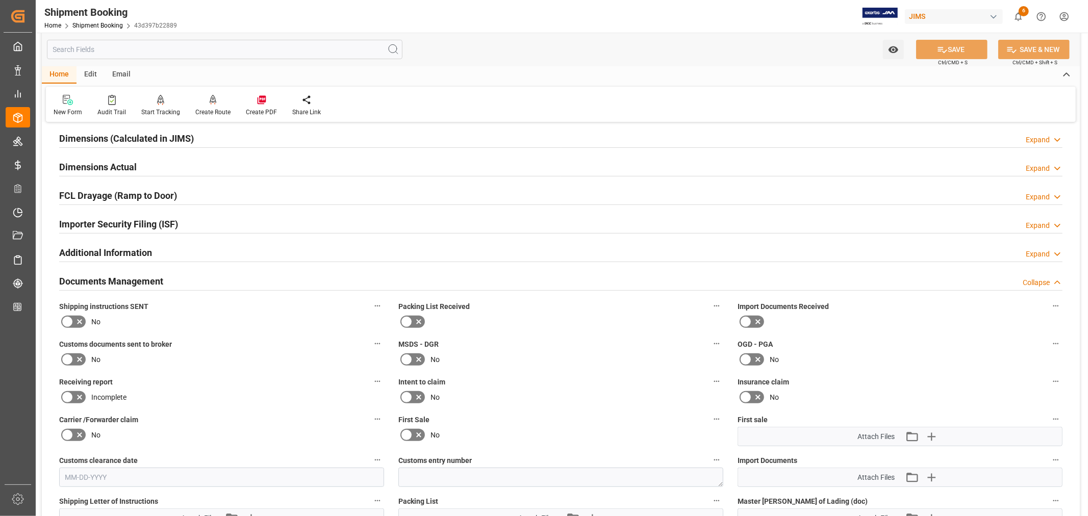
click at [167, 278] on div "Documents Management Collapse" at bounding box center [560, 280] width 1003 height 19
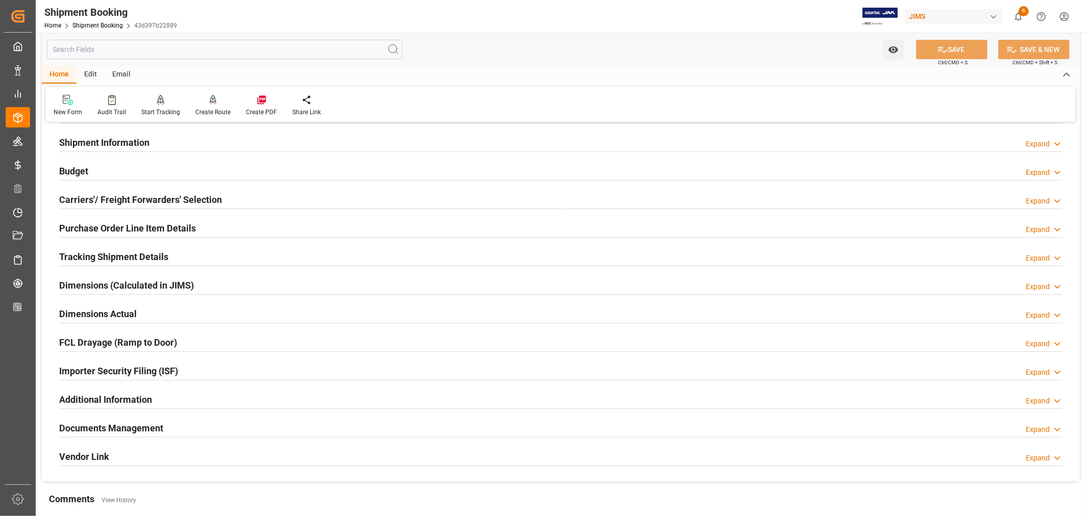
scroll to position [0, 0]
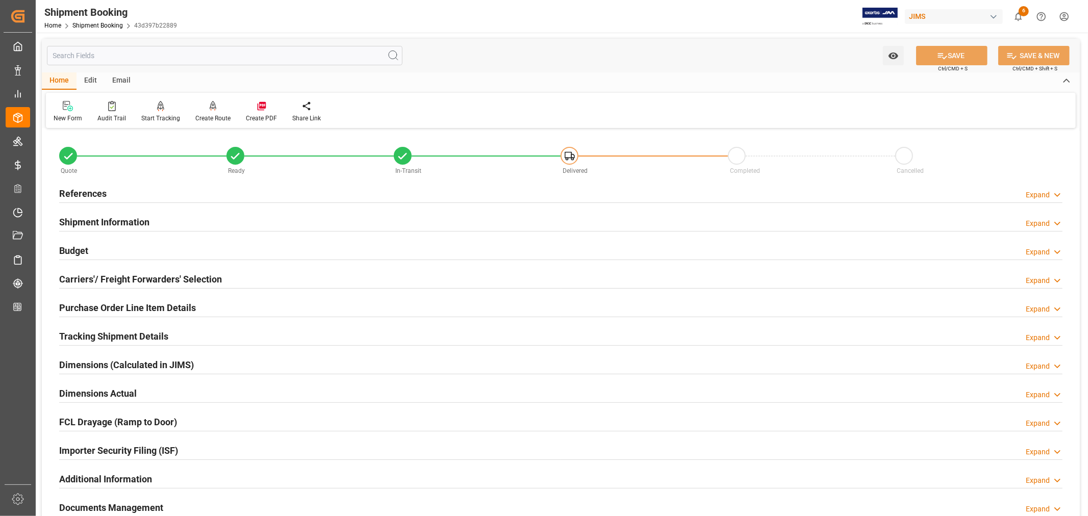
click at [87, 192] on h2 "References" at bounding box center [82, 194] width 47 height 14
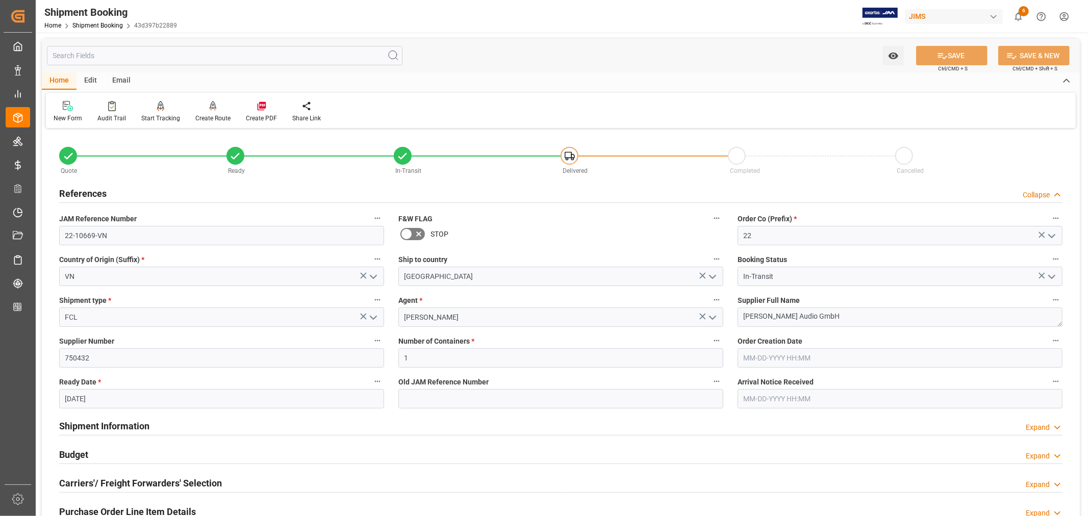
click at [87, 192] on h2 "References" at bounding box center [82, 194] width 47 height 14
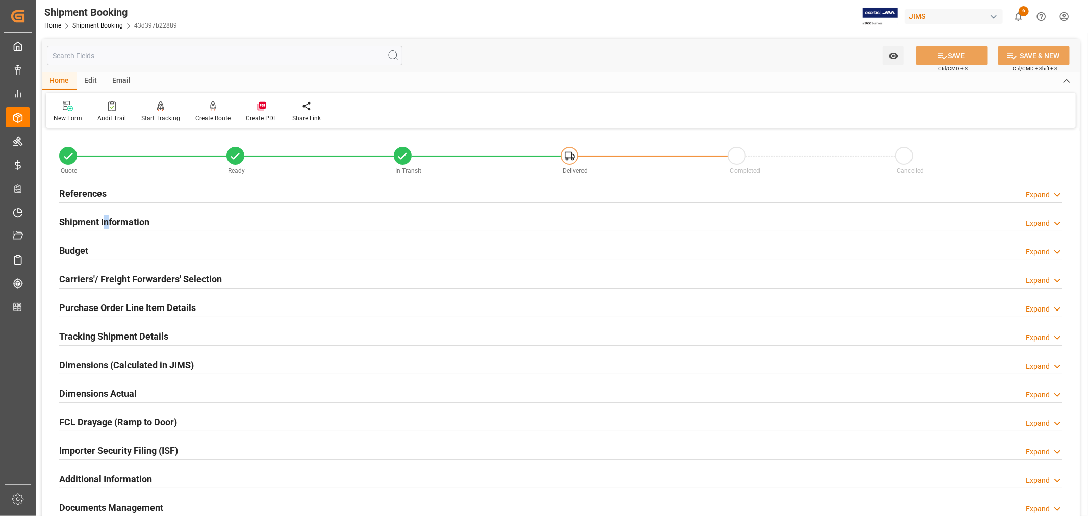
click at [106, 220] on h2 "Shipment Information" at bounding box center [104, 222] width 90 height 14
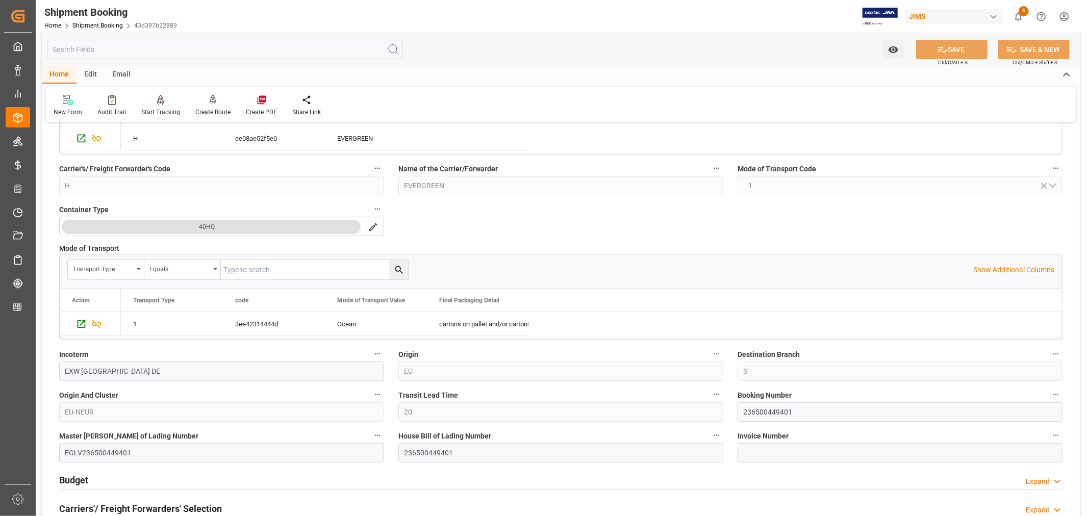
scroll to position [283, 0]
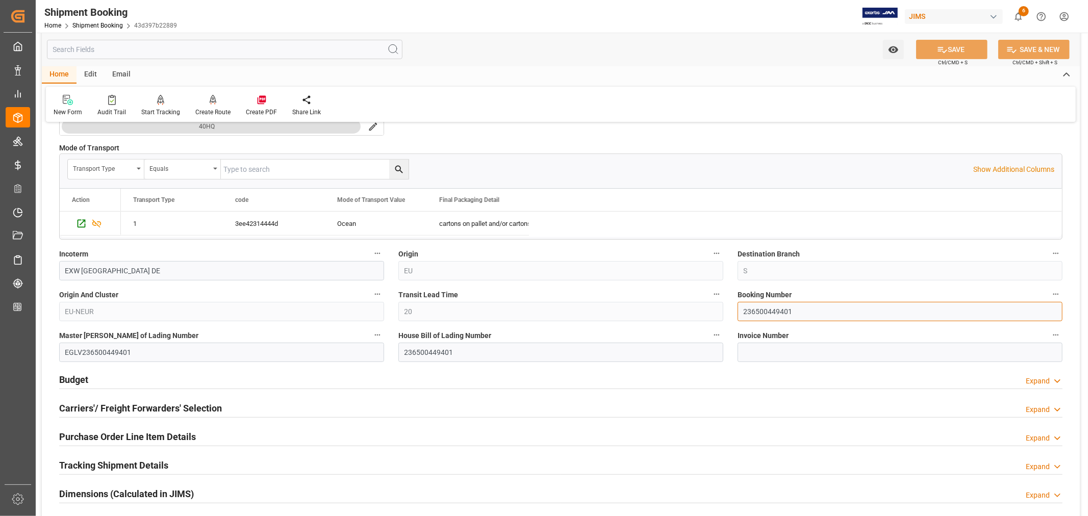
click at [767, 312] on input "236500449401" at bounding box center [899, 311] width 325 height 19
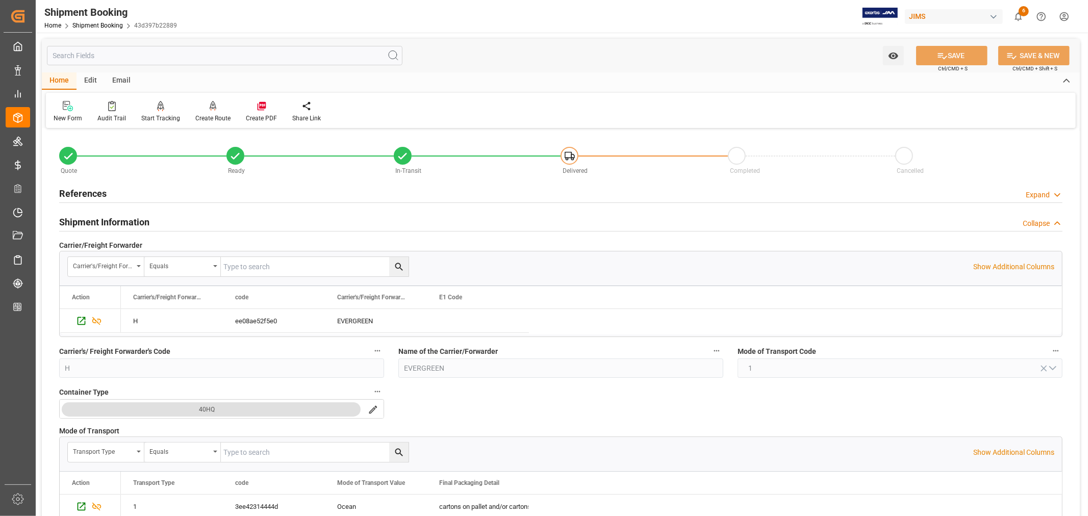
click at [84, 195] on h2 "References" at bounding box center [82, 194] width 47 height 14
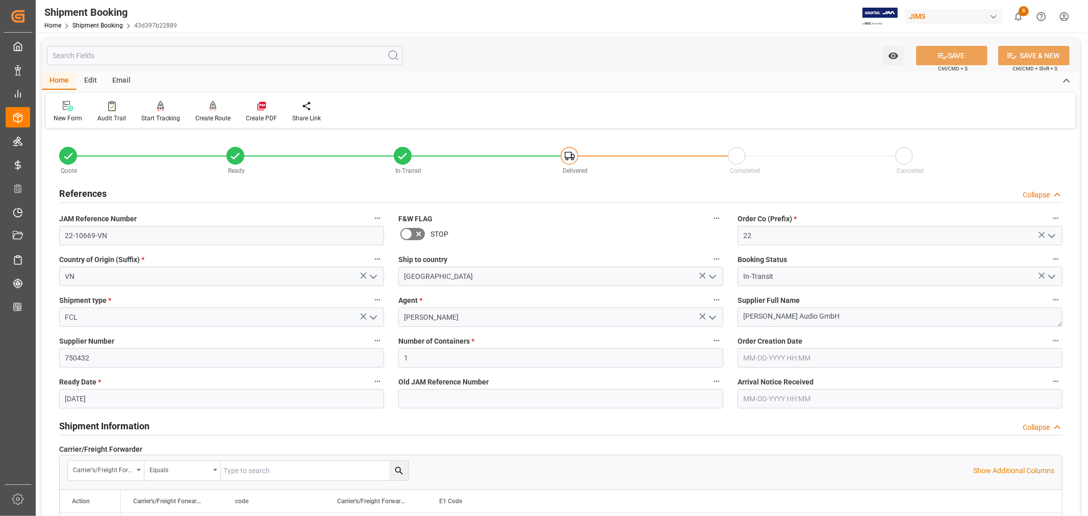
click at [84, 195] on h2 "References" at bounding box center [82, 194] width 47 height 14
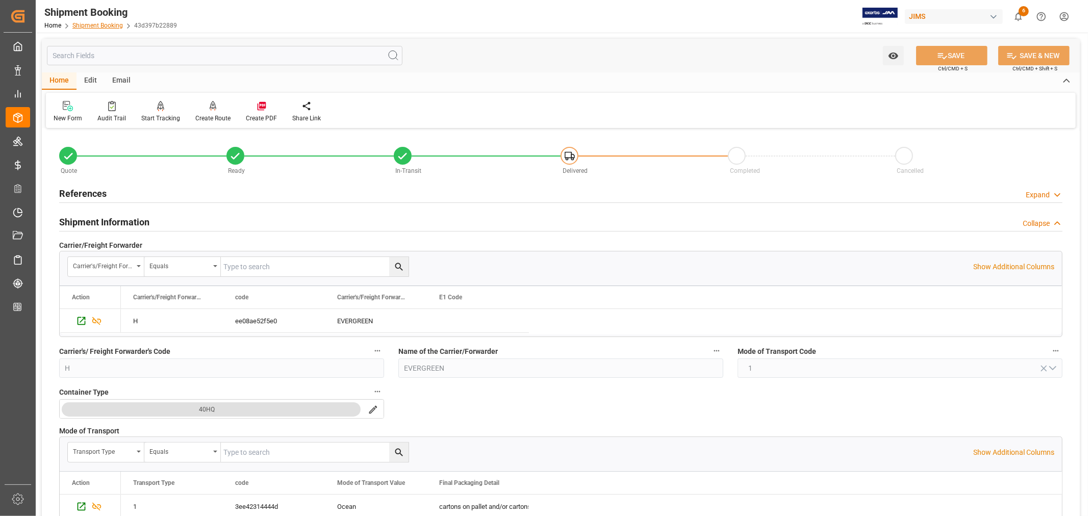
click at [100, 27] on link "Shipment Booking" at bounding box center [97, 25] width 50 height 7
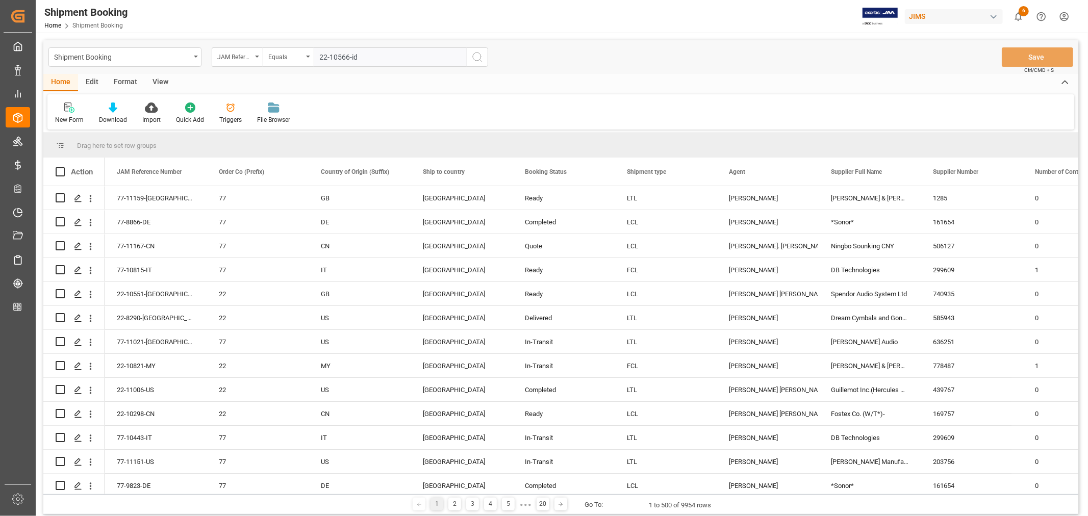
type input "22-10566-id"
click at [476, 56] on icon "search button" at bounding box center [477, 57] width 12 height 12
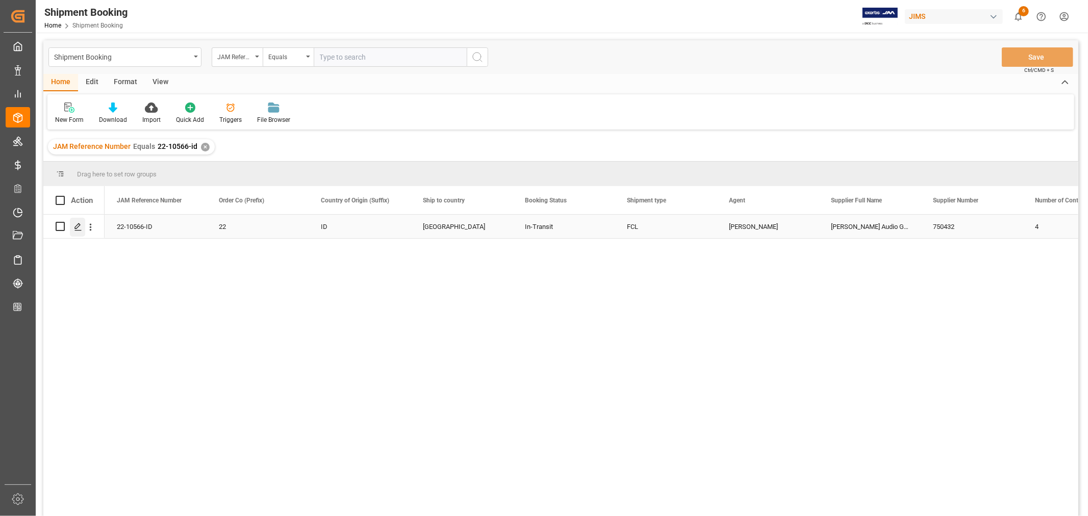
click at [81, 225] on icon "Press SPACE to select this row." at bounding box center [78, 227] width 8 height 8
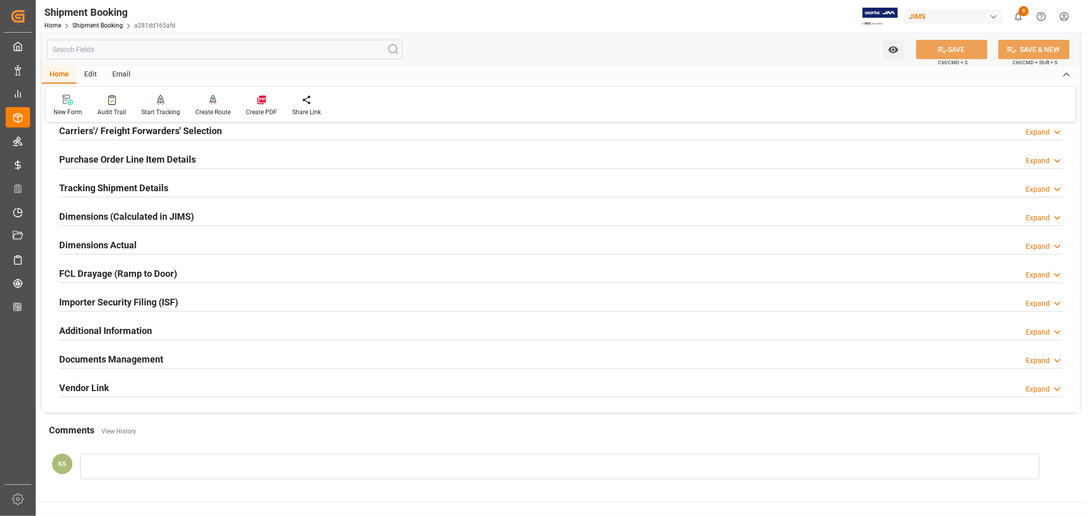
scroll to position [250, 0]
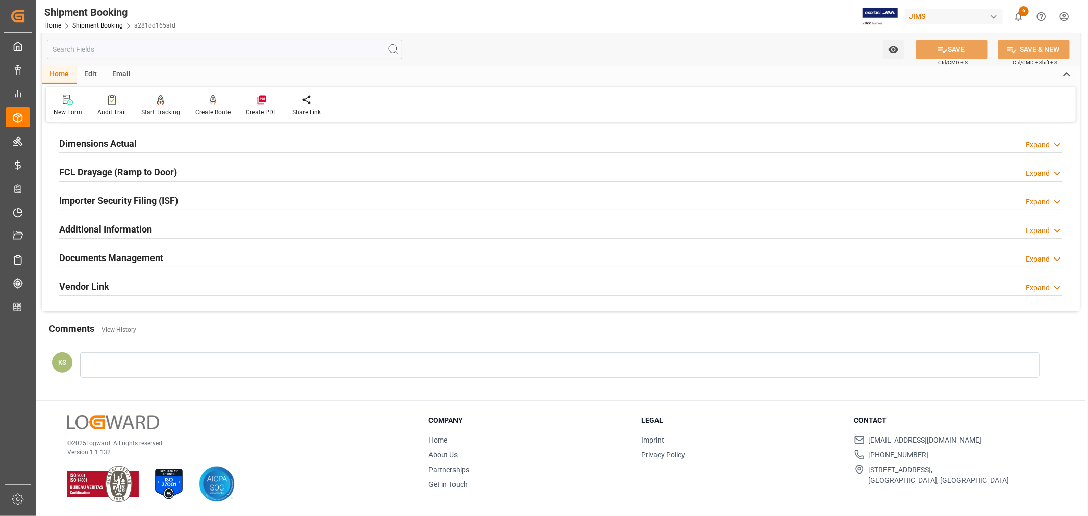
click at [196, 197] on div "Importer Security Filing (ISF) Expand" at bounding box center [560, 199] width 1003 height 19
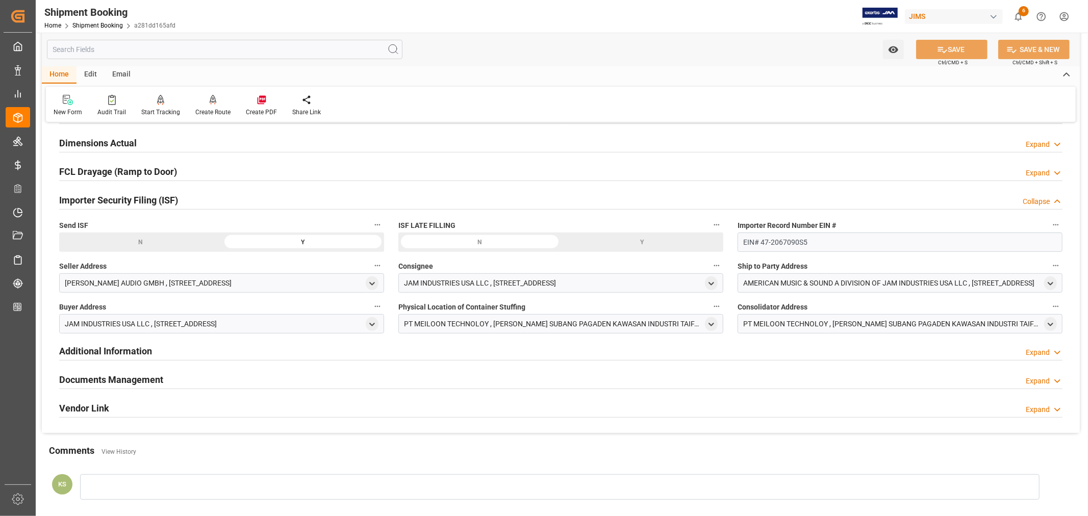
click at [196, 197] on div "Importer Security Filing (ISF) Collapse" at bounding box center [560, 199] width 1003 height 19
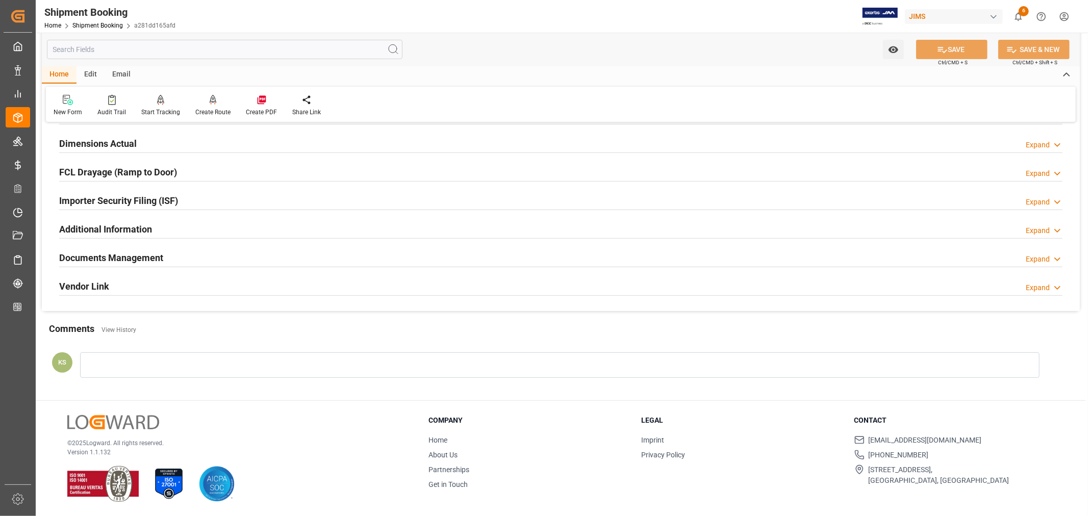
click at [185, 256] on div "Documents Management Expand" at bounding box center [560, 256] width 1003 height 19
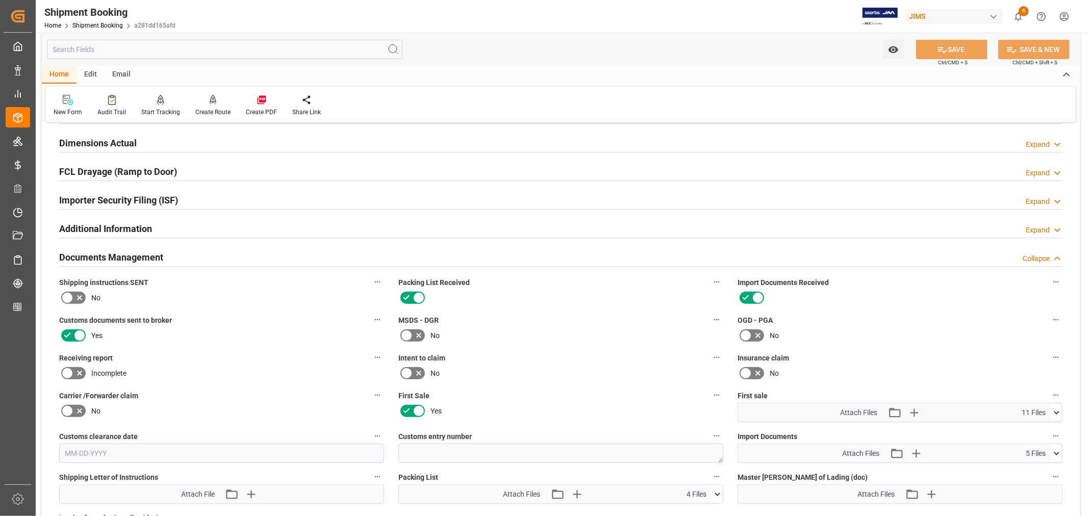
click at [185, 256] on div "Documents Management Collapse" at bounding box center [560, 256] width 1003 height 19
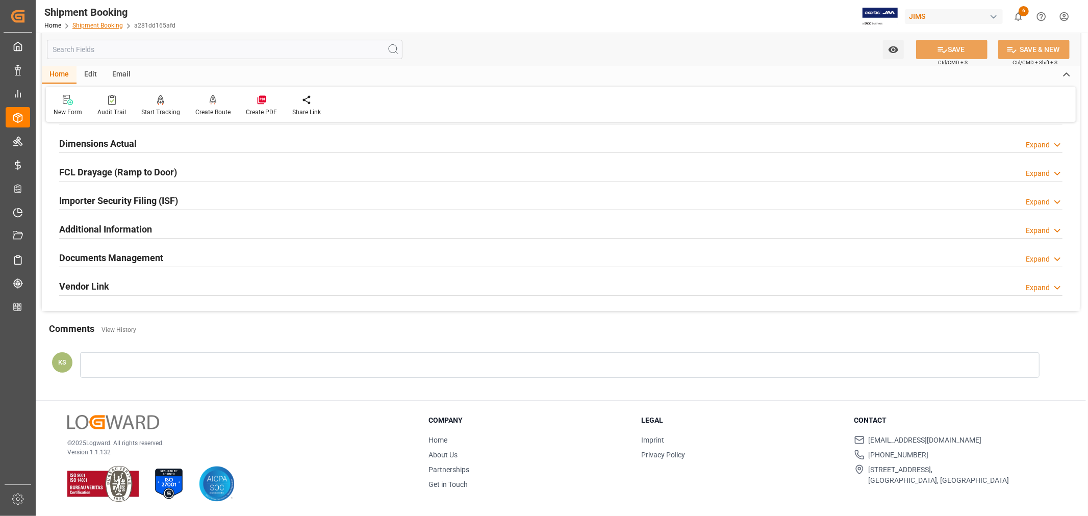
click at [94, 24] on link "Shipment Booking" at bounding box center [97, 25] width 50 height 7
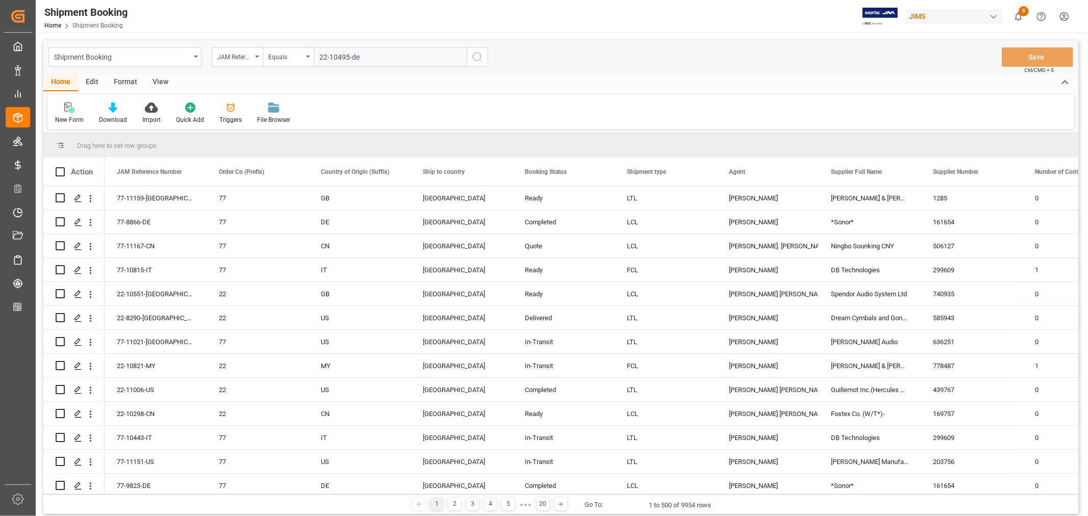
type input "22-10495-de"
click at [477, 56] on icon "search button" at bounding box center [477, 57] width 12 height 12
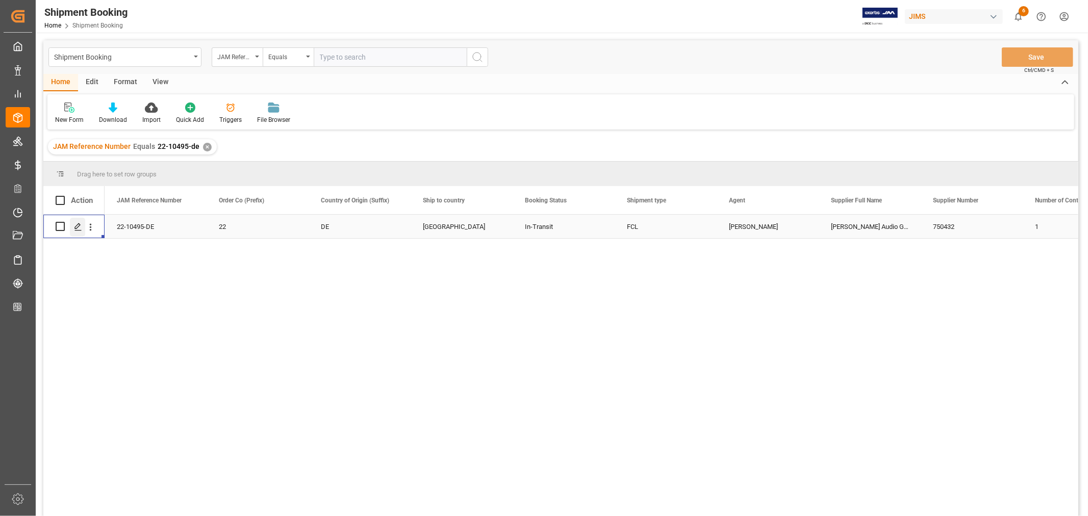
click at [82, 225] on div "Press SPACE to select this row." at bounding box center [77, 227] width 15 height 19
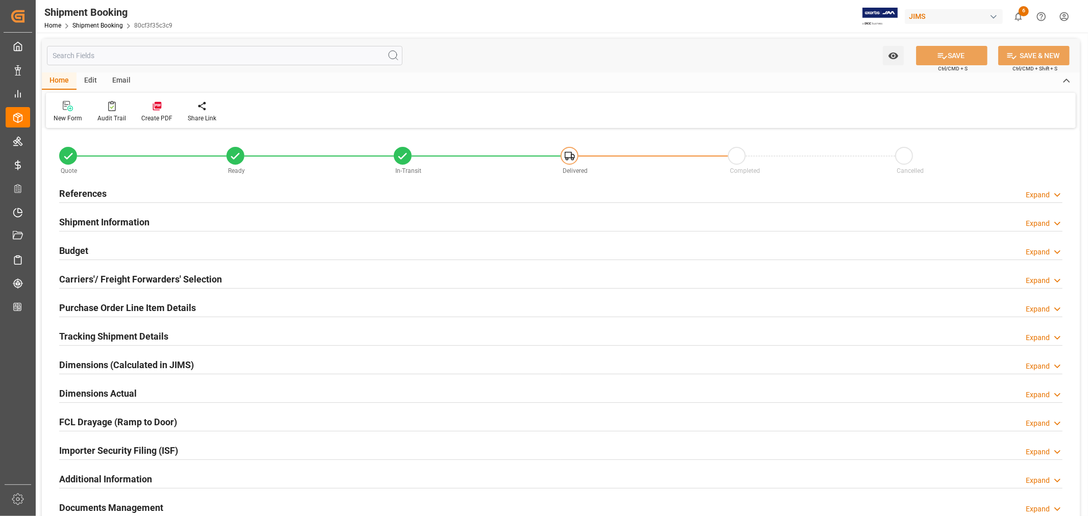
type input "1"
type input "50"
type input "[DATE]"
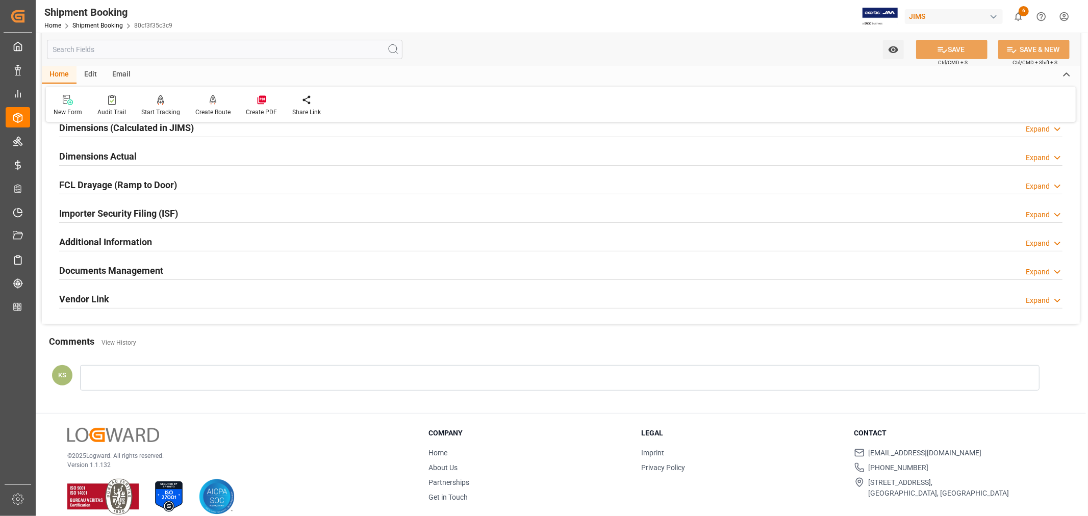
scroll to position [250, 0]
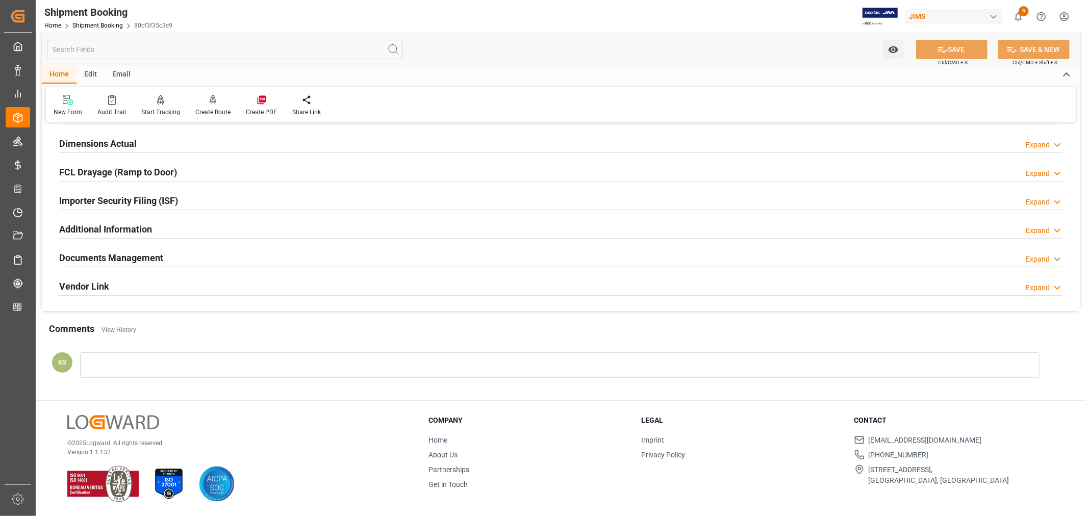
click at [201, 195] on div "Importer Security Filing (ISF) Expand" at bounding box center [560, 199] width 1003 height 19
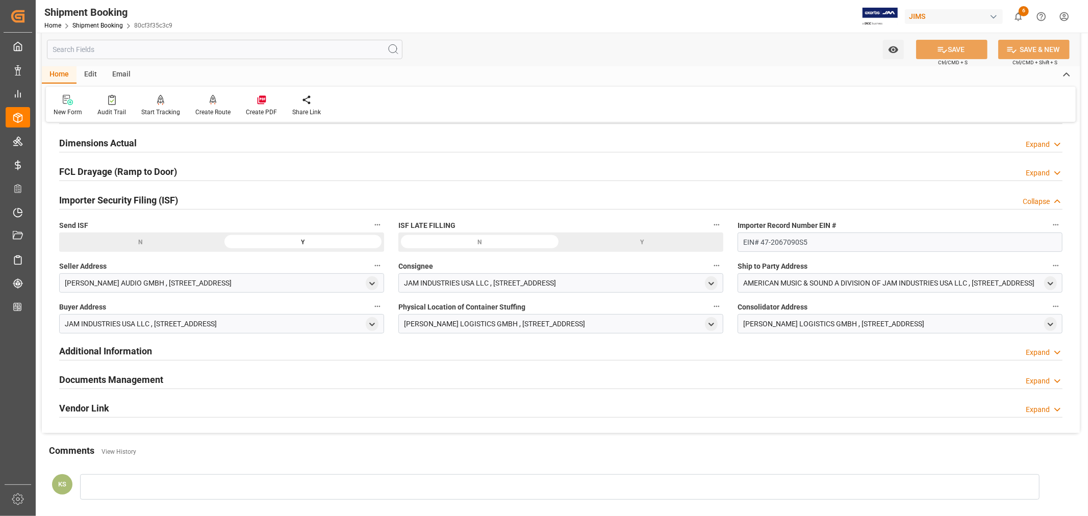
click at [201, 195] on div "Importer Security Filing (ISF) Collapse" at bounding box center [560, 199] width 1003 height 19
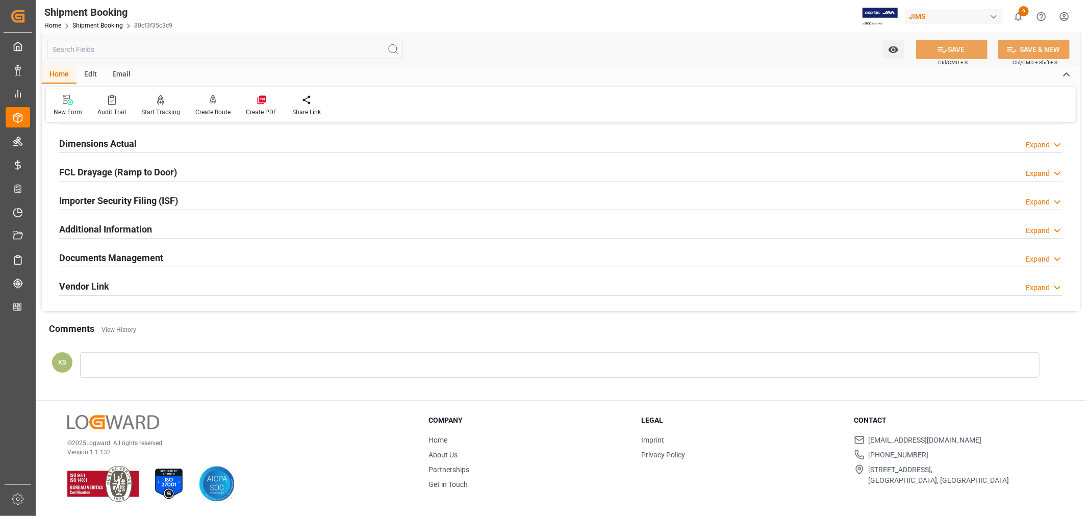
click at [179, 253] on div "Documents Management Expand" at bounding box center [560, 256] width 1003 height 19
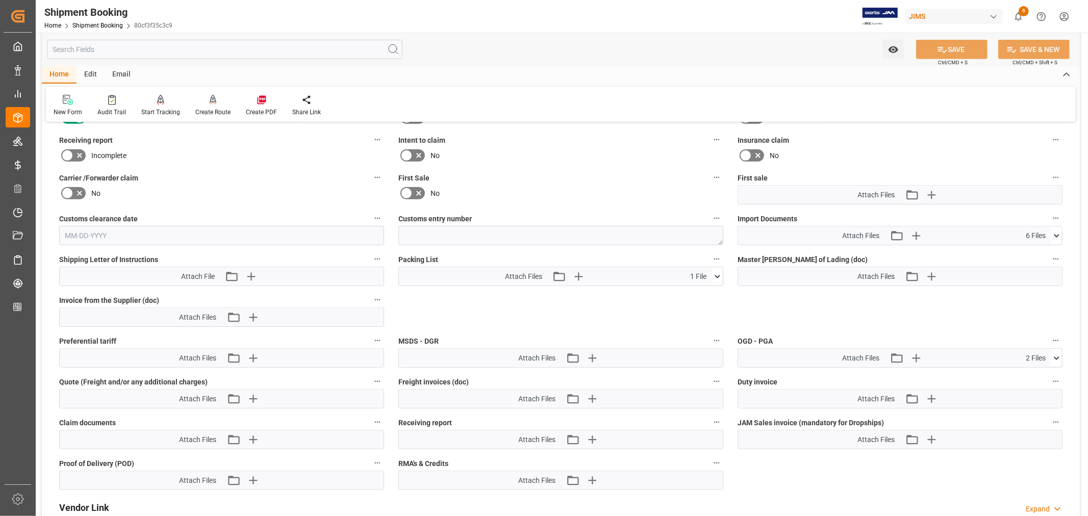
scroll to position [533, 0]
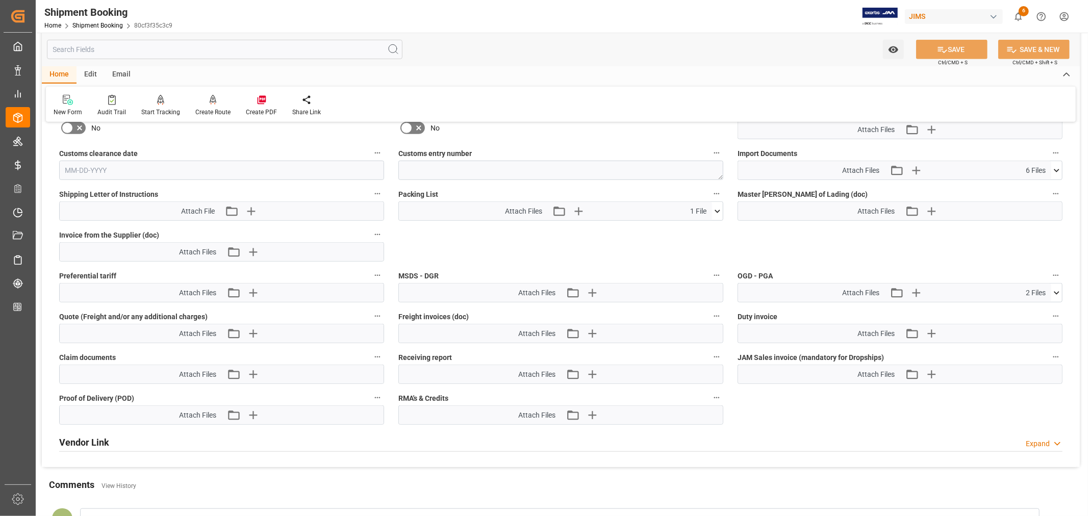
click at [1054, 169] on icon at bounding box center [1056, 170] width 11 height 11
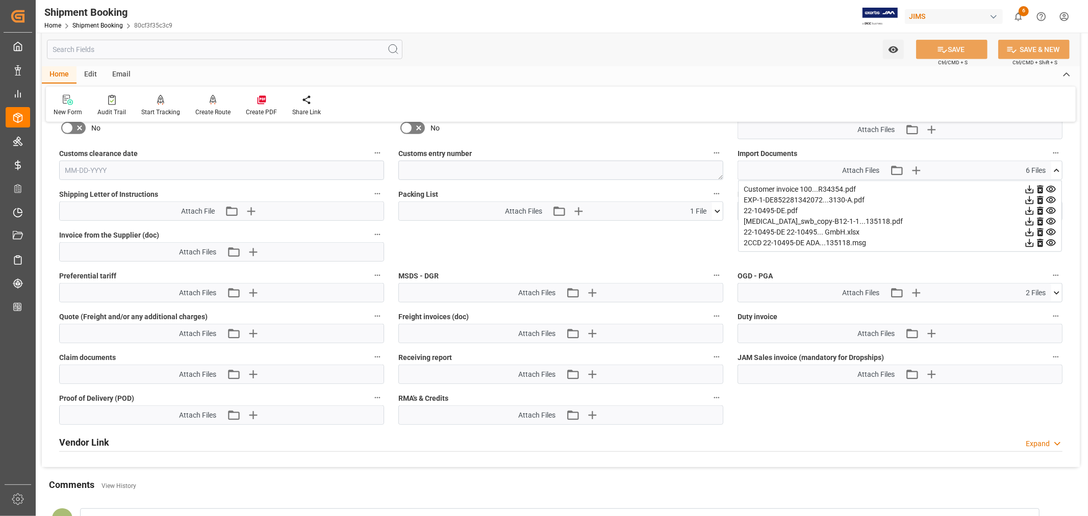
click at [1056, 169] on icon at bounding box center [1057, 170] width 6 height 3
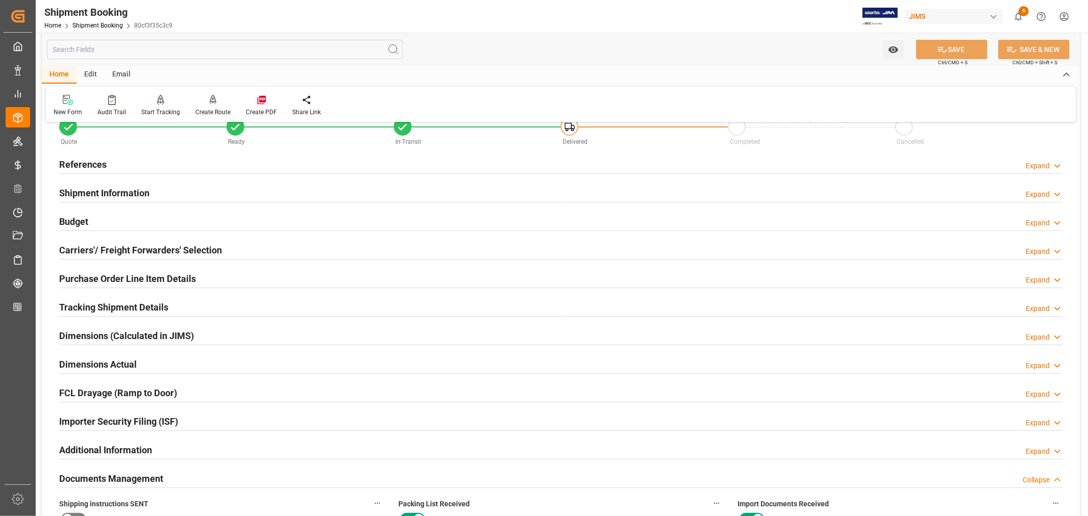
scroll to position [23, 0]
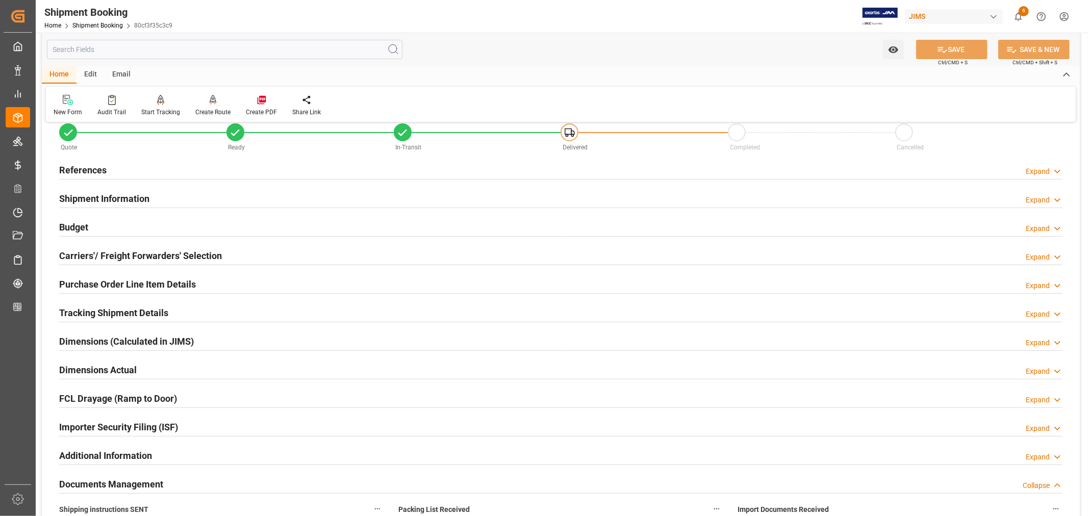
click at [113, 196] on h2 "Shipment Information" at bounding box center [104, 199] width 90 height 14
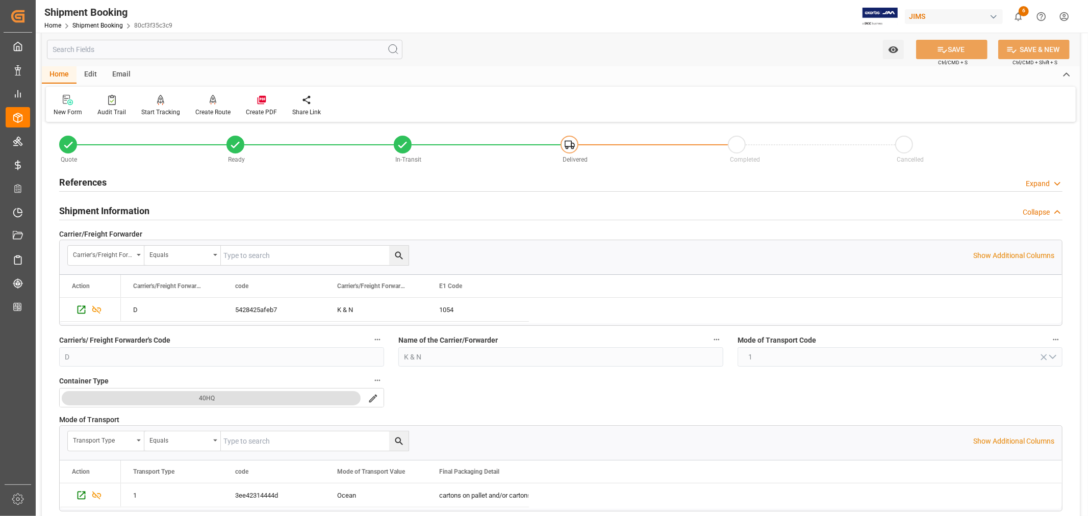
scroll to position [0, 0]
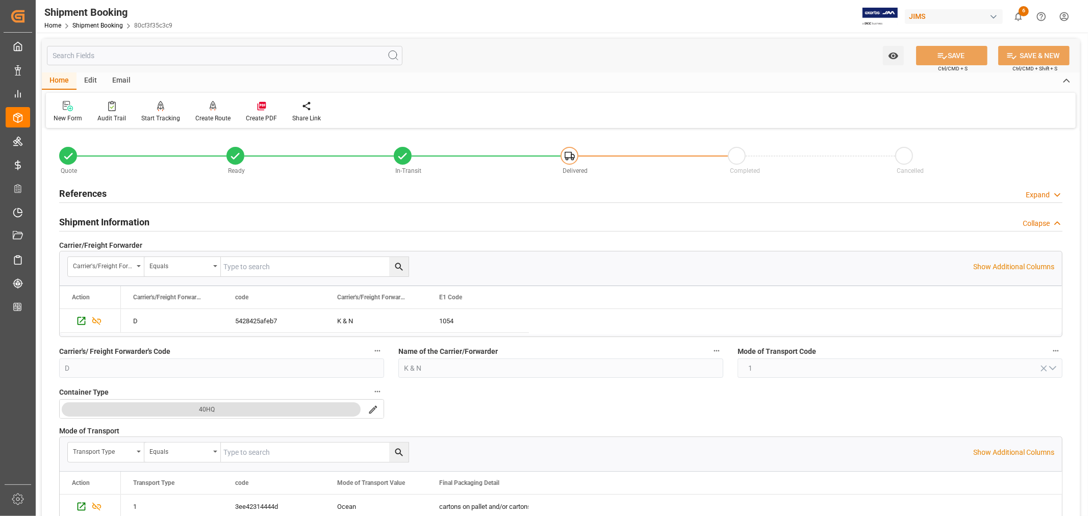
click at [90, 192] on h2 "References" at bounding box center [82, 194] width 47 height 14
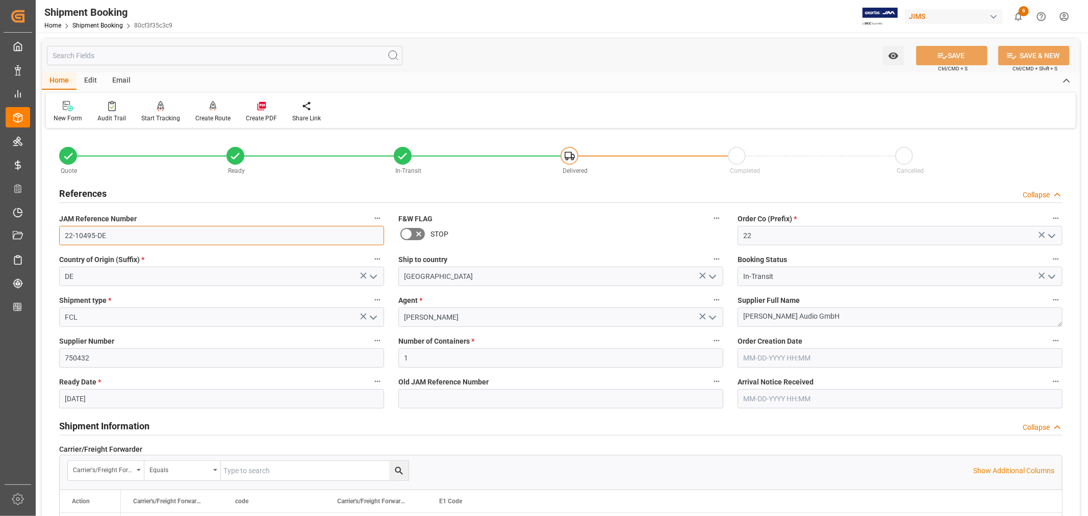
drag, startPoint x: 106, startPoint y: 236, endPoint x: 54, endPoint y: 236, distance: 52.0
click at [54, 236] on div "JAM Reference Number 22-10495-DE" at bounding box center [221, 228] width 339 height 41
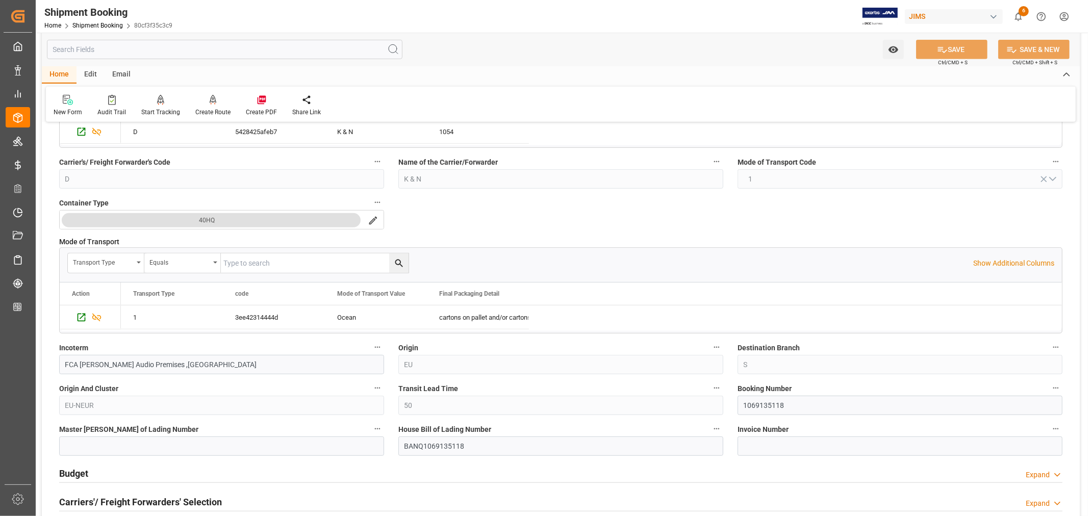
scroll to position [453, 0]
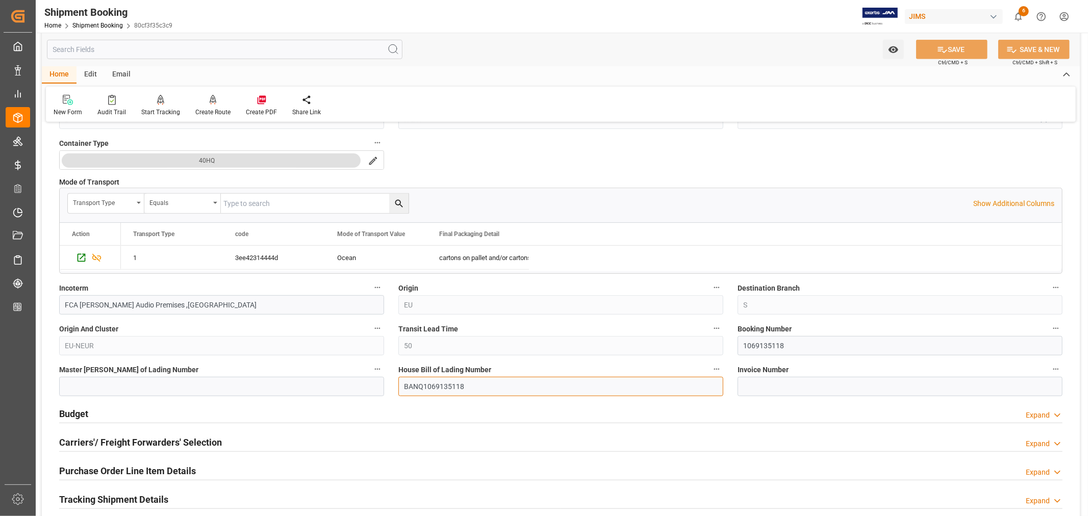
click at [440, 386] on input "BANQ1069135118" at bounding box center [560, 386] width 325 height 19
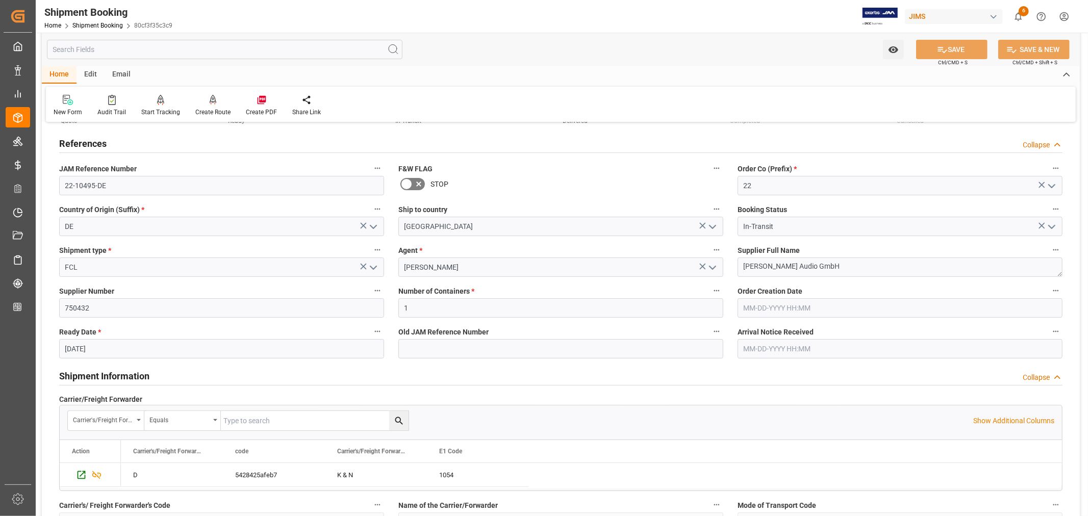
scroll to position [0, 0]
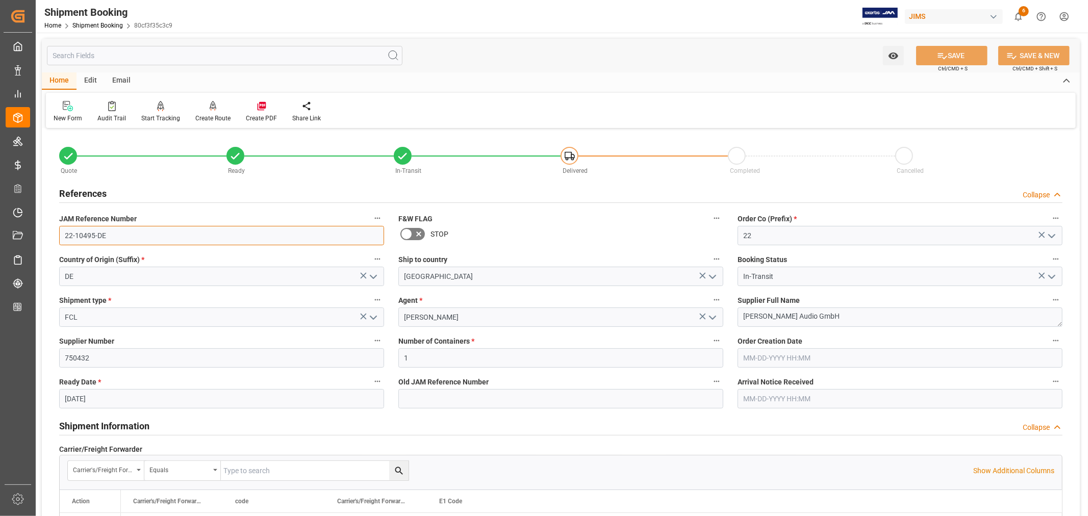
drag, startPoint x: 105, startPoint y: 235, endPoint x: 63, endPoint y: 237, distance: 41.9
click at [63, 237] on input "22-10495-DE" at bounding box center [221, 235] width 325 height 19
click at [95, 26] on link "Shipment Booking" at bounding box center [97, 25] width 50 height 7
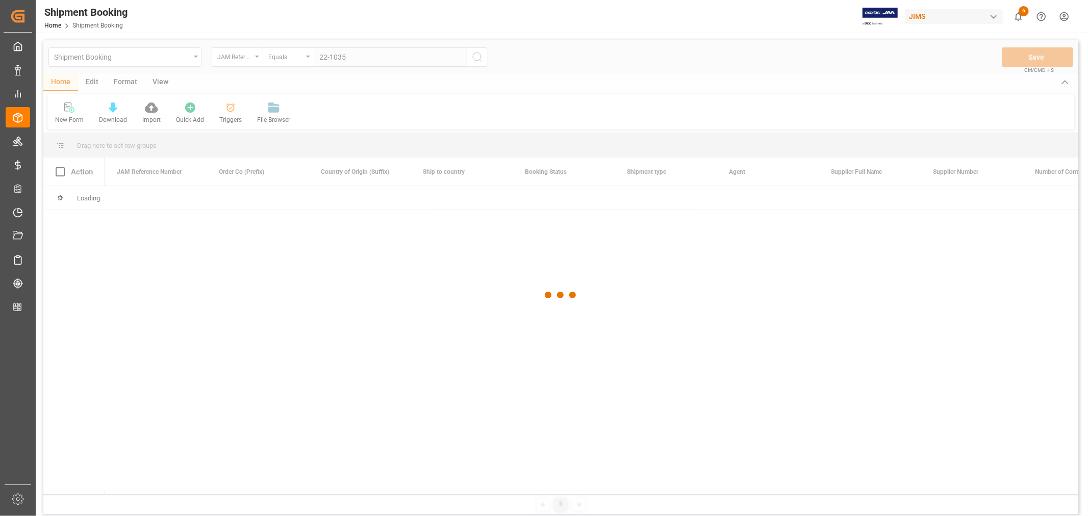
type input "22-10358"
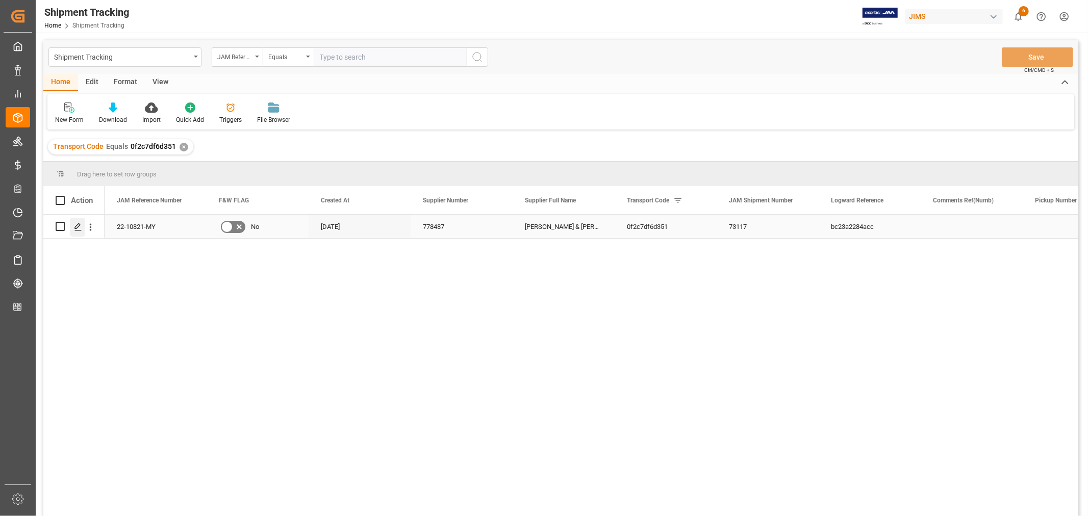
click at [78, 227] on icon "Press SPACE to select this row." at bounding box center [78, 227] width 8 height 8
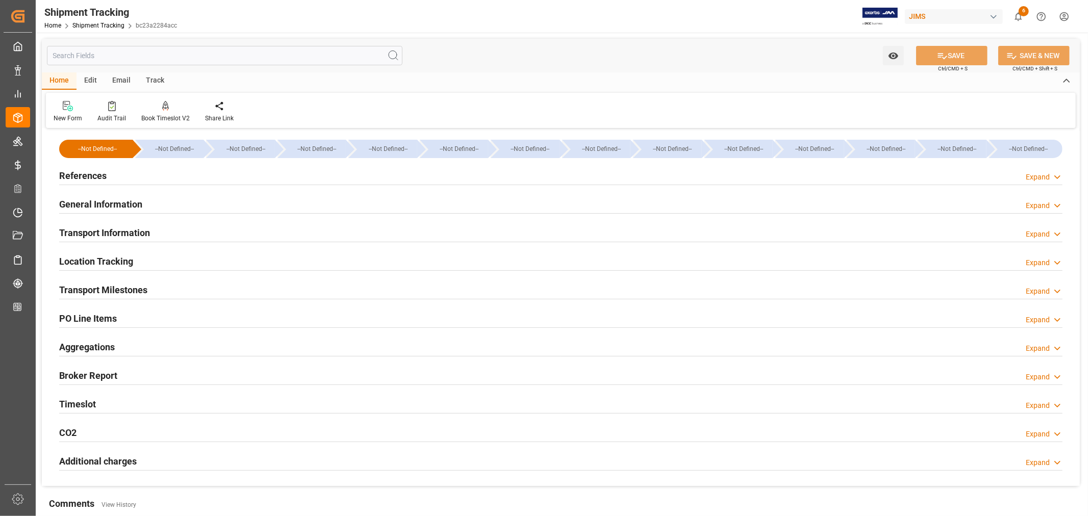
click at [129, 344] on div "Aggregations Expand" at bounding box center [560, 346] width 1003 height 19
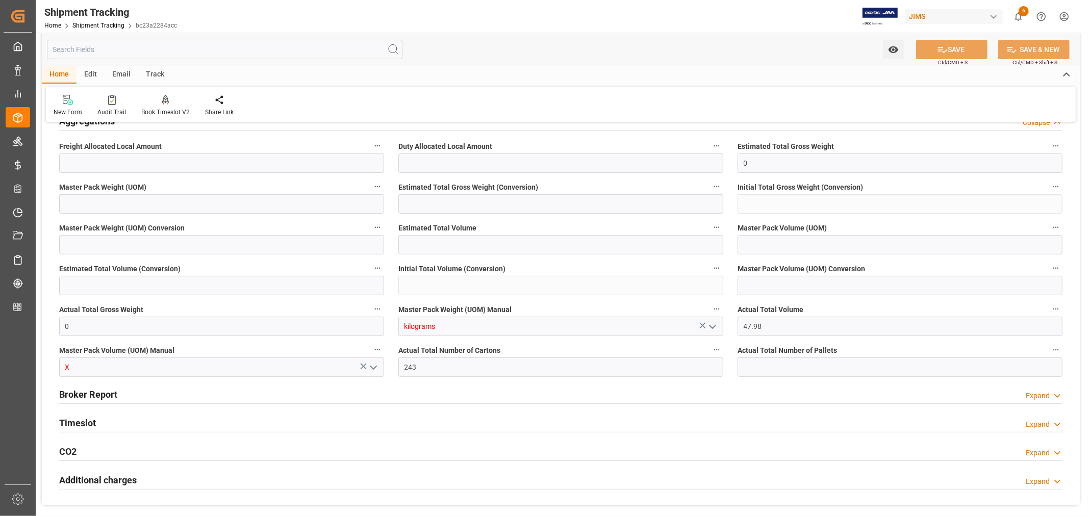
scroll to position [226, 0]
drag, startPoint x: 419, startPoint y: 366, endPoint x: 394, endPoint y: 366, distance: 24.5
click at [394, 366] on div "Actual Total Number of Cartons 243" at bounding box center [560, 359] width 339 height 41
type input "360"
click at [756, 368] on input "text" at bounding box center [899, 366] width 325 height 19
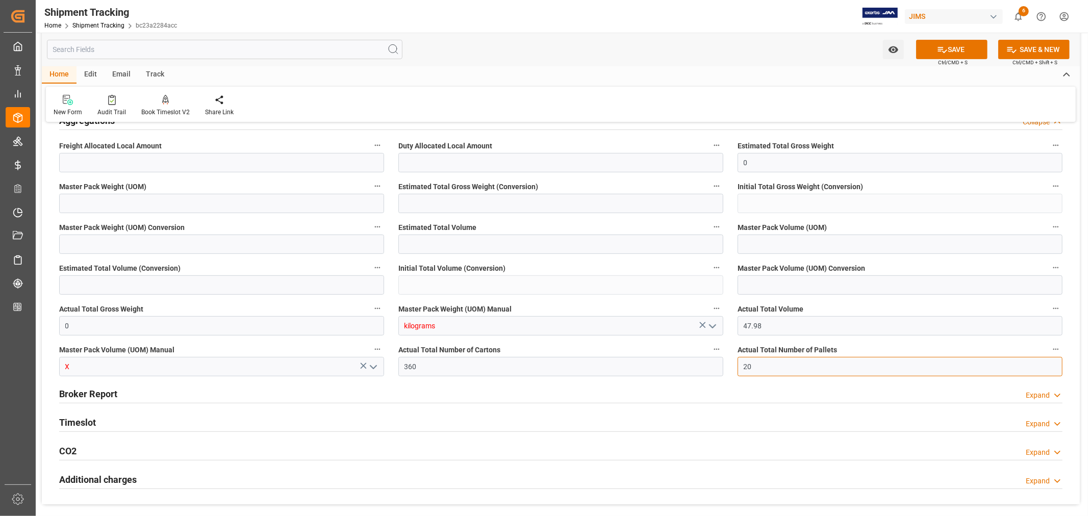
type input "20"
click at [370, 366] on icon "open menu" at bounding box center [373, 367] width 12 height 12
click at [235, 386] on div "CBM" at bounding box center [222, 389] width 324 height 23
type input "CBM"
drag, startPoint x: 73, startPoint y: 325, endPoint x: 60, endPoint y: 325, distance: 12.8
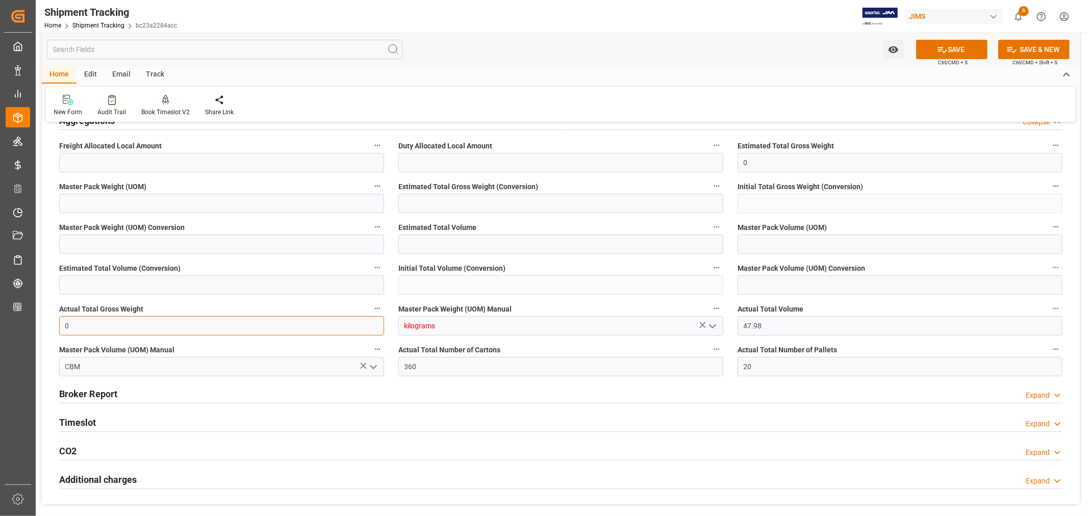
click at [60, 325] on input "0" at bounding box center [221, 325] width 325 height 19
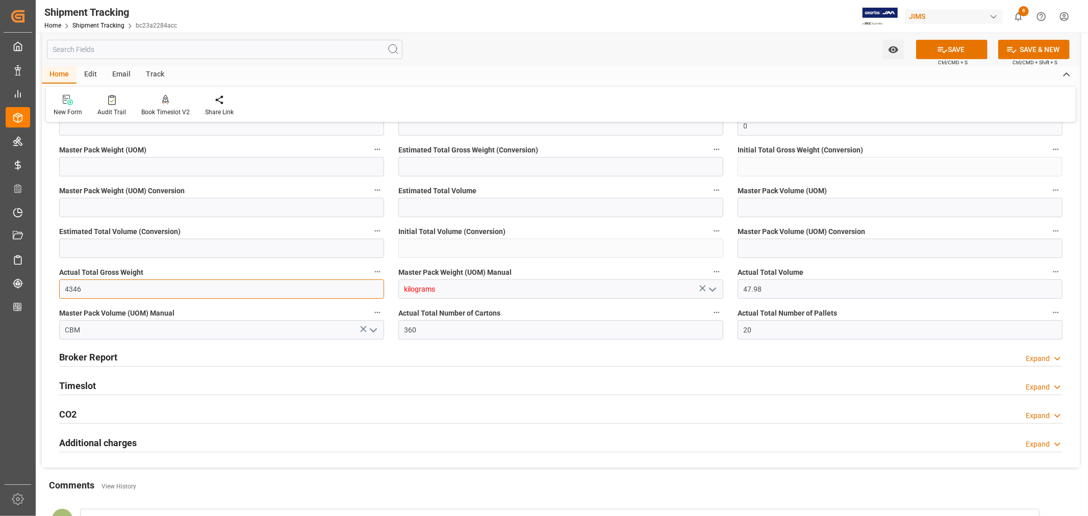
scroll to position [283, 0]
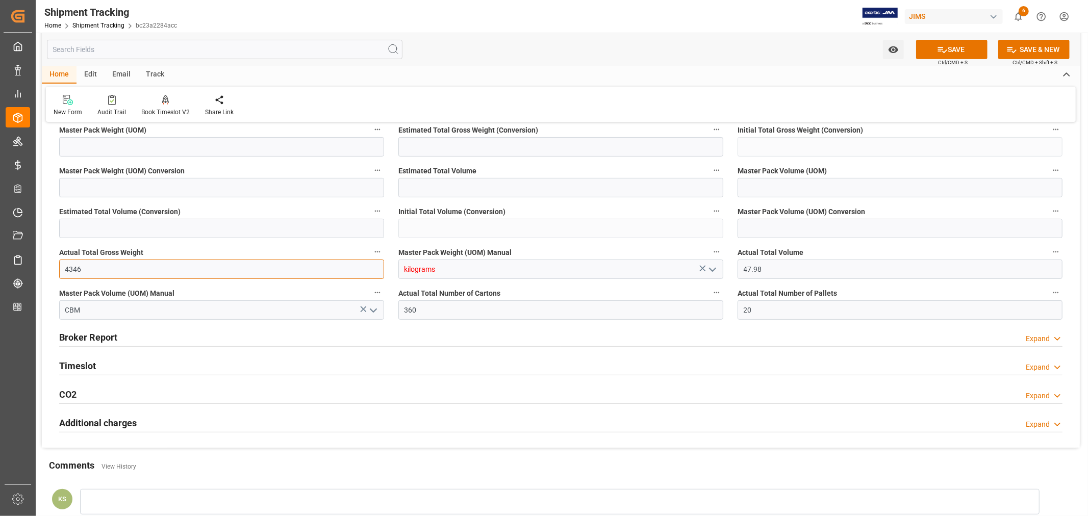
type input "4346"
click at [711, 268] on icon "open menu" at bounding box center [712, 270] width 12 height 12
click at [505, 295] on div "KG" at bounding box center [561, 292] width 324 height 23
type input "KG"
click at [947, 49] on button "SAVE" at bounding box center [951, 49] width 71 height 19
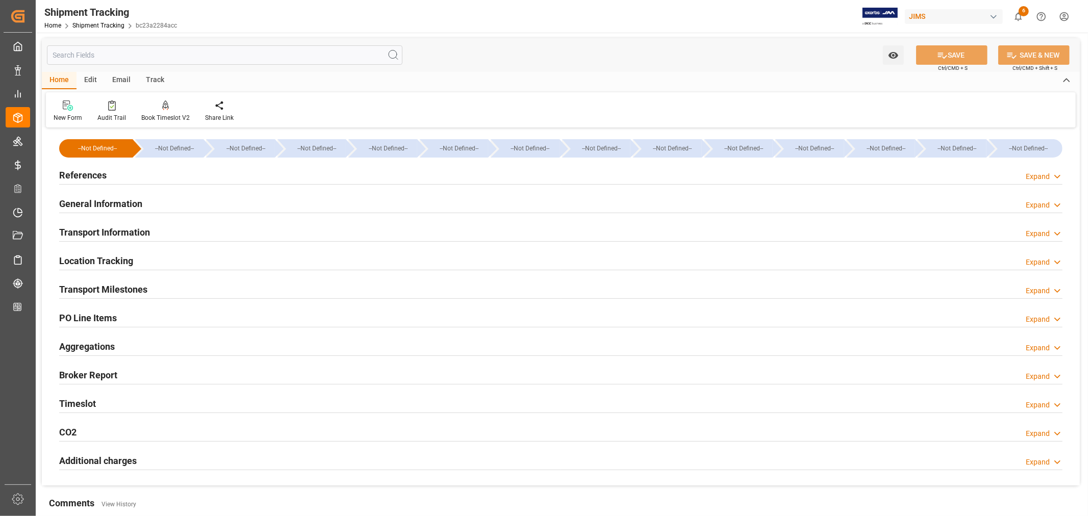
scroll to position [0, 0]
click at [88, 172] on h2 "References" at bounding box center [82, 176] width 47 height 14
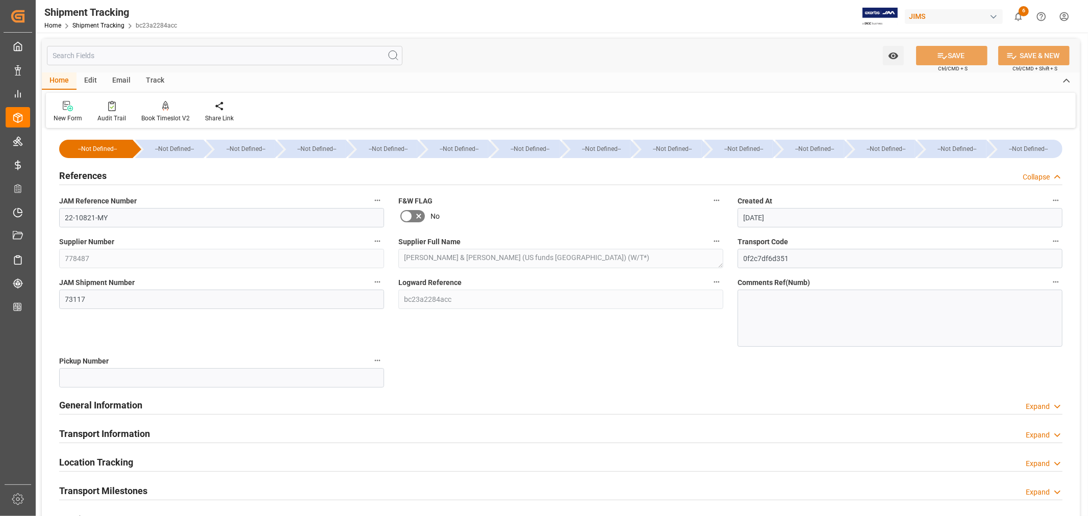
click at [88, 172] on h2 "References" at bounding box center [82, 176] width 47 height 14
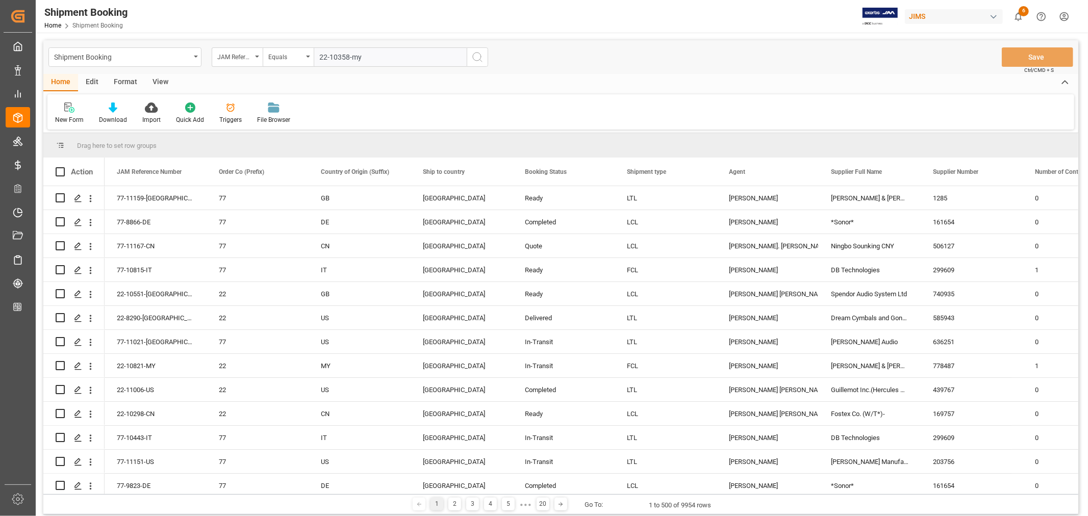
type input "22-10358-my"
click at [475, 55] on icon "search button" at bounding box center [477, 57] width 12 height 12
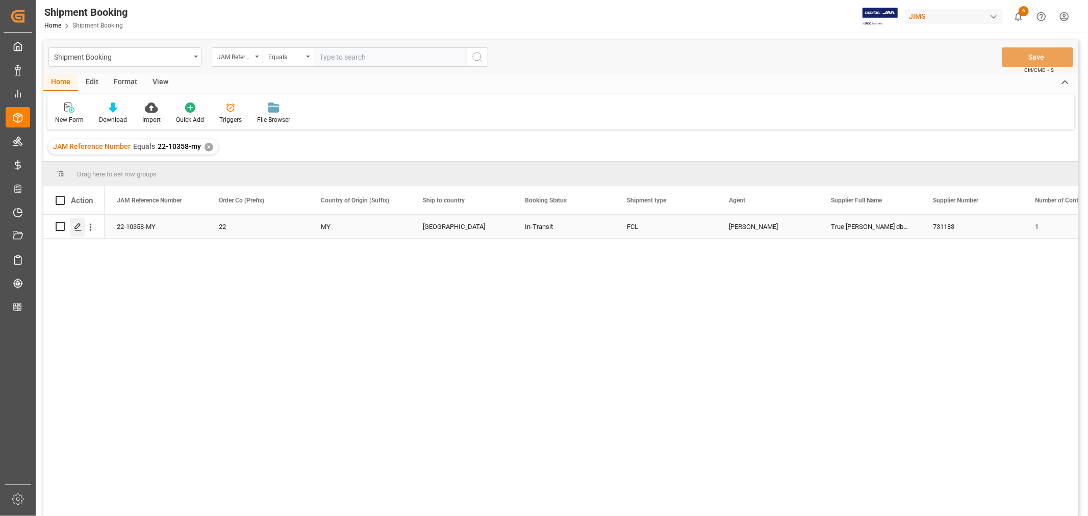
click at [79, 226] on polygon "Press SPACE to select this row." at bounding box center [77, 225] width 5 height 5
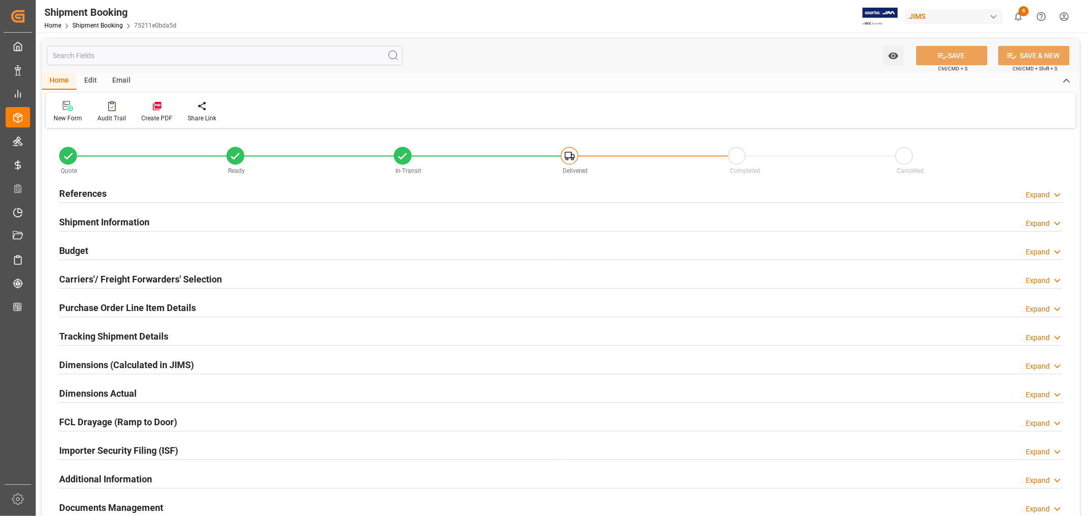
type input "8"
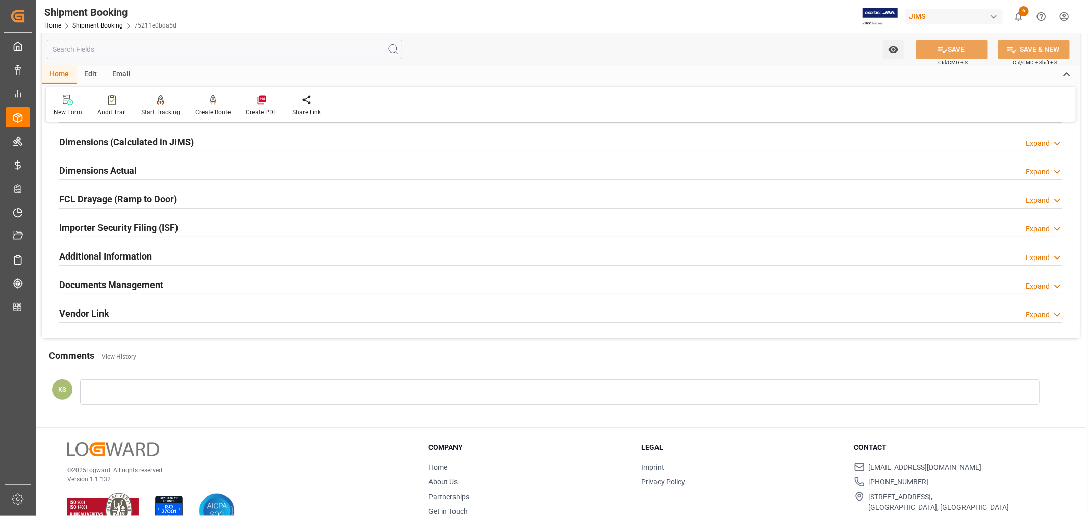
scroll to position [226, 0]
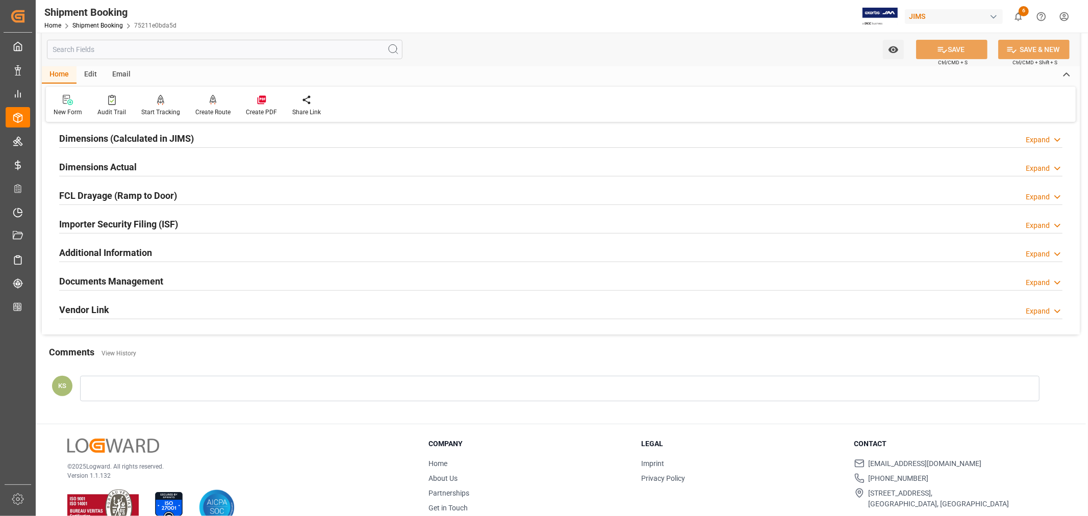
click at [159, 221] on h2 "Importer Security Filing (ISF)" at bounding box center [118, 224] width 119 height 14
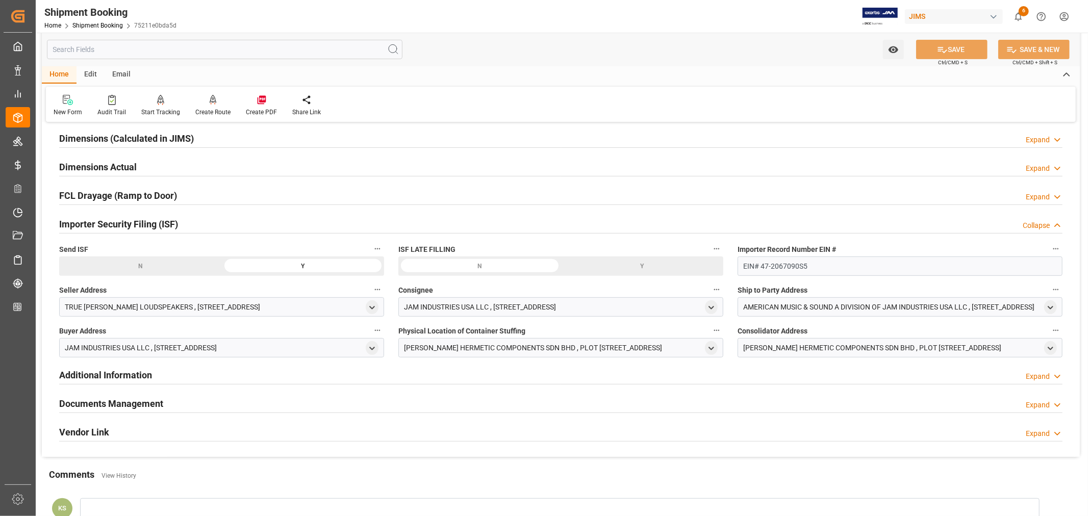
click at [159, 221] on h2 "Importer Security Filing (ISF)" at bounding box center [118, 224] width 119 height 14
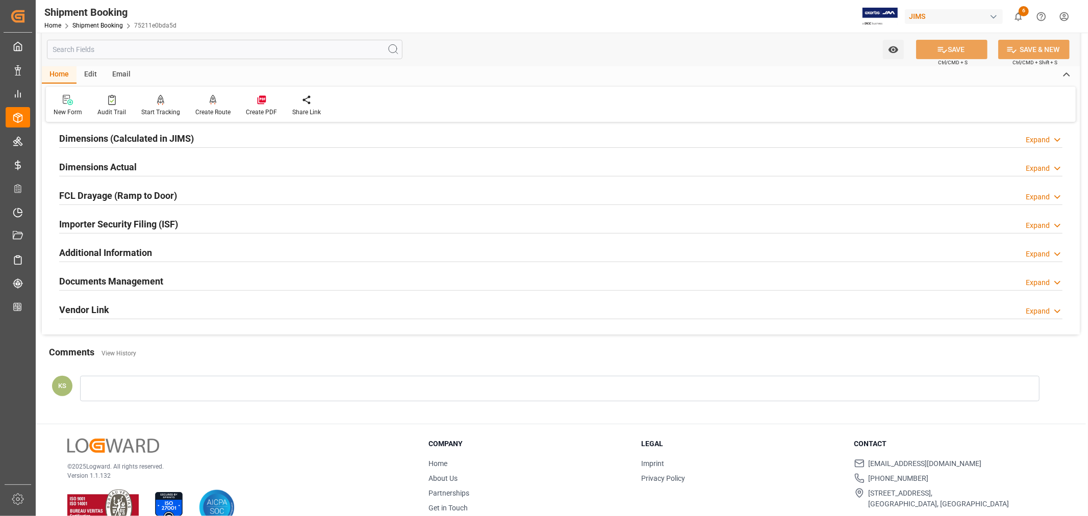
click at [148, 274] on h2 "Documents Management" at bounding box center [111, 281] width 104 height 14
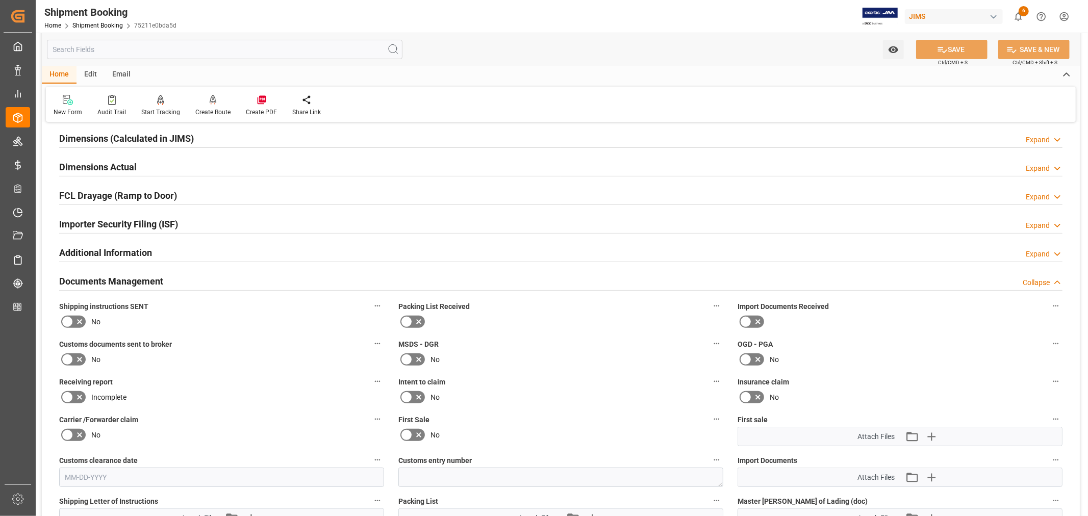
click at [148, 274] on h2 "Documents Management" at bounding box center [111, 281] width 104 height 14
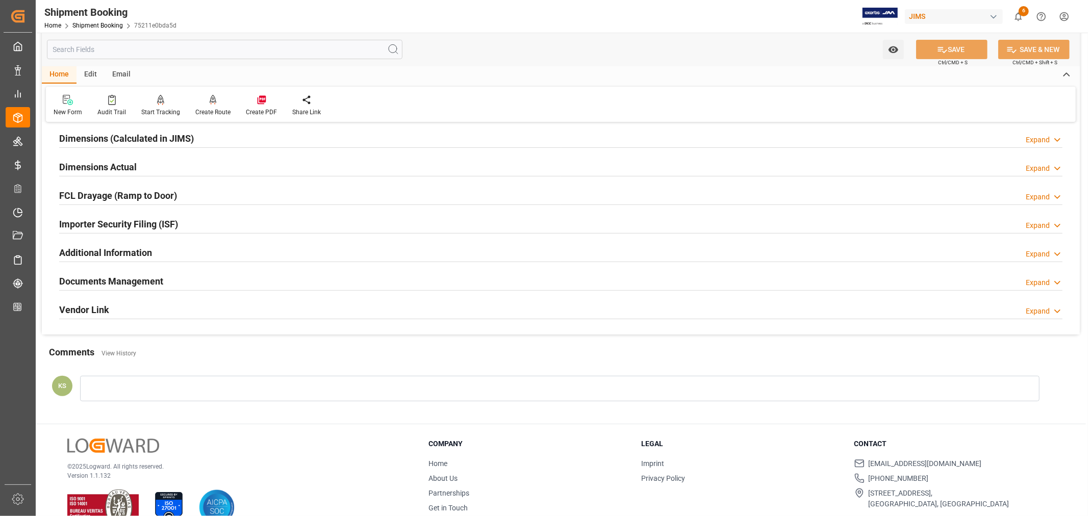
scroll to position [0, 0]
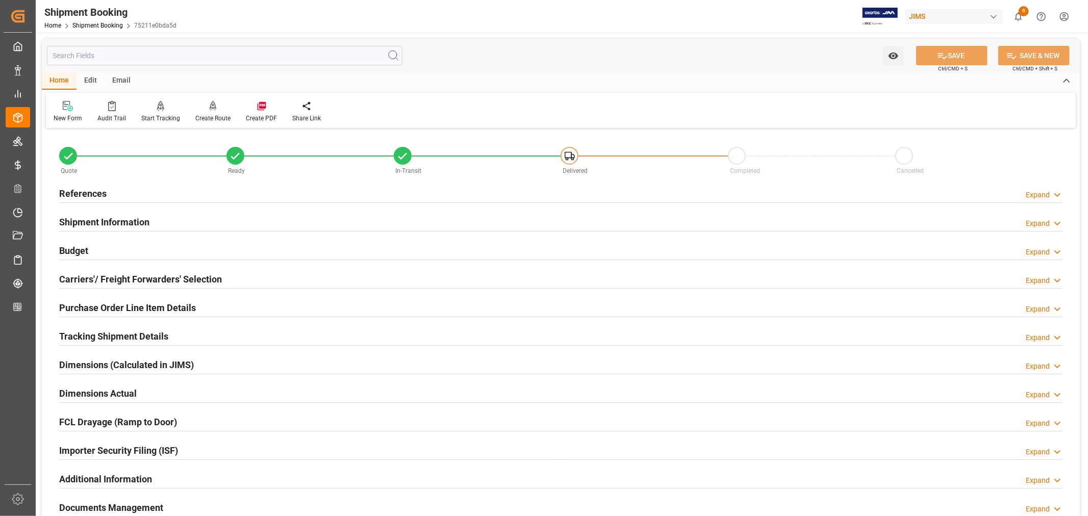
click at [112, 215] on h2 "Shipment Information" at bounding box center [104, 222] width 90 height 14
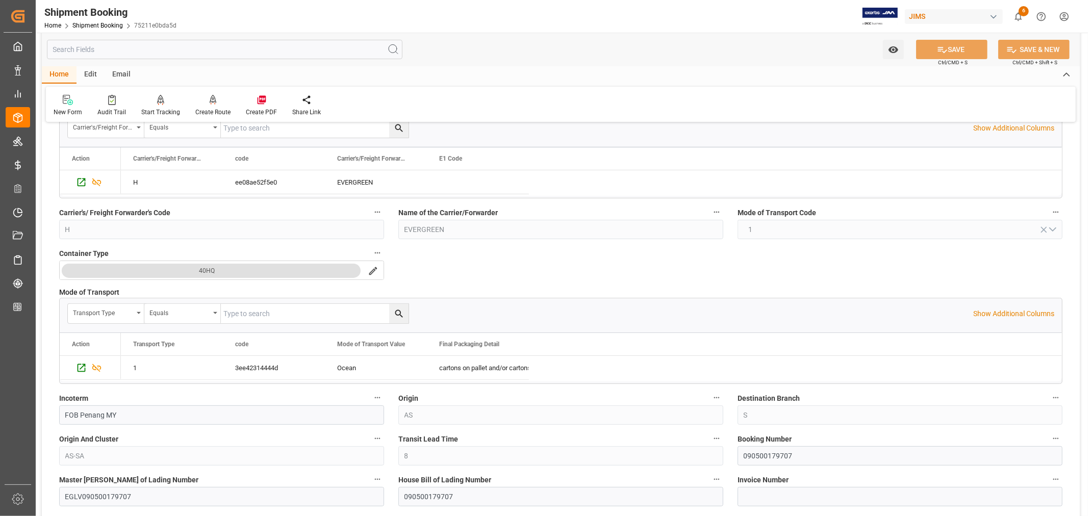
scroll to position [226, 0]
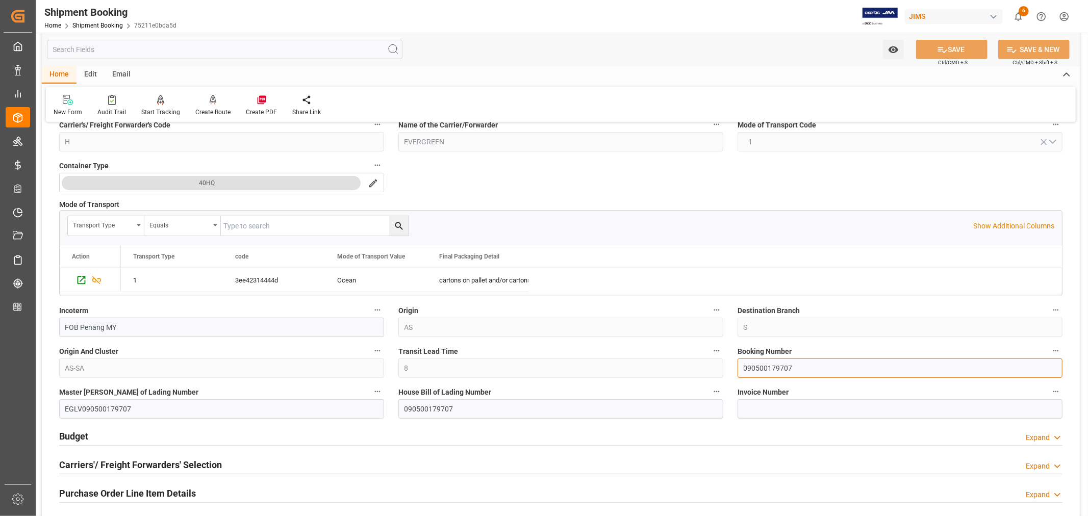
click at [767, 369] on input "090500179707" at bounding box center [899, 368] width 325 height 19
click at [89, 23] on link "Shipment Booking" at bounding box center [97, 25] width 50 height 7
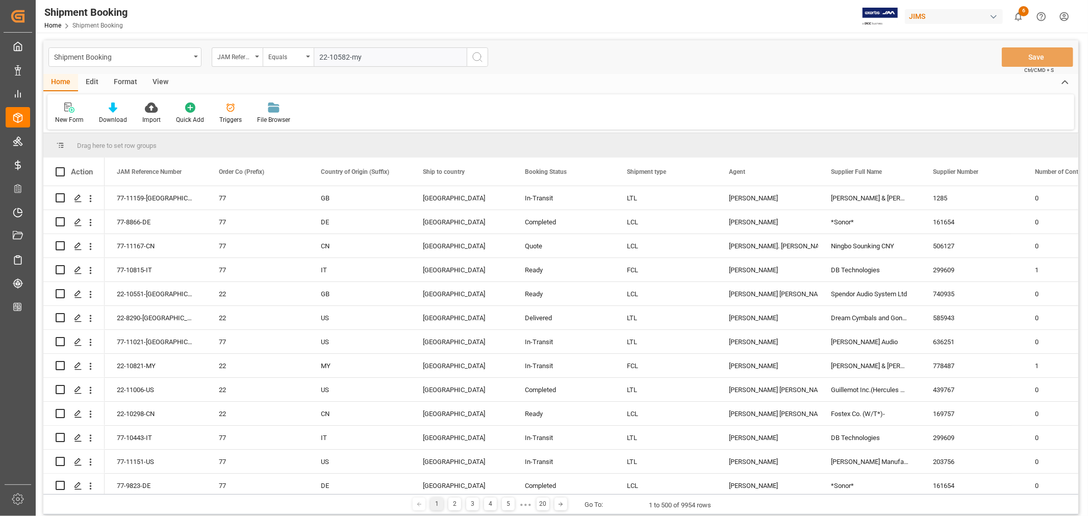
type input "22-10582-my"
click at [476, 58] on icon "search button" at bounding box center [477, 57] width 12 height 12
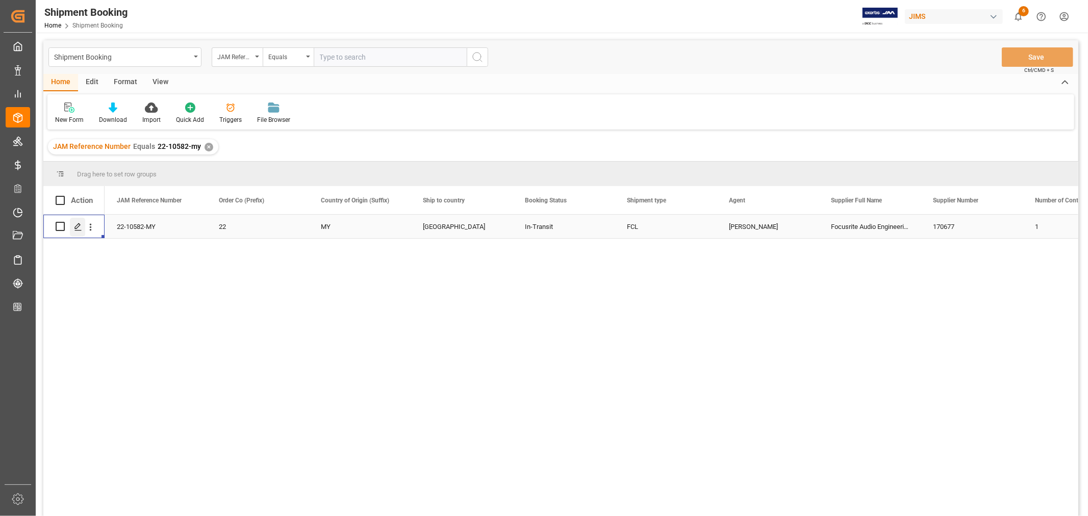
click at [79, 225] on icon "Press SPACE to select this row." at bounding box center [78, 227] width 8 height 8
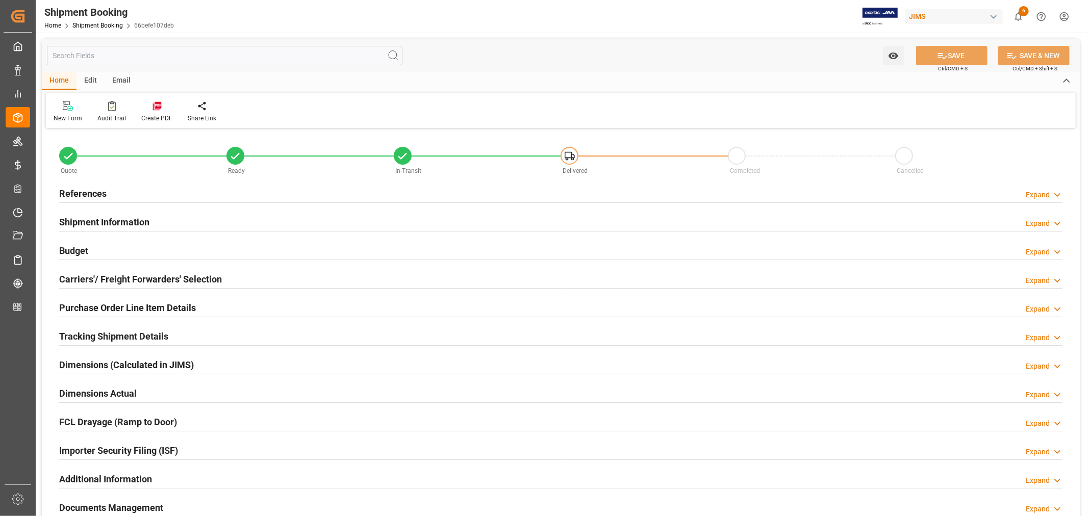
type input "68"
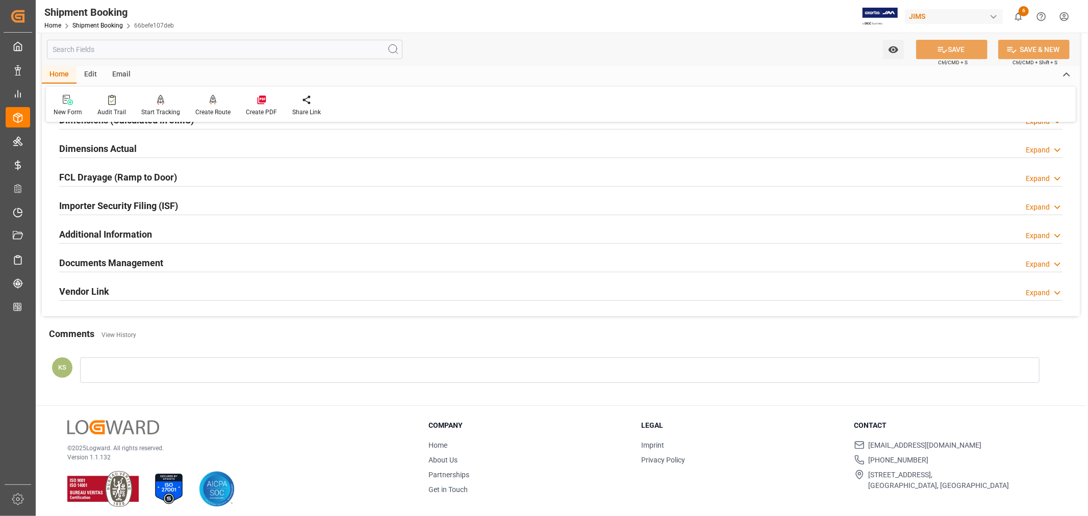
scroll to position [250, 0]
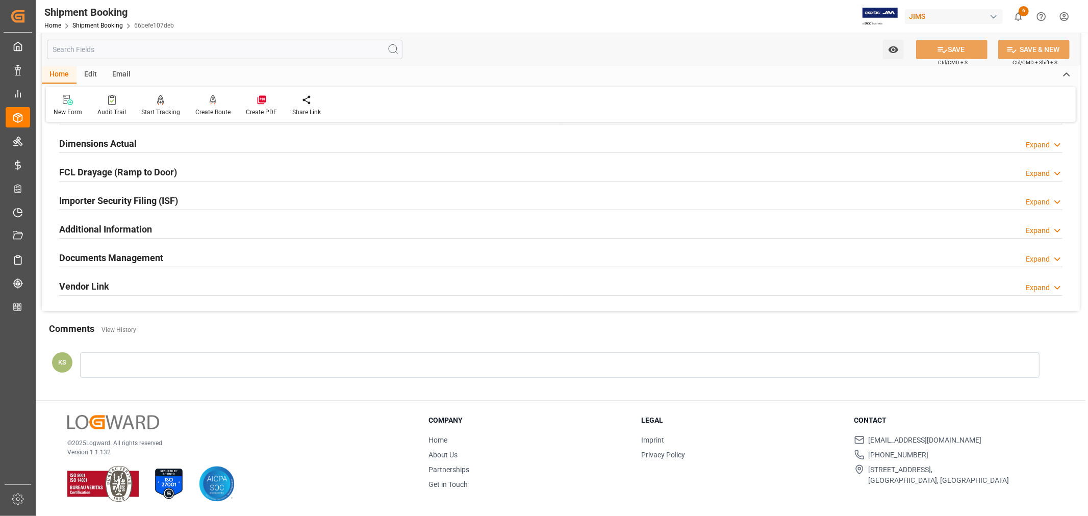
click at [155, 256] on h2 "Documents Management" at bounding box center [111, 258] width 104 height 14
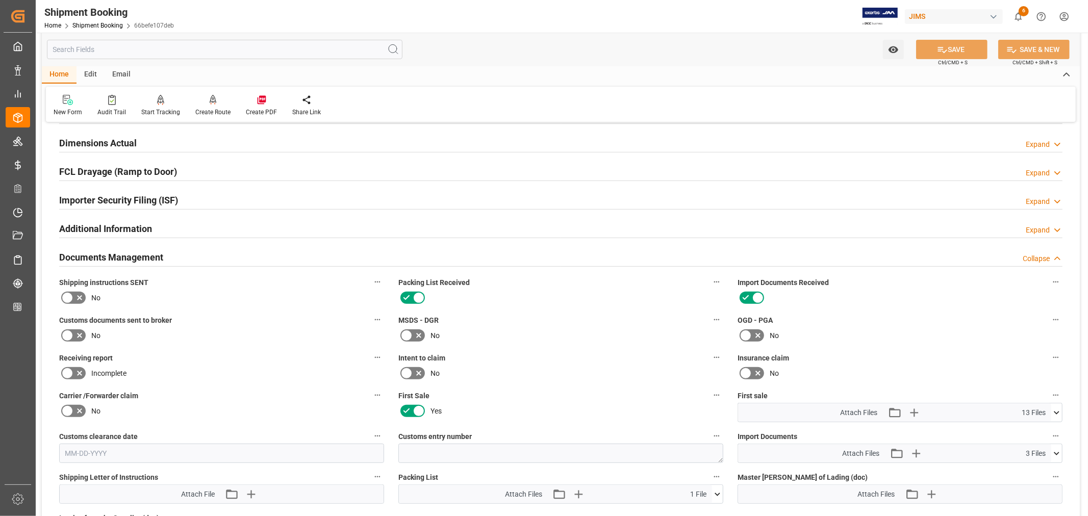
click at [155, 256] on h2 "Documents Management" at bounding box center [111, 257] width 104 height 14
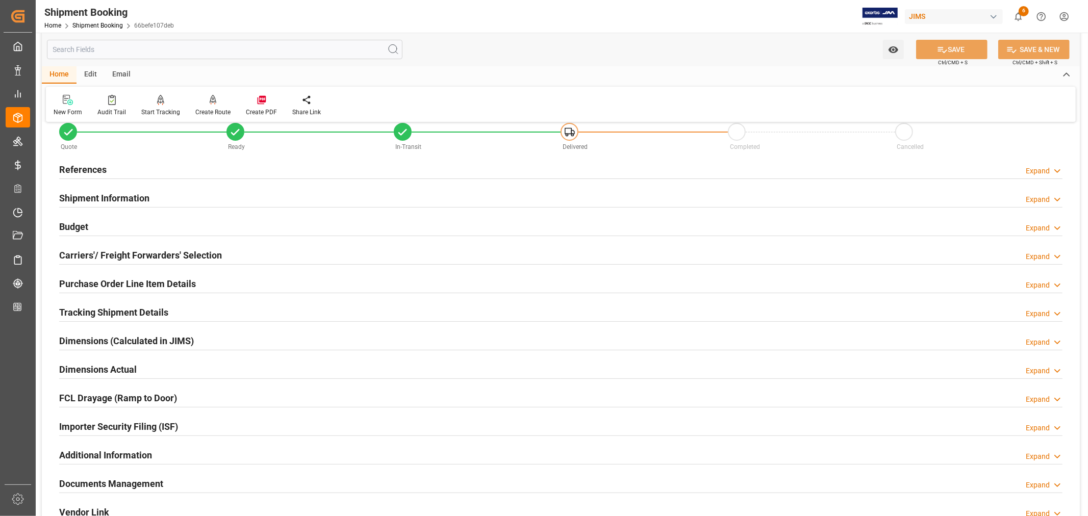
scroll to position [23, 0]
click at [133, 198] on h2 "Shipment Information" at bounding box center [104, 199] width 90 height 14
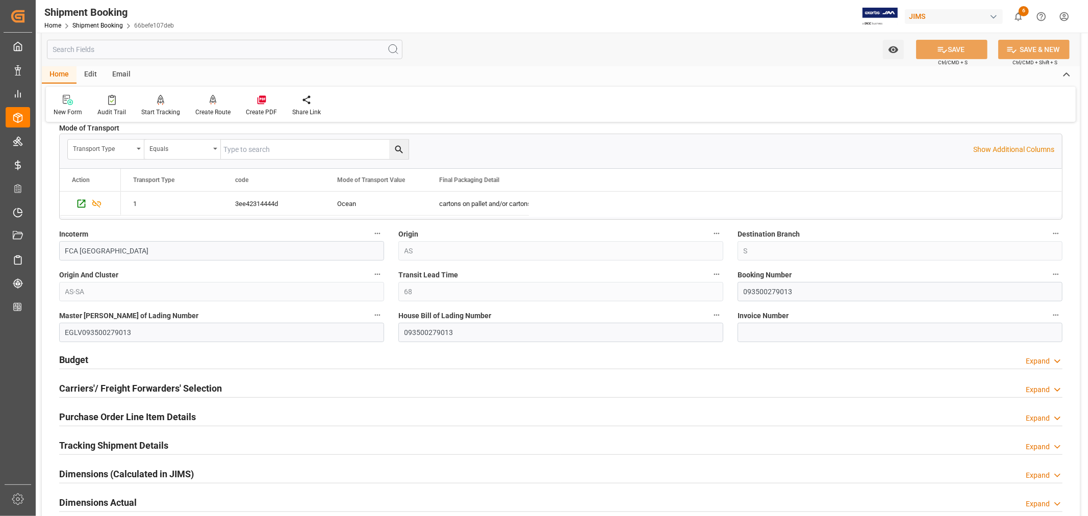
scroll to position [307, 0]
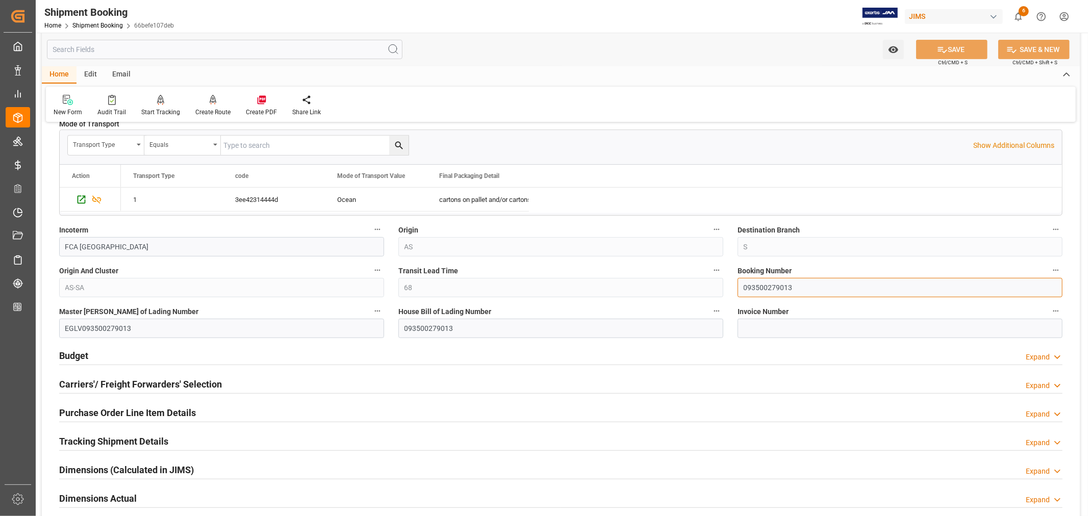
click at [763, 287] on input "093500279013" at bounding box center [899, 287] width 325 height 19
click at [95, 26] on link "Shipment Booking" at bounding box center [97, 25] width 50 height 7
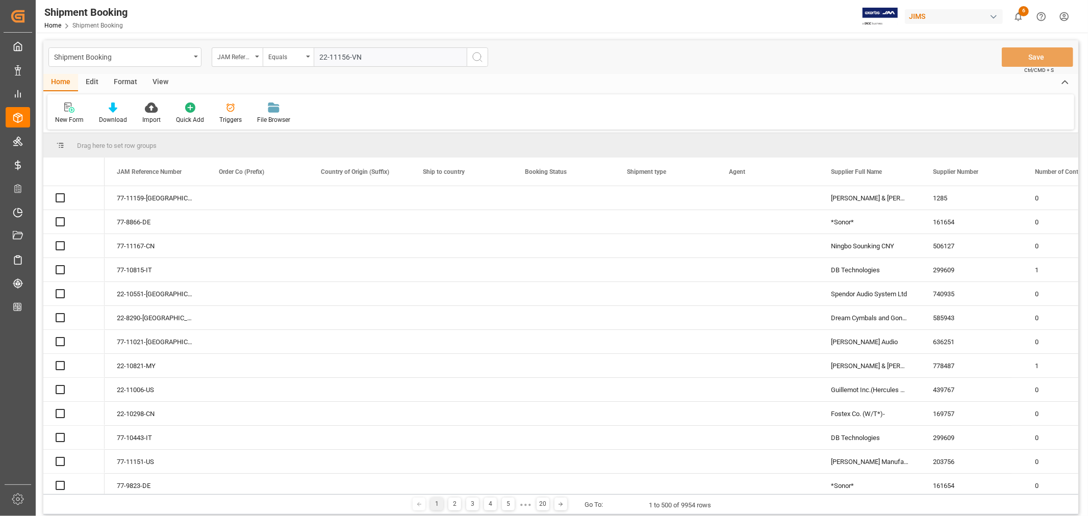
type input "22-11156-VN"
click at [476, 56] on icon "search button" at bounding box center [477, 57] width 12 height 12
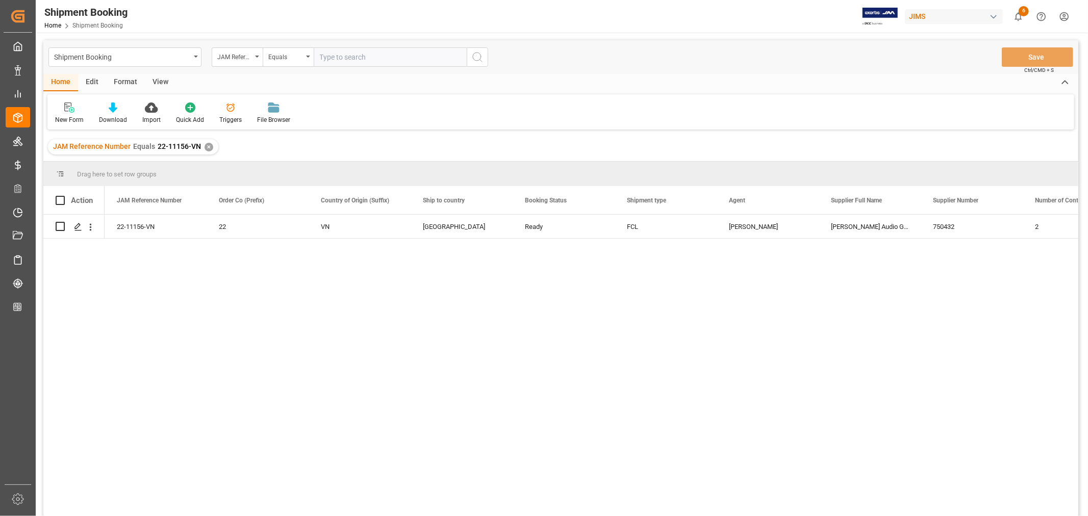
click at [208, 149] on div "✕" at bounding box center [209, 147] width 9 height 9
